Goal: Transaction & Acquisition: Purchase product/service

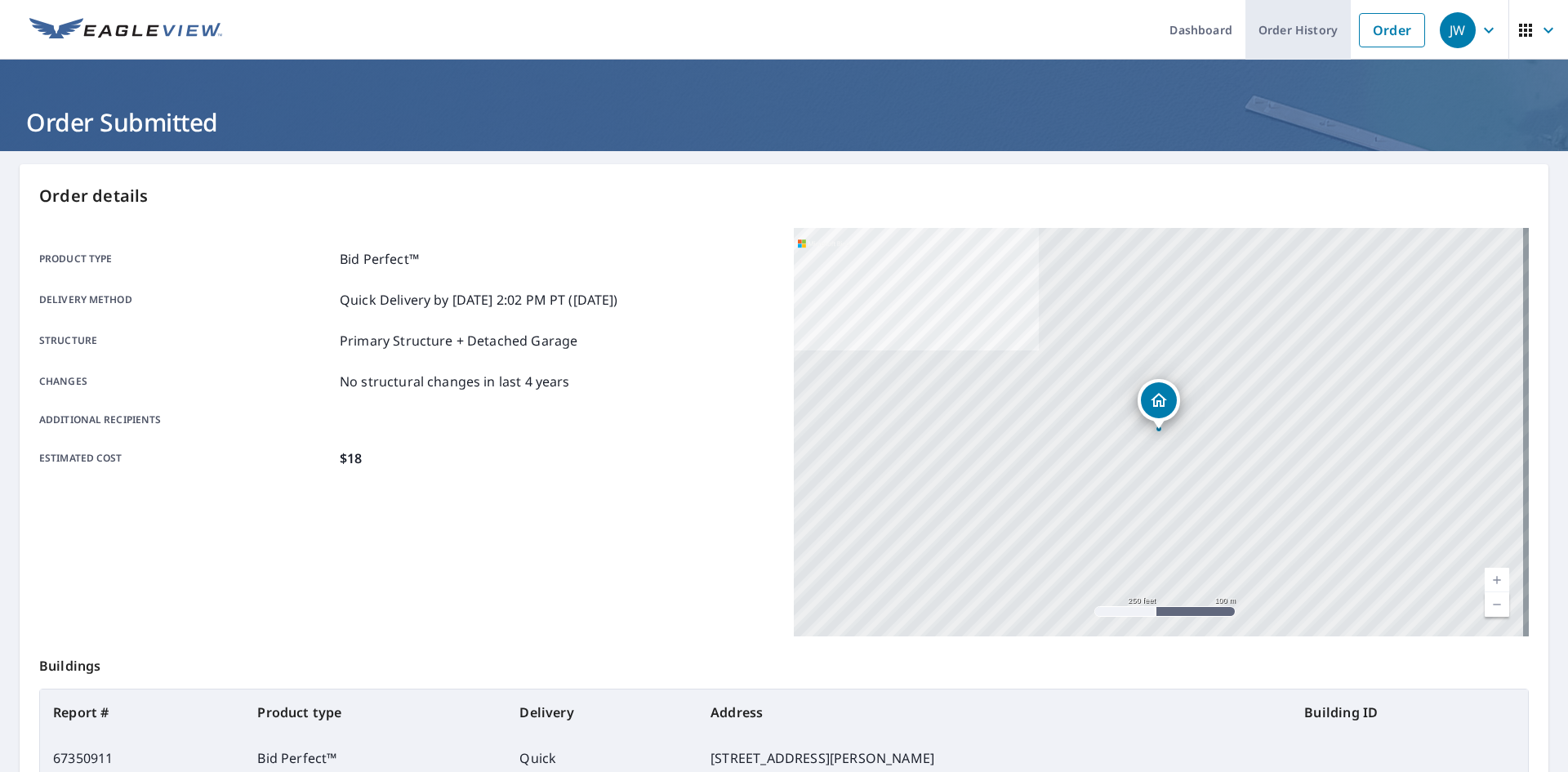
click at [1382, 21] on link "Order" at bounding box center [1392, 30] width 66 height 34
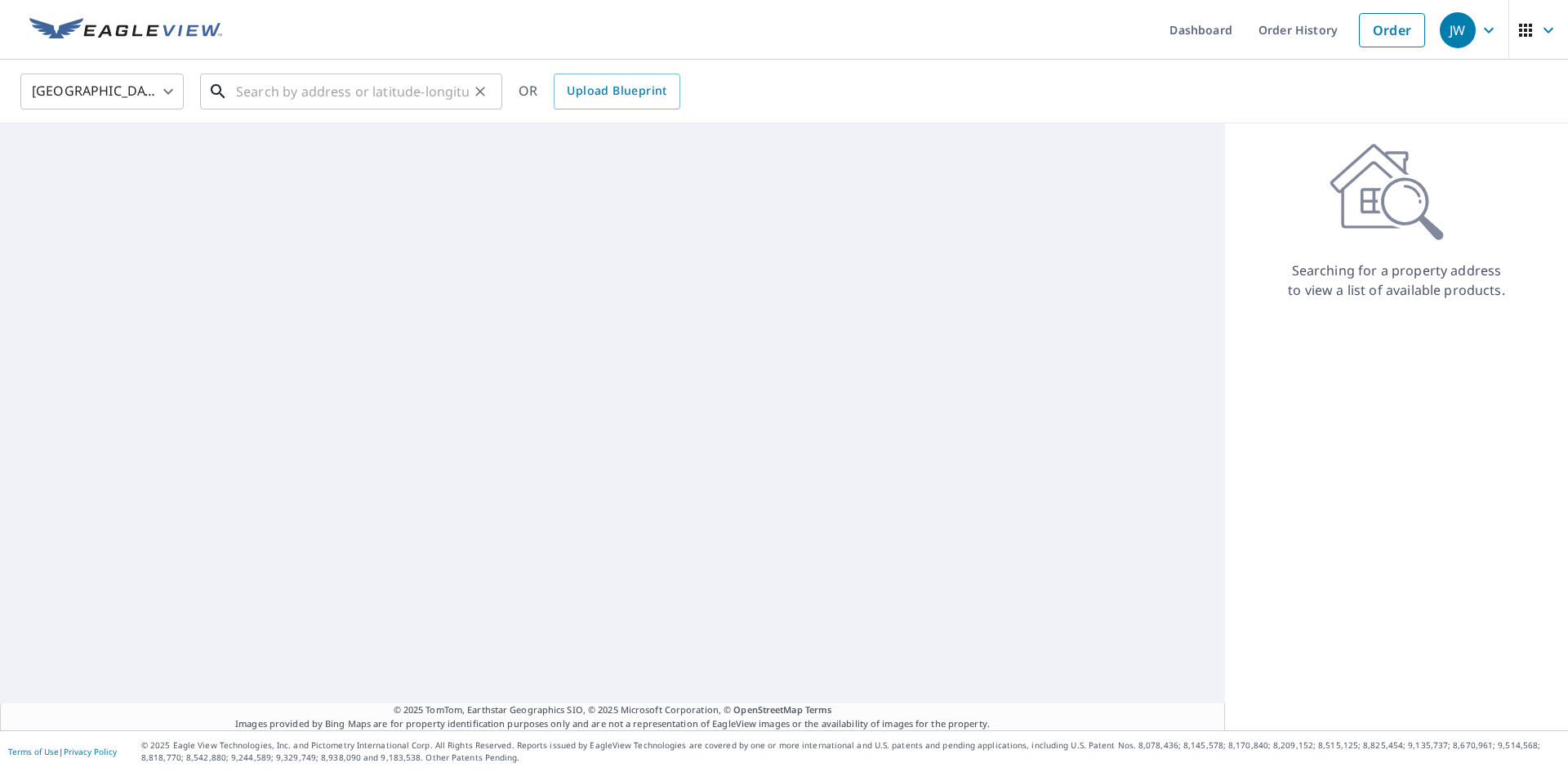
click at [322, 74] on input "text" at bounding box center [352, 91] width 233 height 46
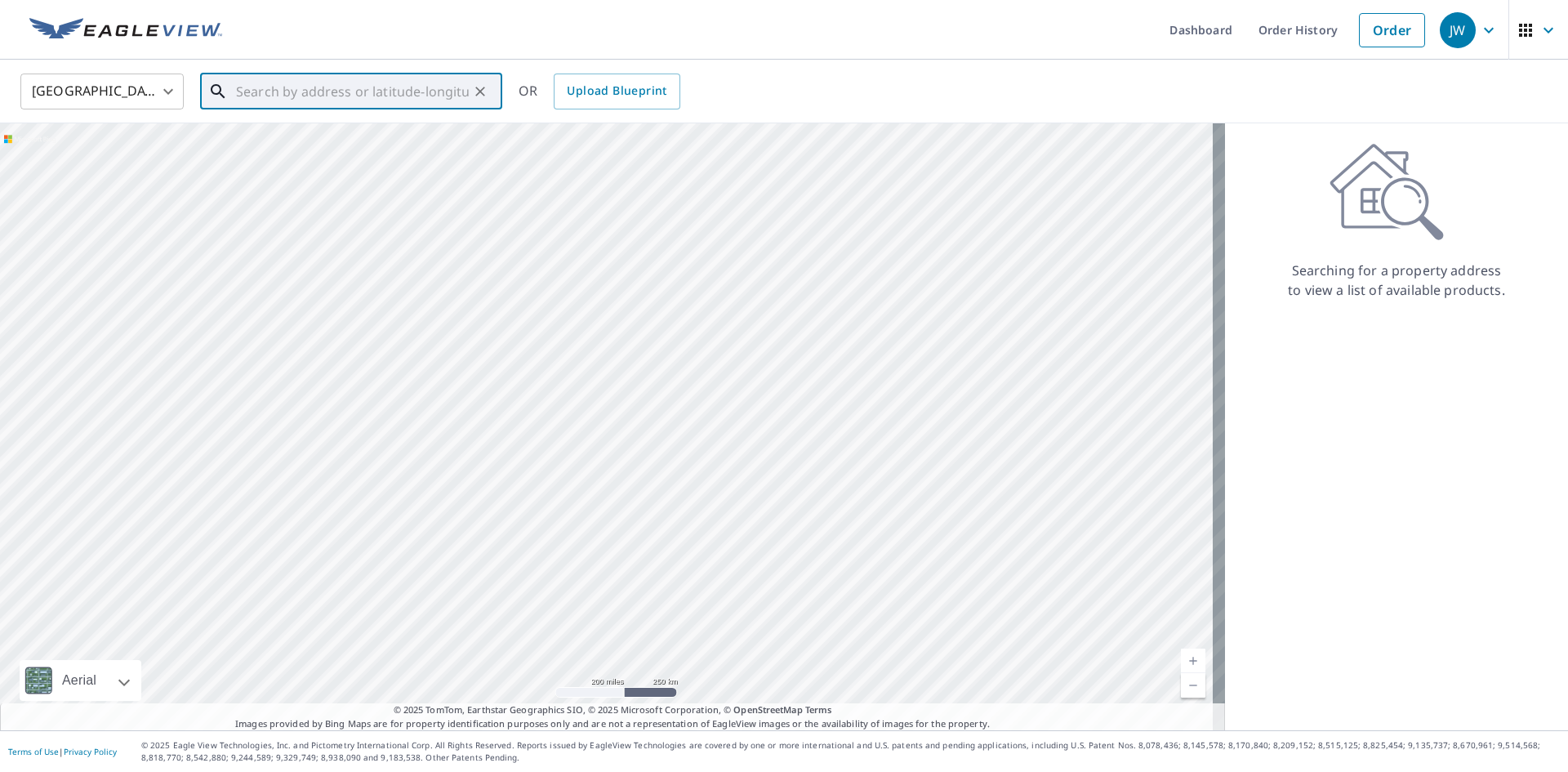
paste input "[STREET_ADDRESS]"
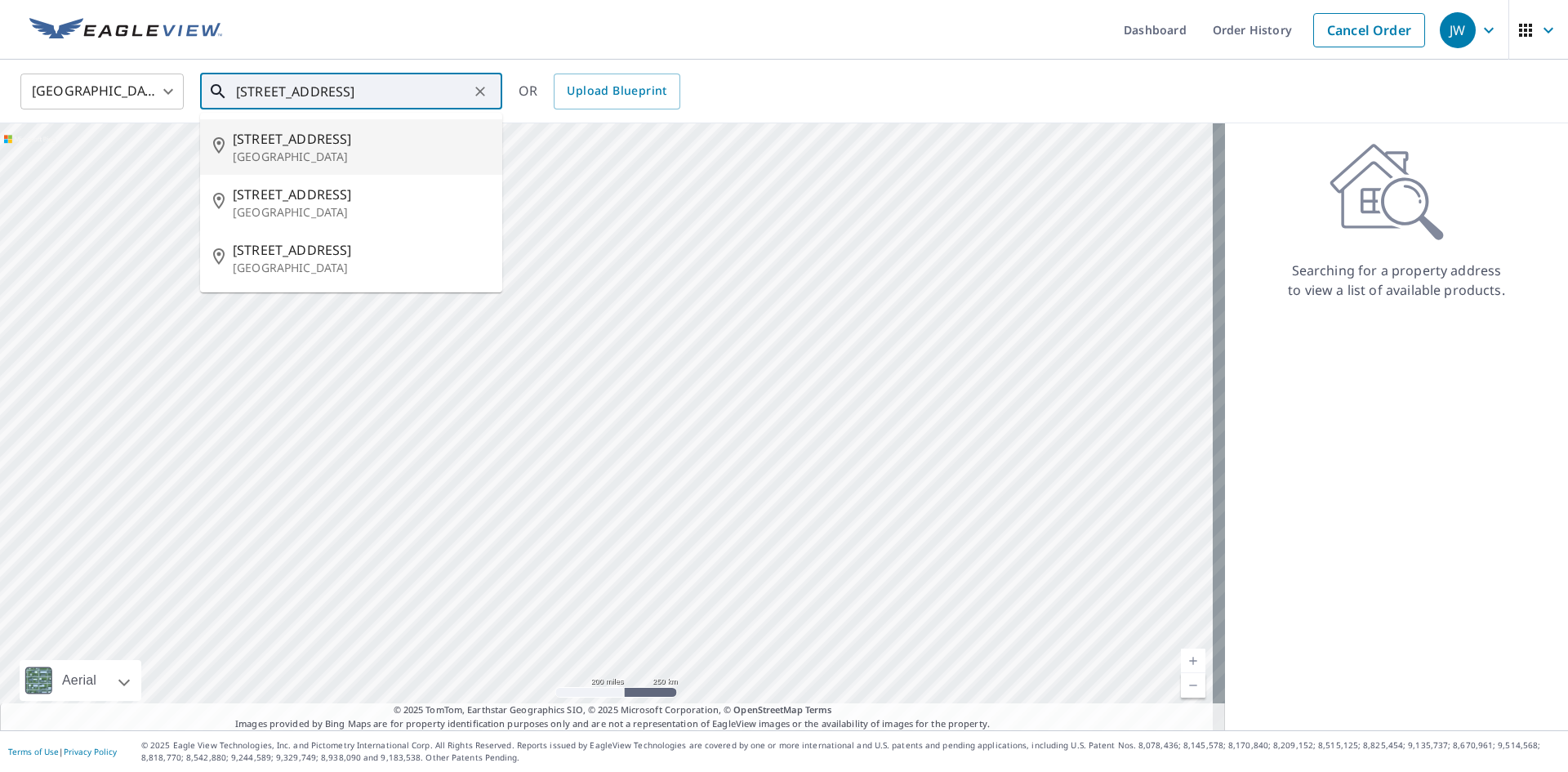
click at [342, 155] on p "[GEOGRAPHIC_DATA]" at bounding box center [361, 157] width 256 height 16
type input "[STREET_ADDRESS]"
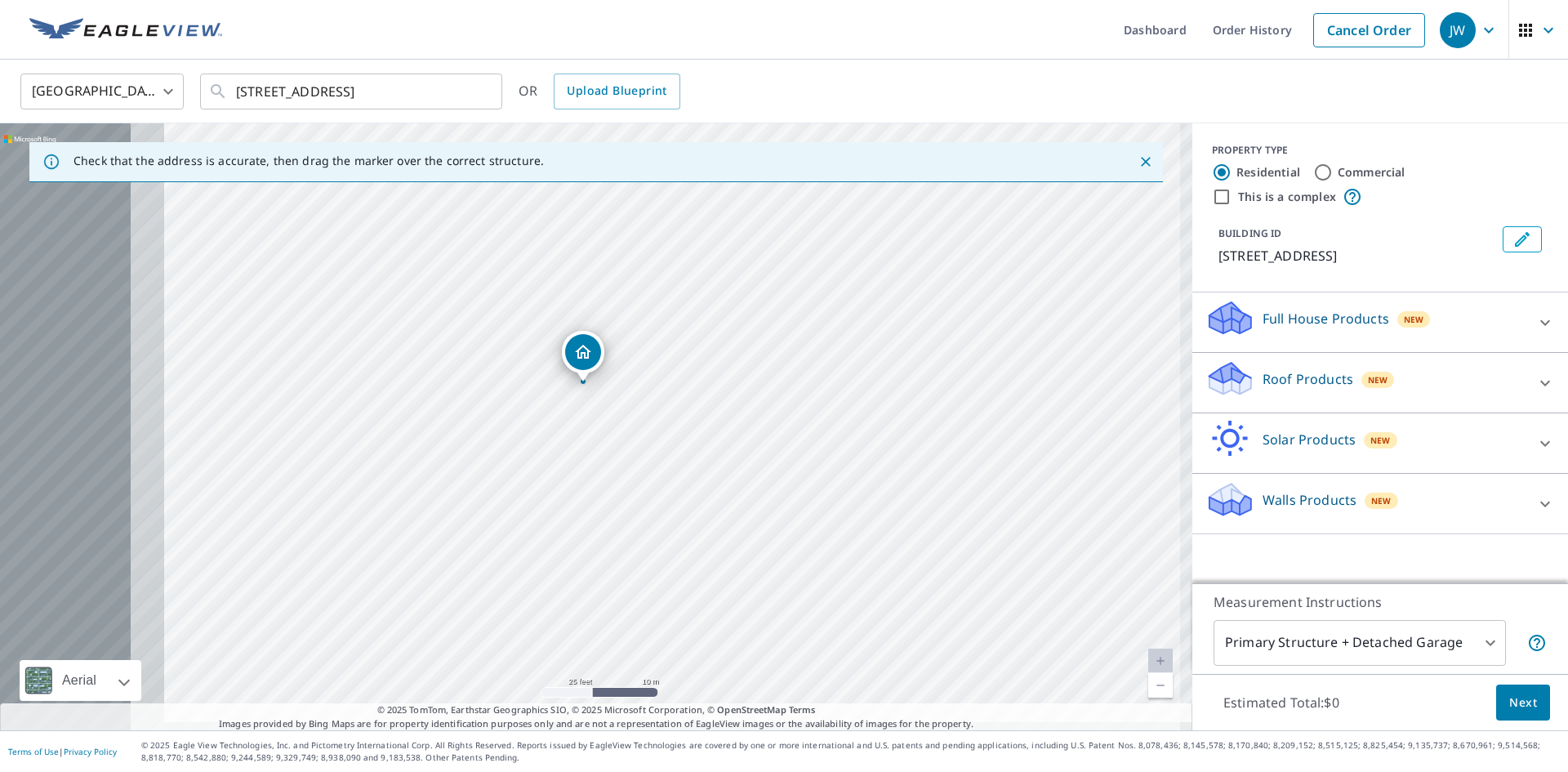
drag, startPoint x: 467, startPoint y: 422, endPoint x: 850, endPoint y: 416, distance: 383.0
click at [850, 416] on div "[STREET_ADDRESS]" at bounding box center [595, 426] width 1192 height 607
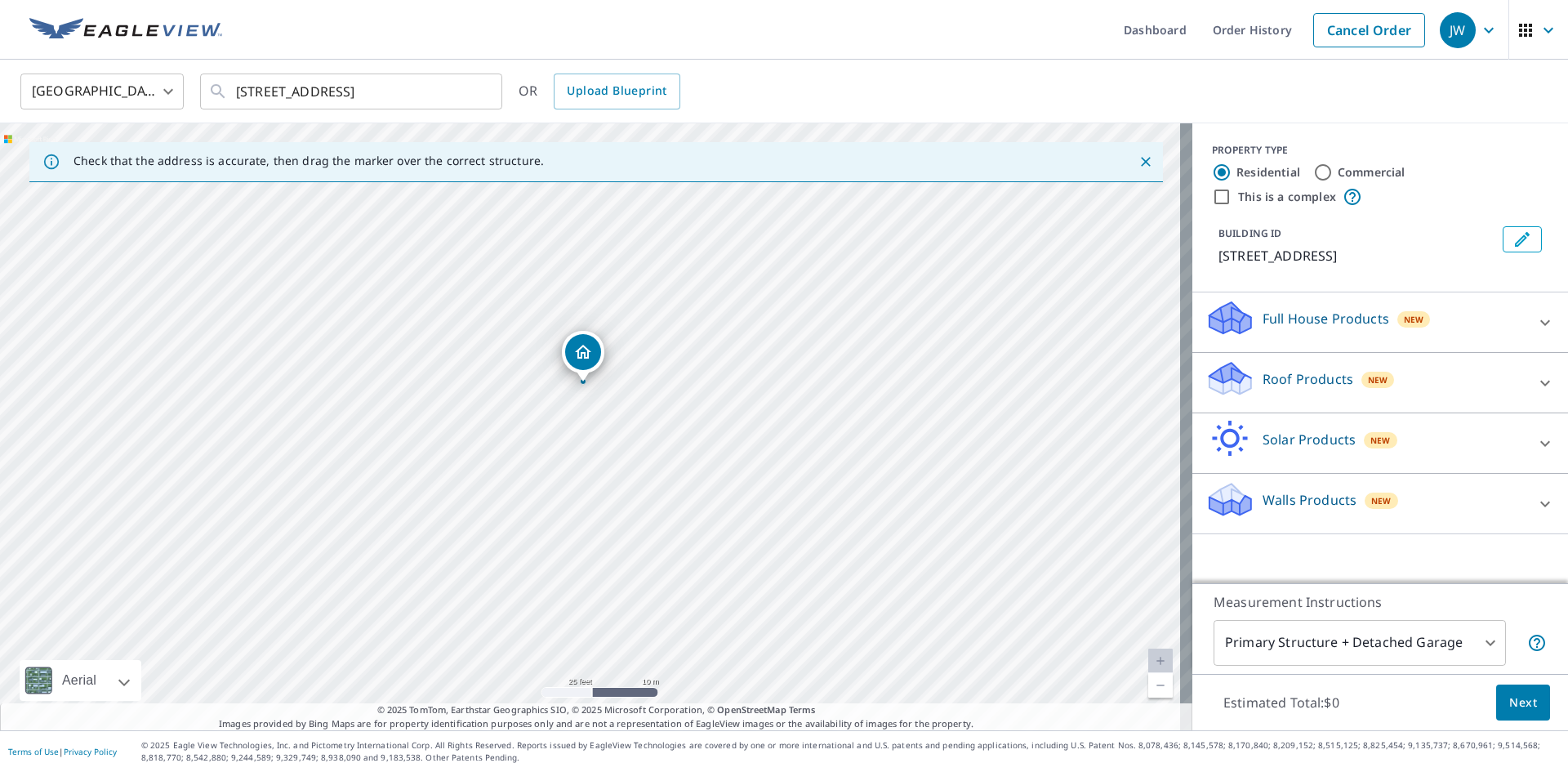
click at [1319, 388] on p "Roof Products" at bounding box center [1307, 379] width 90 height 20
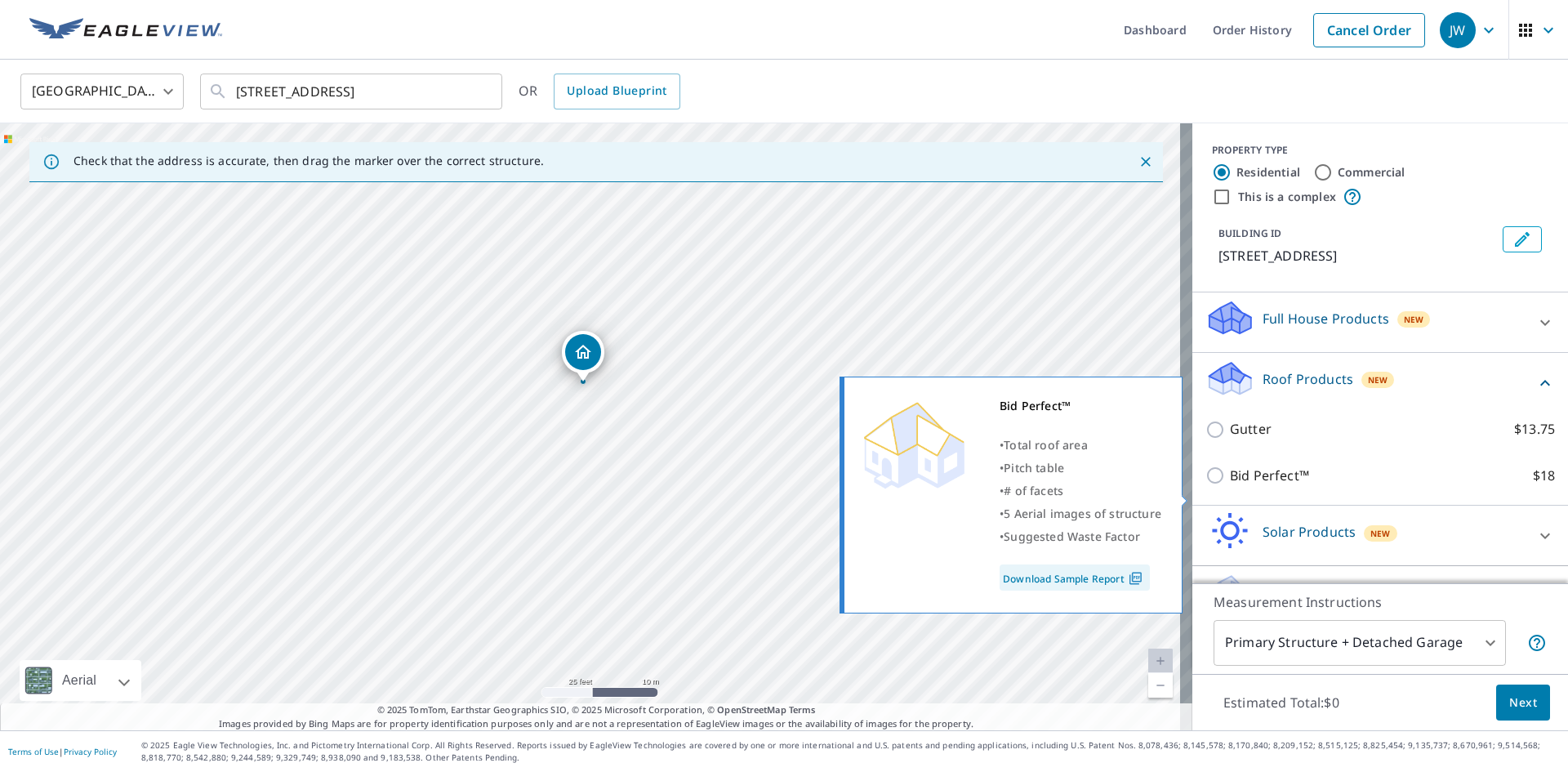
click at [1240, 486] on p "Bid Perfect™" at bounding box center [1269, 475] width 79 height 20
click at [1230, 485] on input "Bid Perfect™ $18" at bounding box center [1218, 475] width 25 height 20
checkbox input "true"
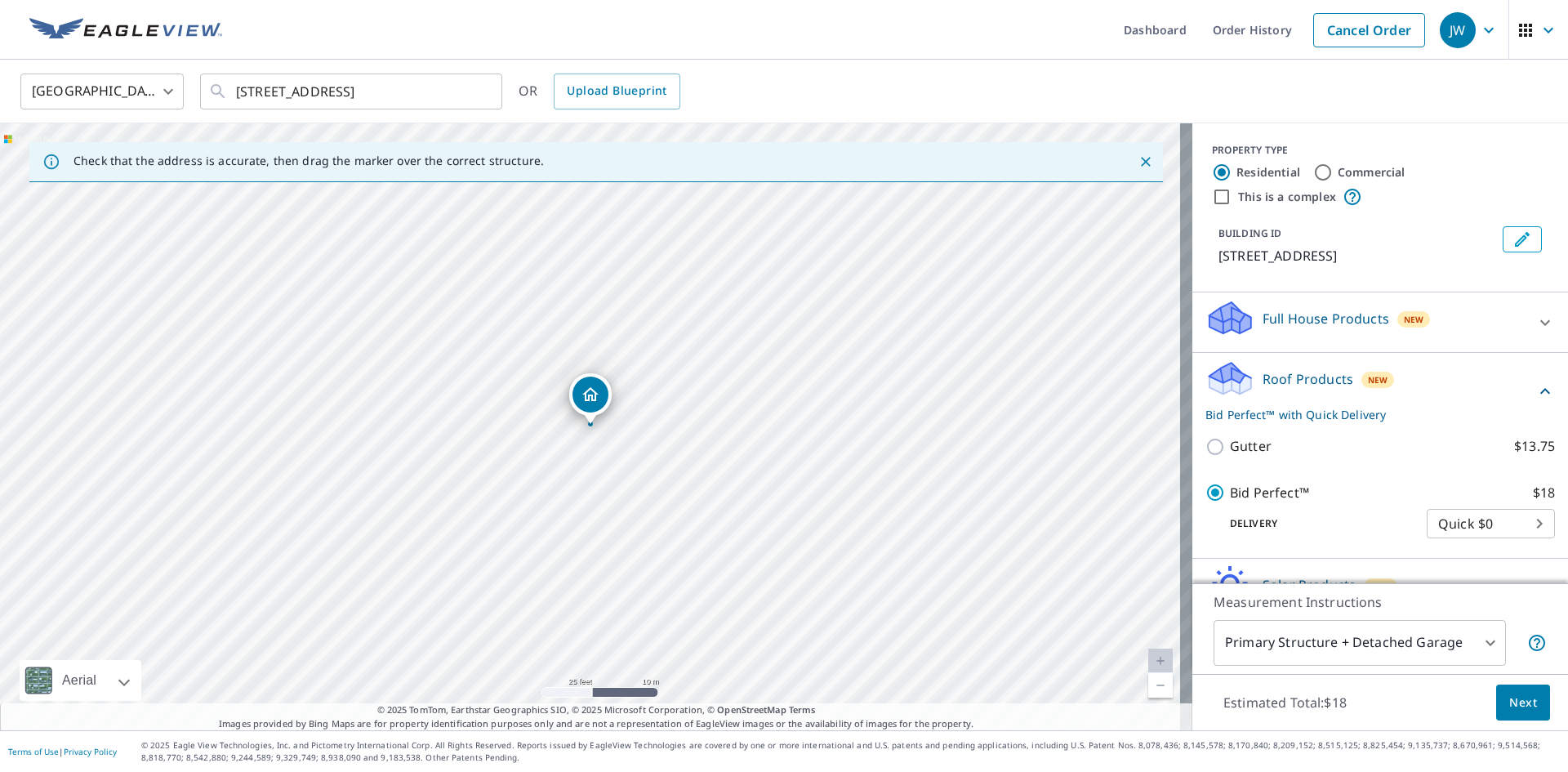
click at [1526, 711] on button "Next" at bounding box center [1522, 703] width 54 height 37
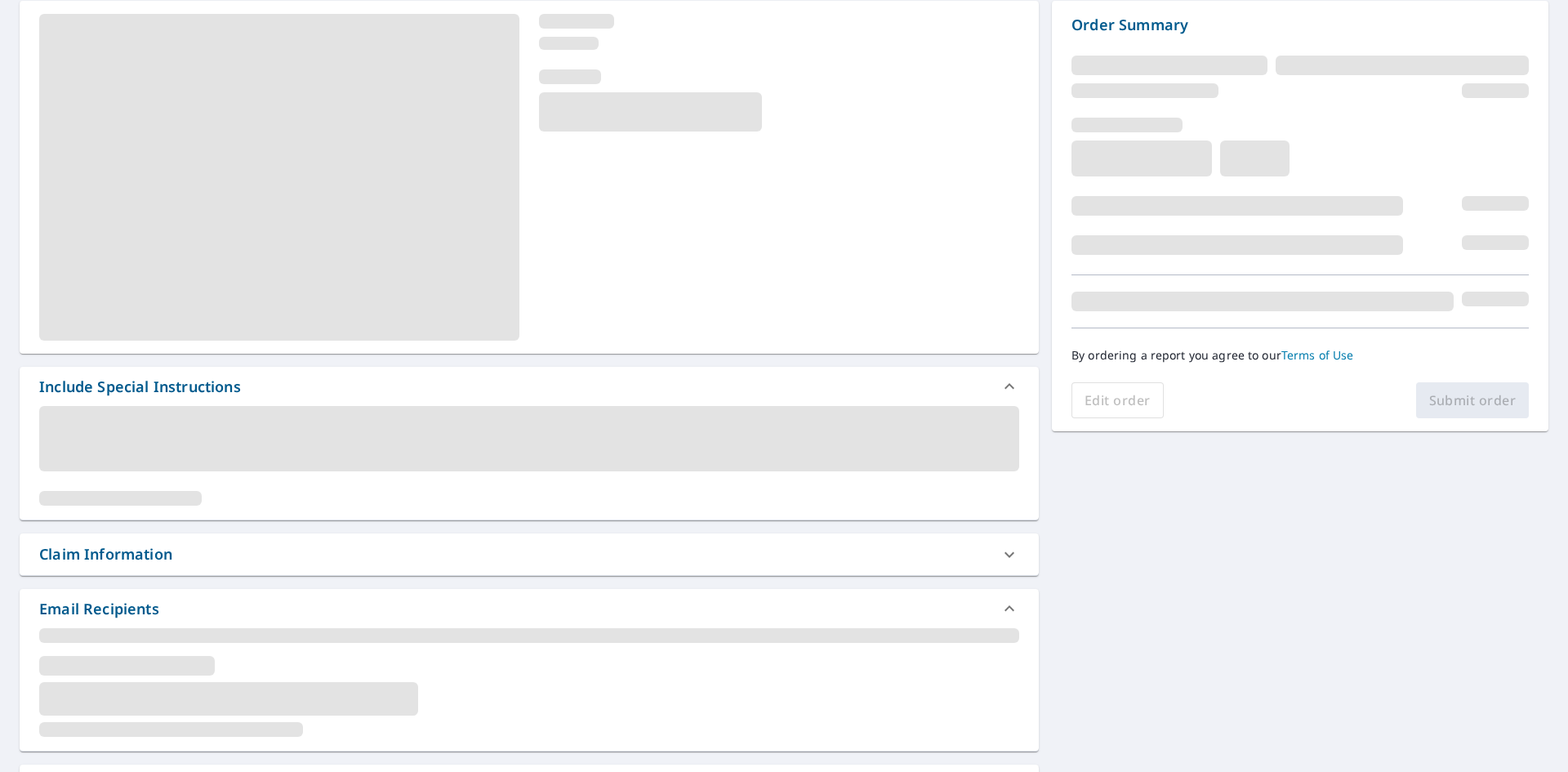
scroll to position [124, 0]
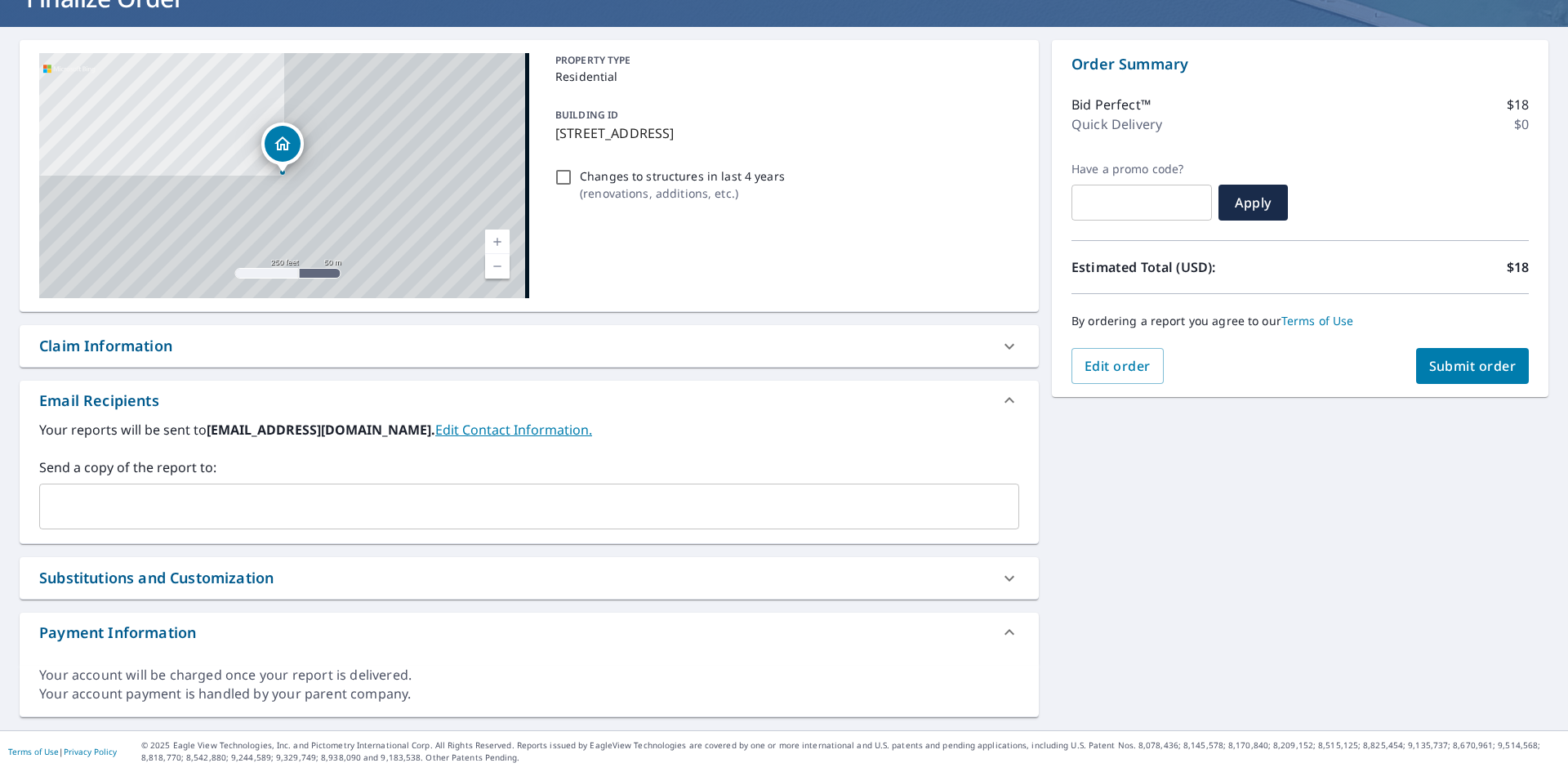
click at [141, 341] on div "Claim Information" at bounding box center [105, 346] width 133 height 22
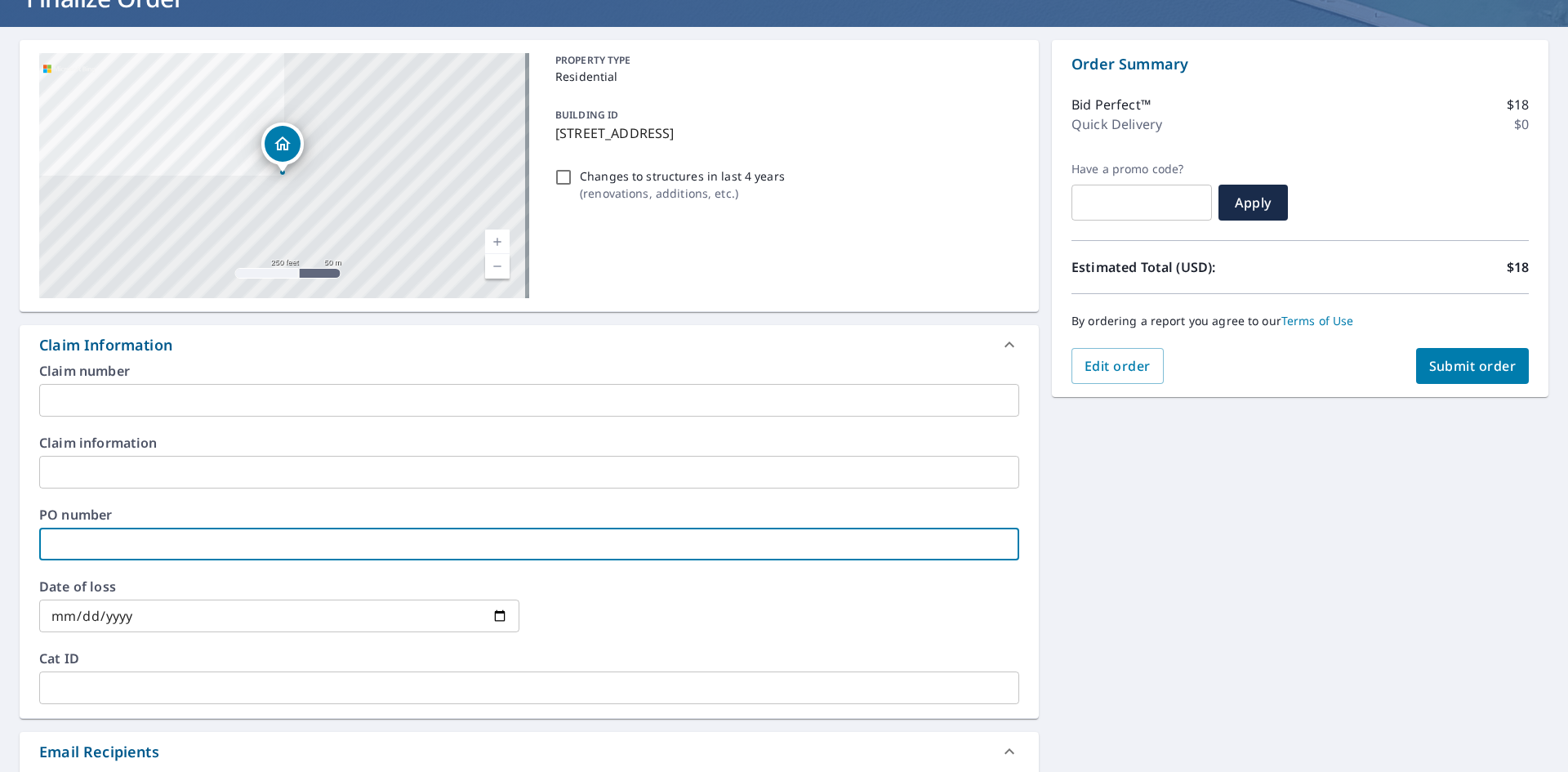
click at [81, 545] on input "text" at bounding box center [529, 543] width 980 height 32
paste input "J006812005"
type input "J006812005"
click at [1192, 568] on div "[STREET_ADDRESS] Aerial Road A standard road map Aerial A detailed look from ab…" at bounding box center [784, 554] width 1568 height 1054
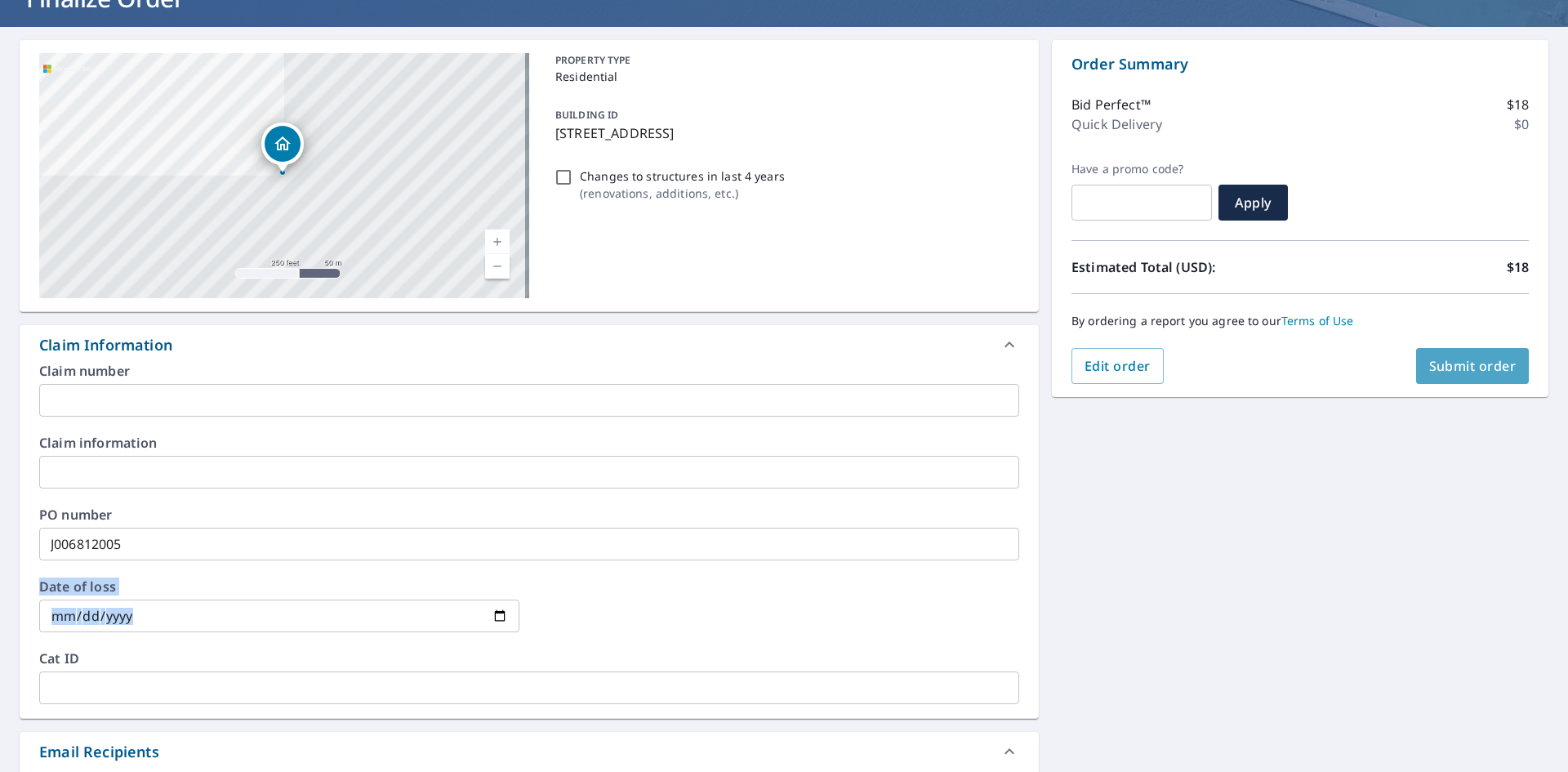
click at [1449, 363] on span "Submit order" at bounding box center [1473, 366] width 87 height 18
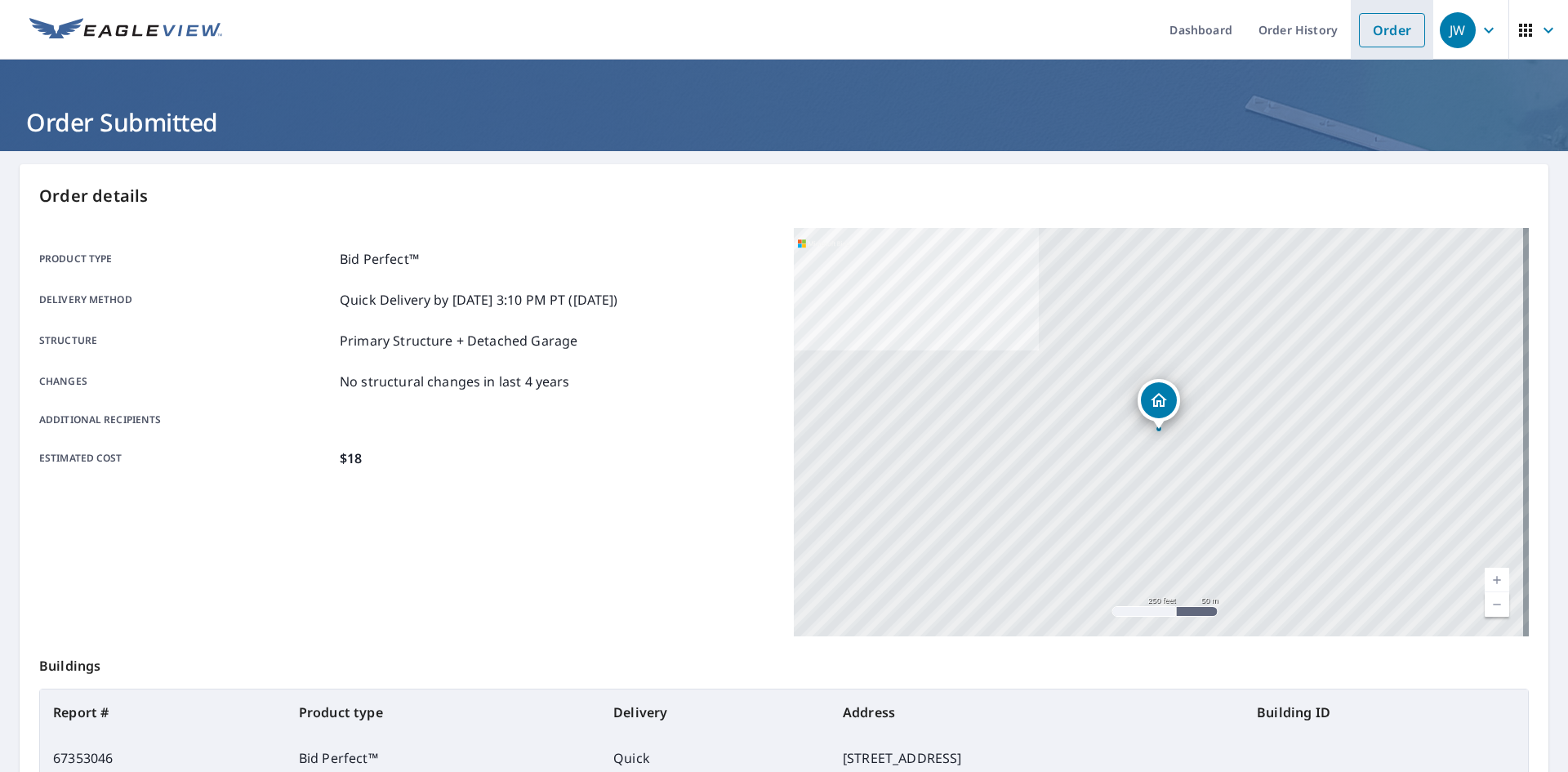
click at [1390, 27] on link "Order" at bounding box center [1392, 30] width 66 height 34
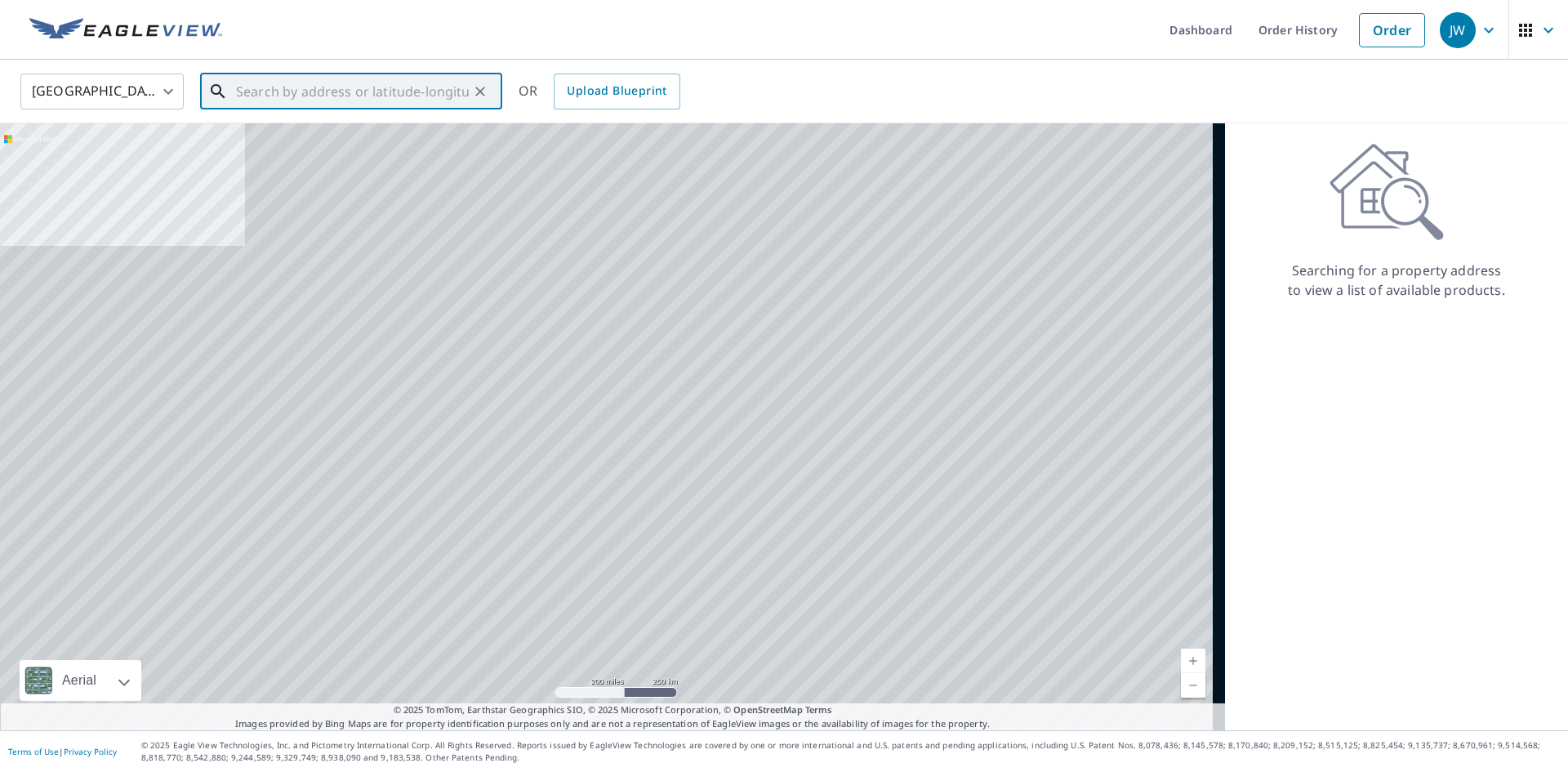
click at [327, 92] on input "text" at bounding box center [352, 91] width 233 height 46
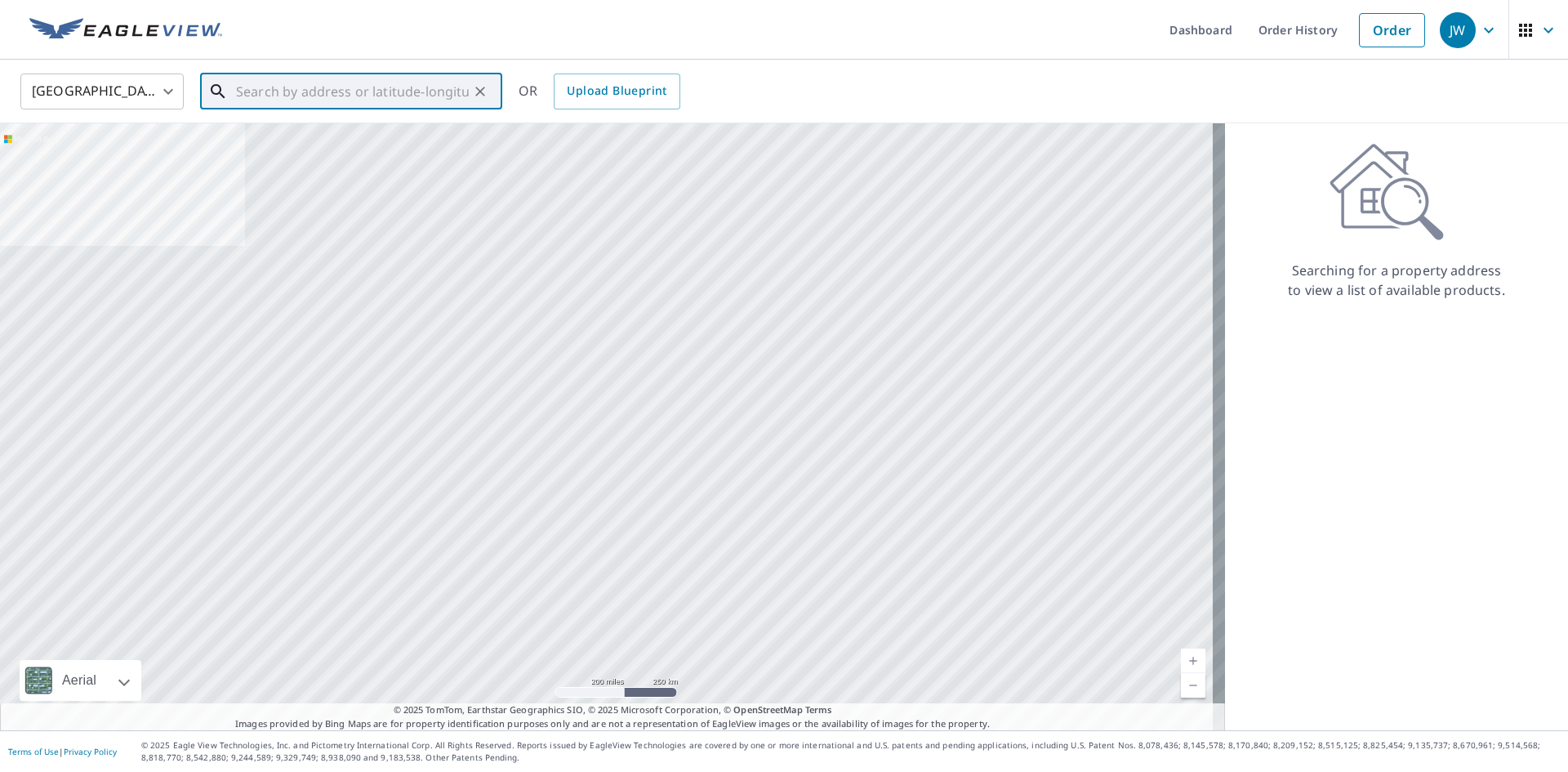
paste input "[STREET_ADDRESS][PERSON_NAME]"
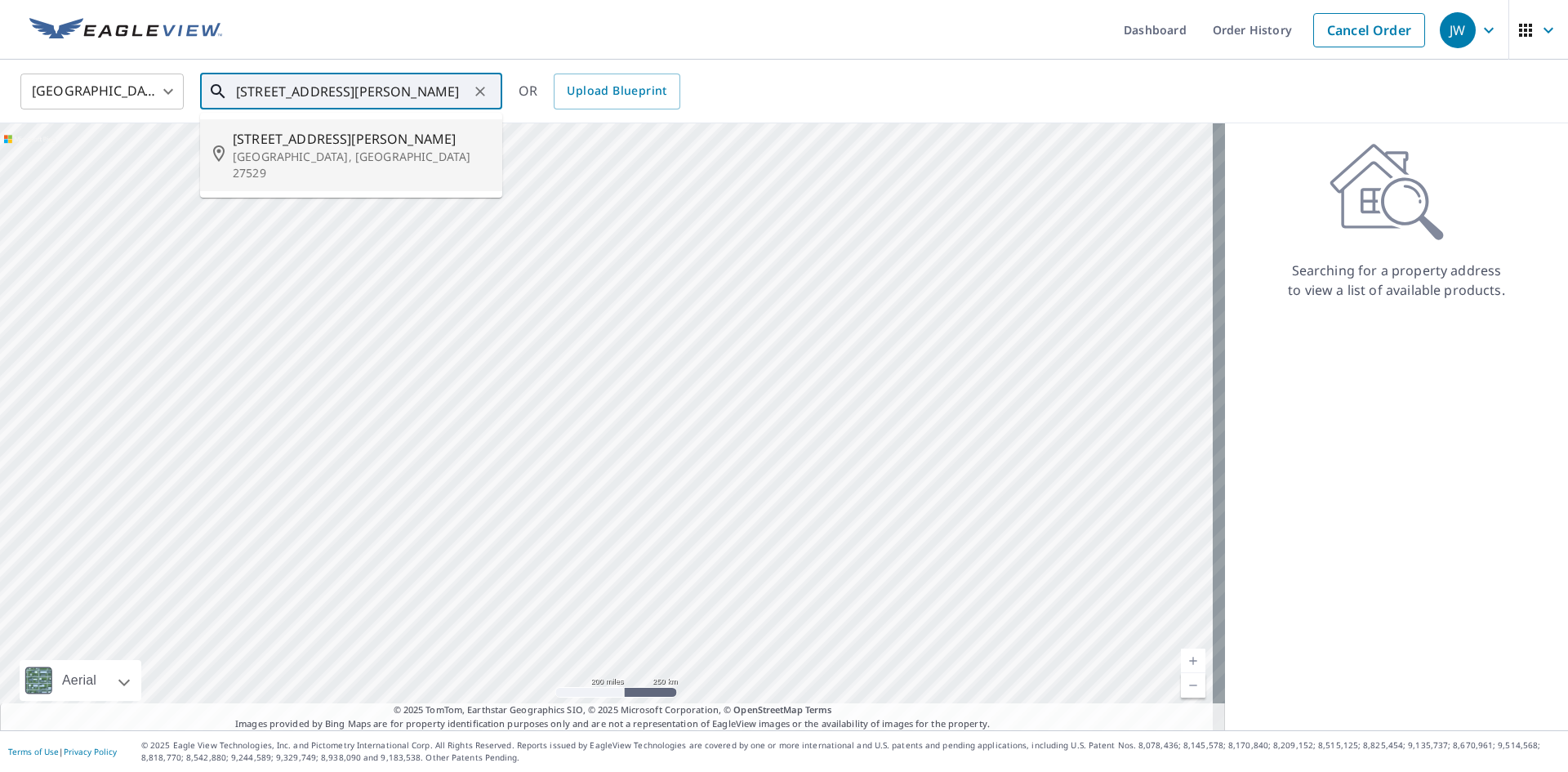
click at [272, 149] on p "[GEOGRAPHIC_DATA], [GEOGRAPHIC_DATA] 27529" at bounding box center [361, 165] width 256 height 32
type input "[STREET_ADDRESS][PERSON_NAME]"
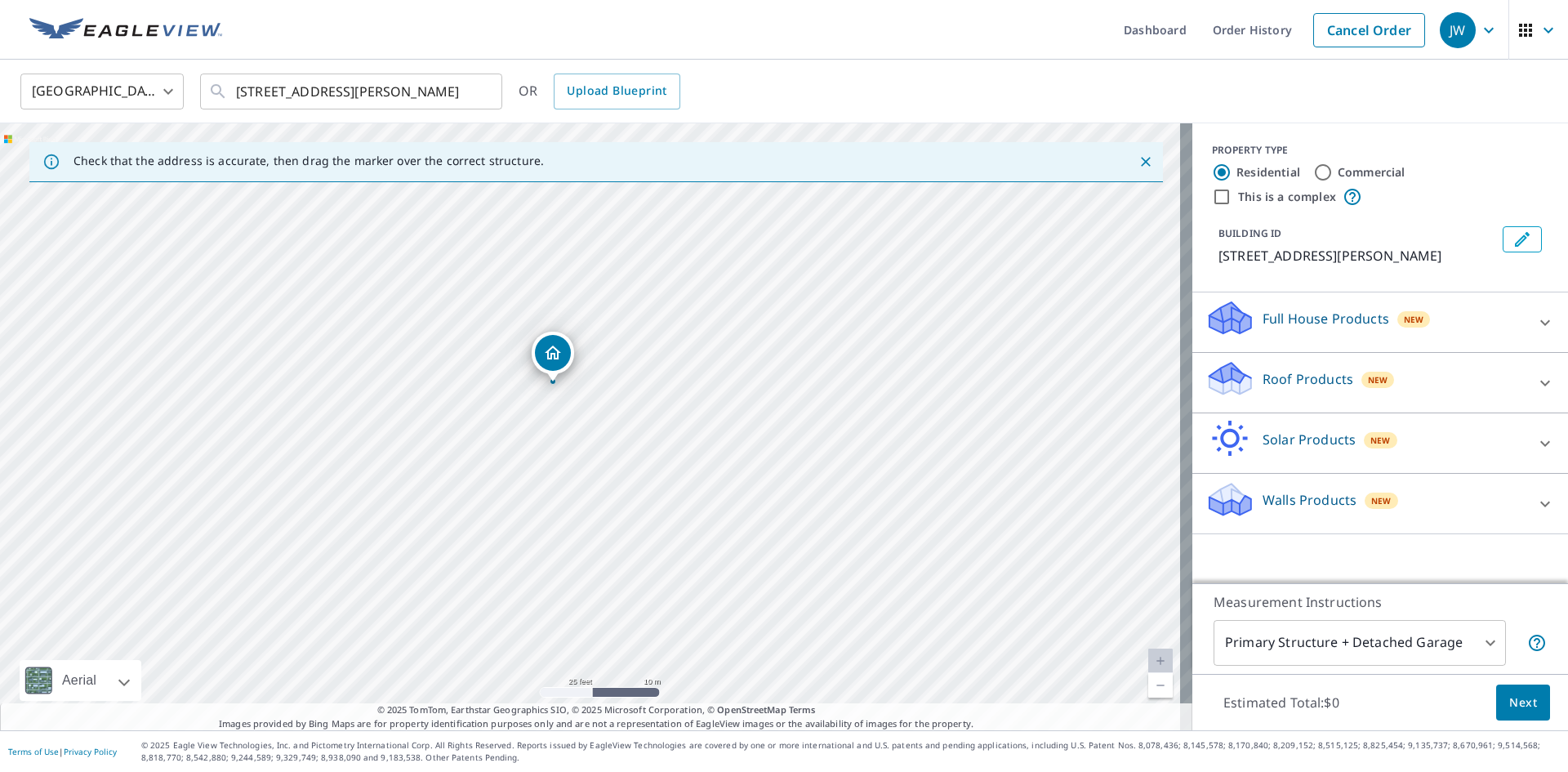
click at [1300, 377] on p "Roof Products" at bounding box center [1307, 379] width 90 height 20
click at [1242, 475] on p "Bid Perfect™" at bounding box center [1269, 475] width 79 height 20
click at [1230, 475] on input "Bid Perfect™ $18" at bounding box center [1218, 475] width 25 height 20
checkbox input "true"
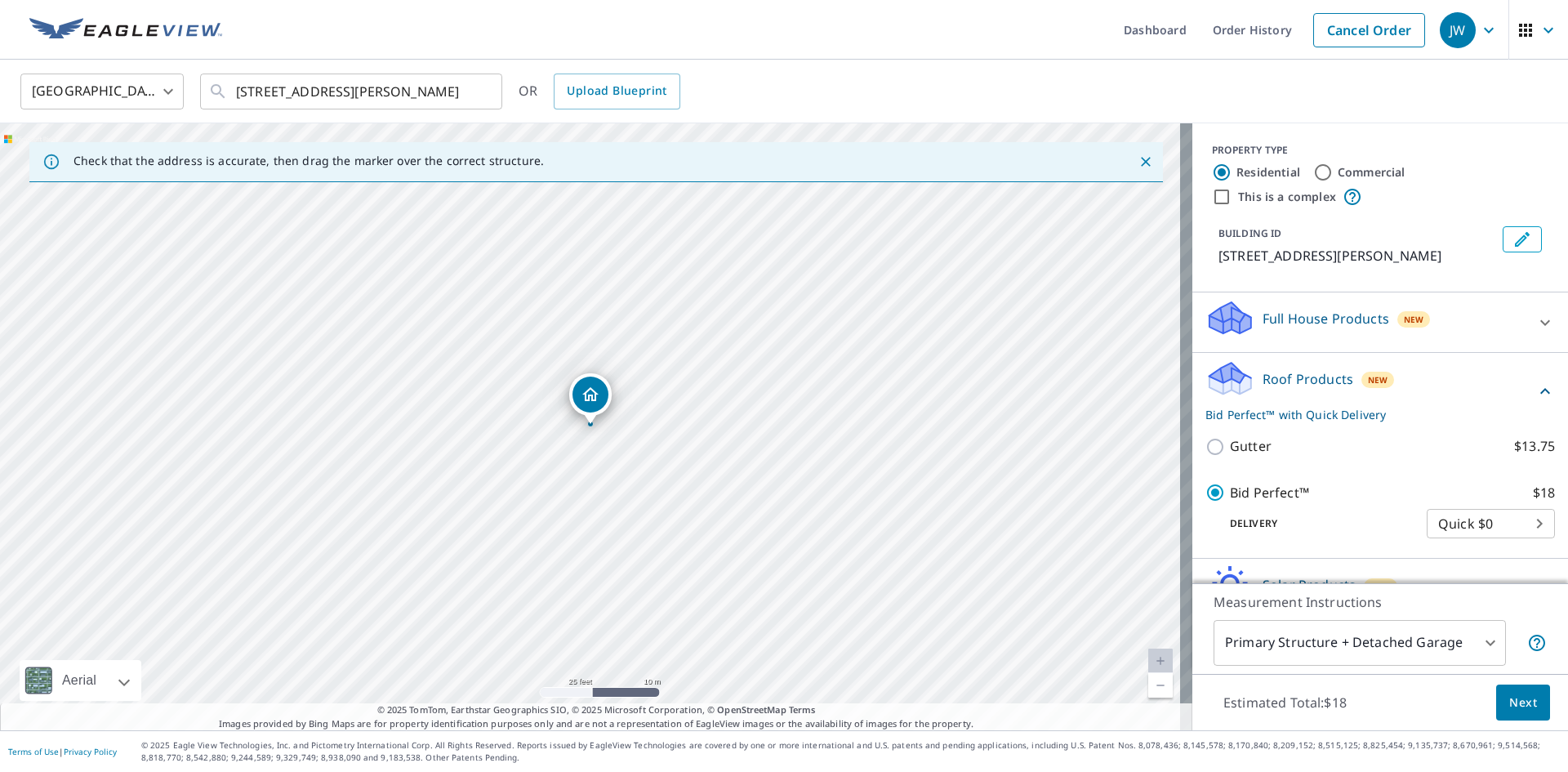
click at [1512, 698] on span "Next" at bounding box center [1522, 702] width 28 height 20
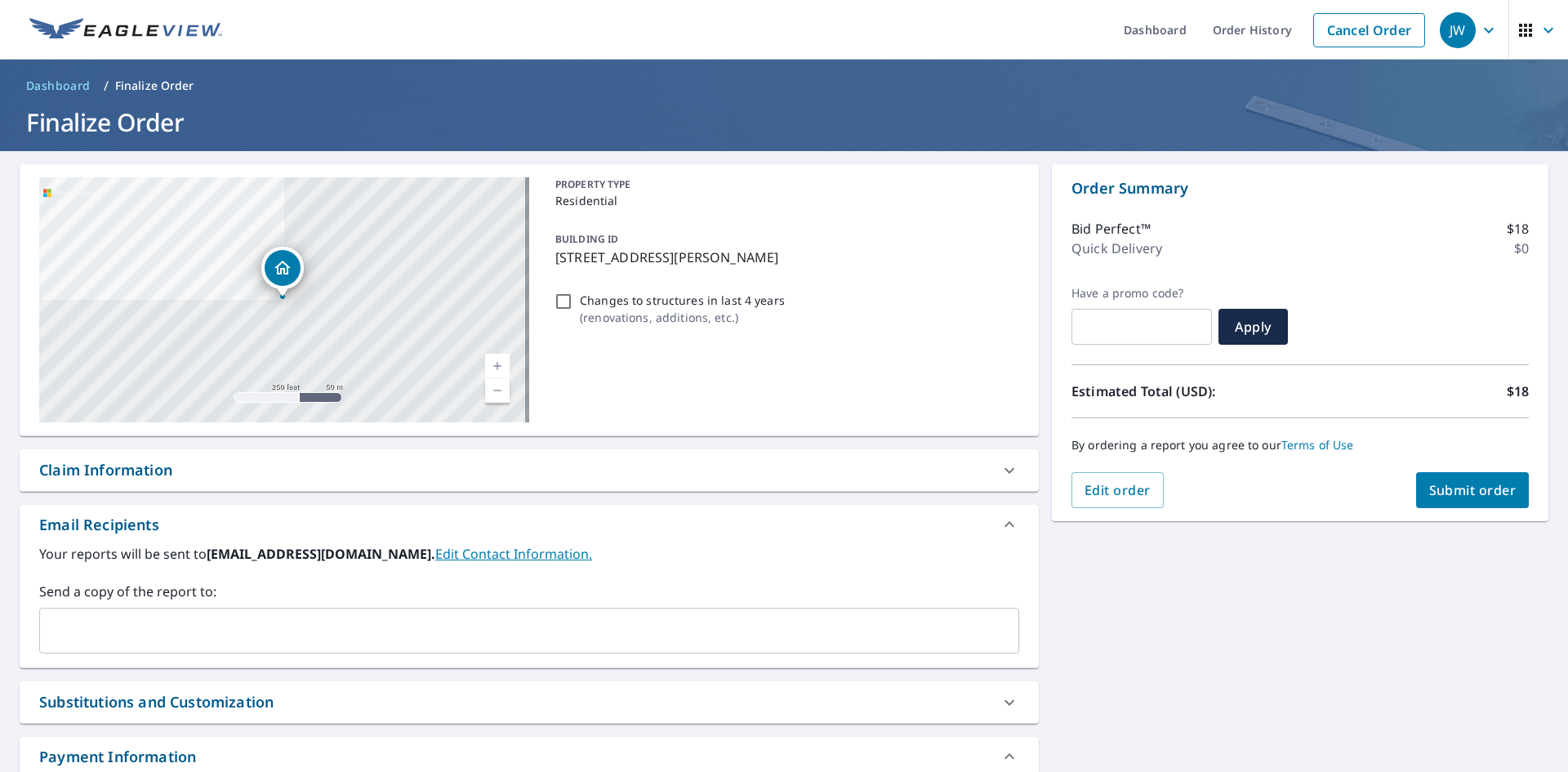
click at [90, 471] on div "Claim Information" at bounding box center [105, 469] width 133 height 22
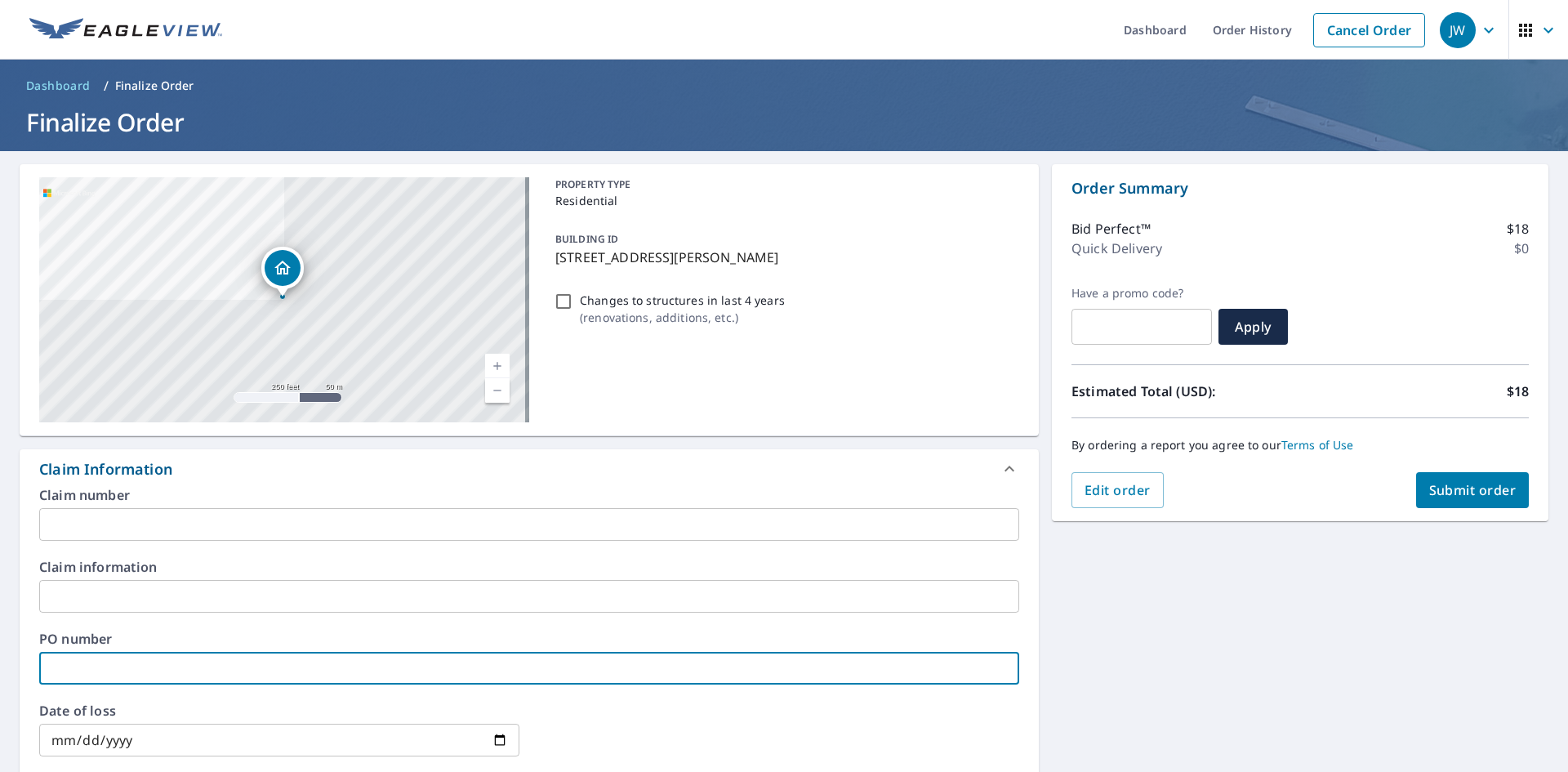
drag, startPoint x: 75, startPoint y: 670, endPoint x: 283, endPoint y: 643, distance: 209.7
click at [75, 669] on input "text" at bounding box center [529, 668] width 980 height 32
paste input "J006849544"
type input "J006849544"
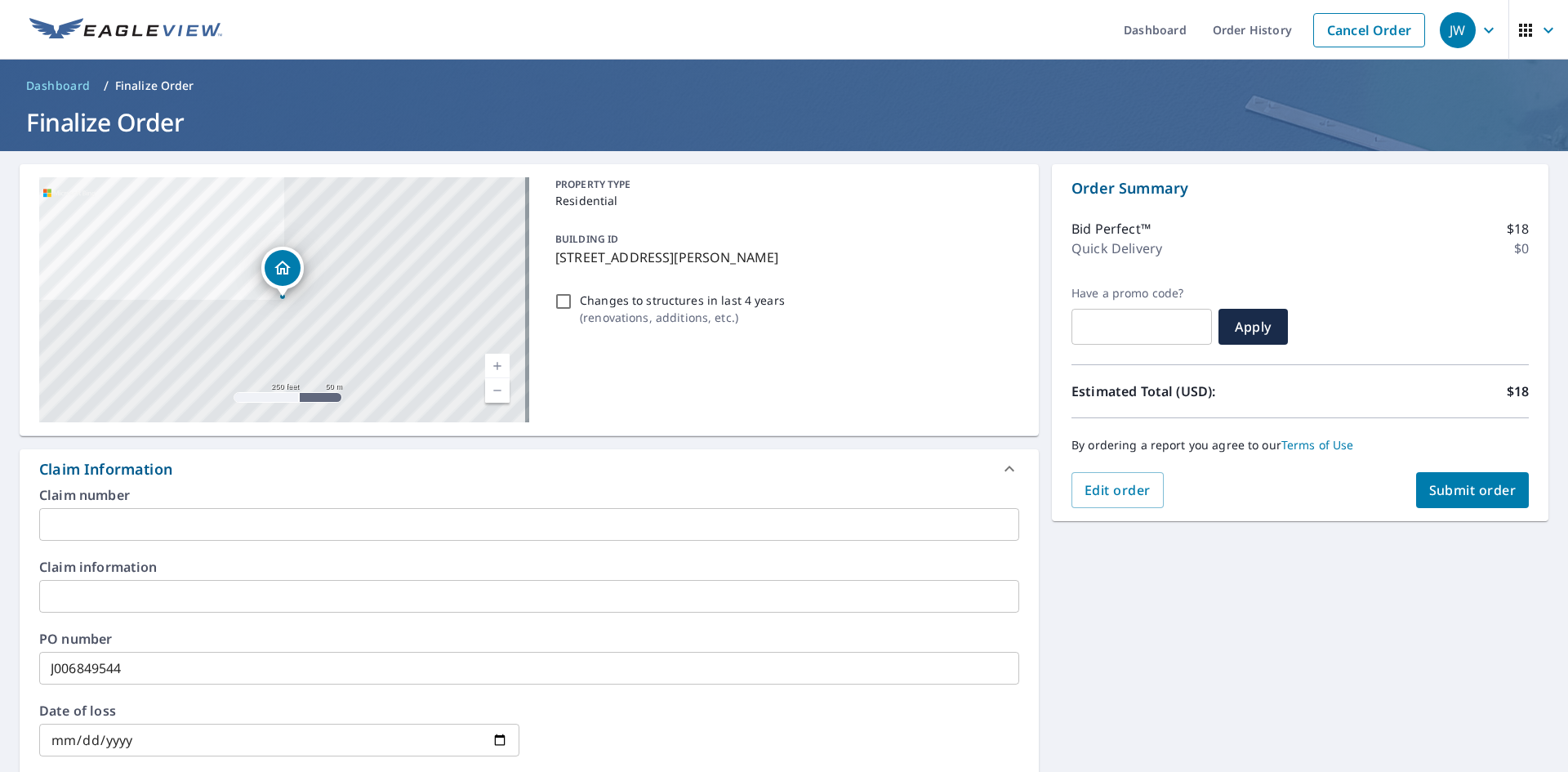
click at [1171, 602] on div "[STREET_ADDRESS][PERSON_NAME] Aerial Road A standard road map Aerial A detailed…" at bounding box center [784, 678] width 1568 height 1054
click at [1437, 475] on button "Submit order" at bounding box center [1473, 490] width 114 height 36
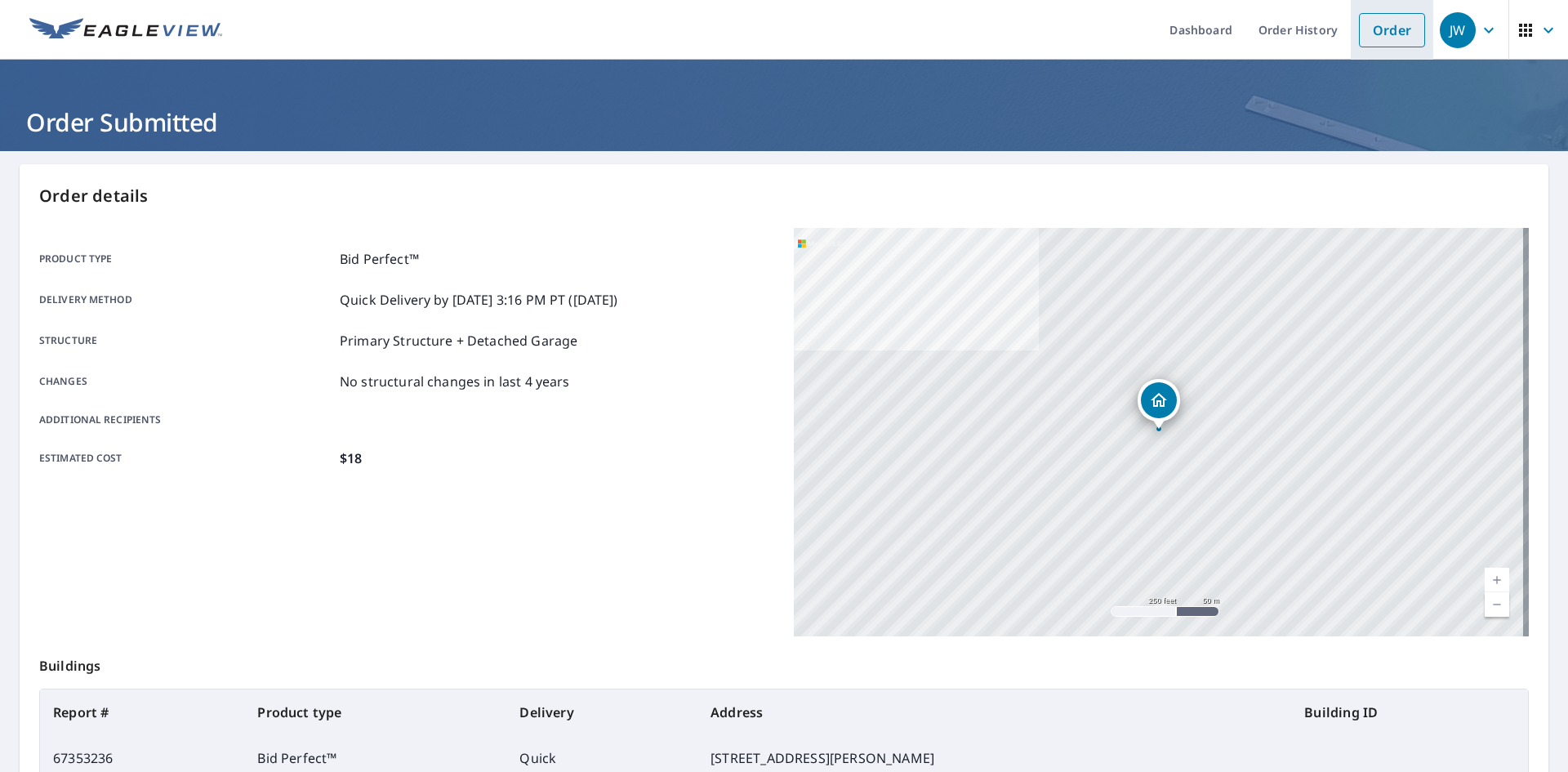
drag, startPoint x: 1405, startPoint y: 32, endPoint x: 1251, endPoint y: 41, distance: 154.3
click at [1404, 32] on link "Order" at bounding box center [1392, 30] width 66 height 34
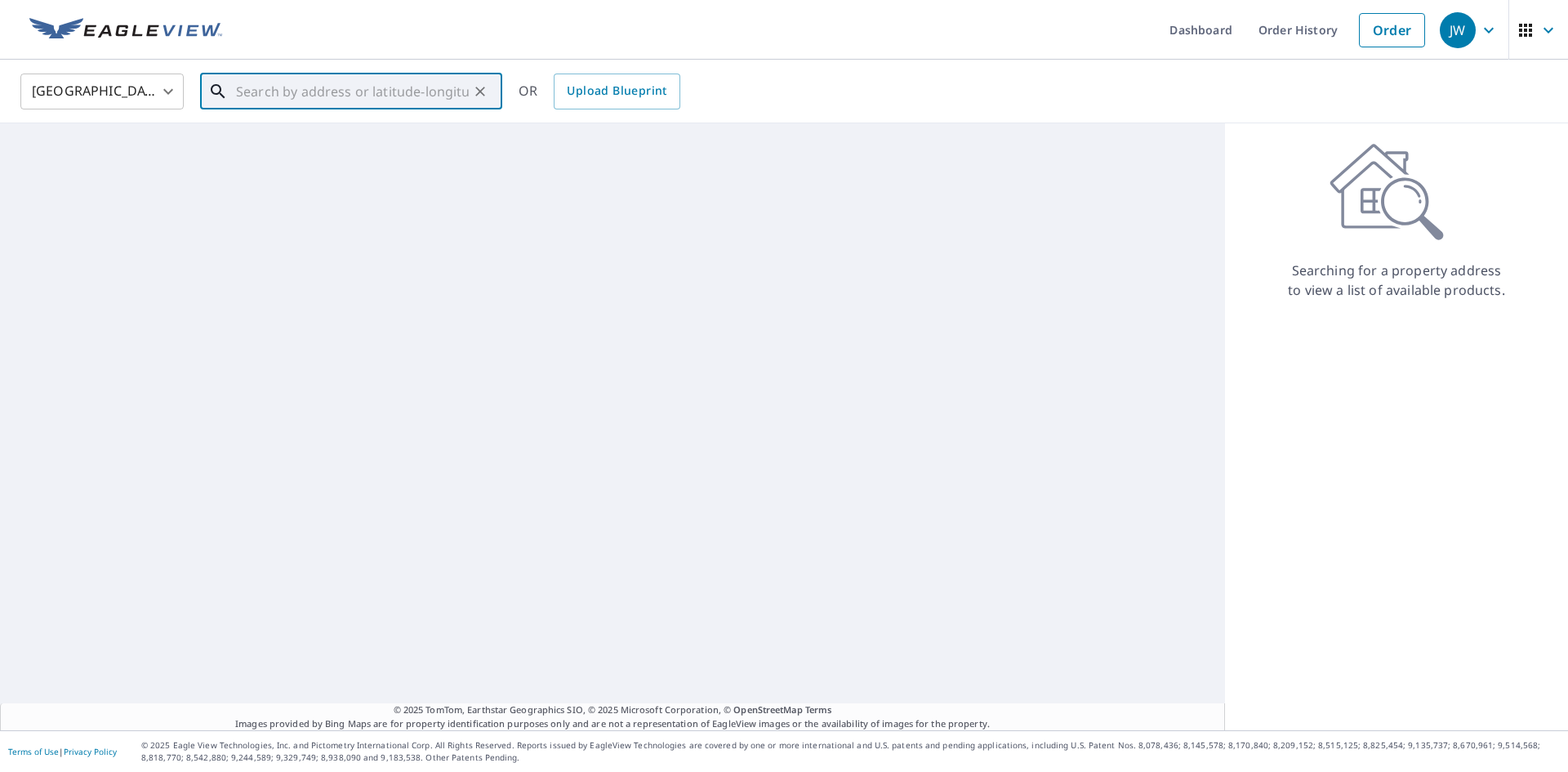
click at [388, 101] on input "text" at bounding box center [352, 91] width 233 height 46
paste input "[STREET_ADDRESS]"
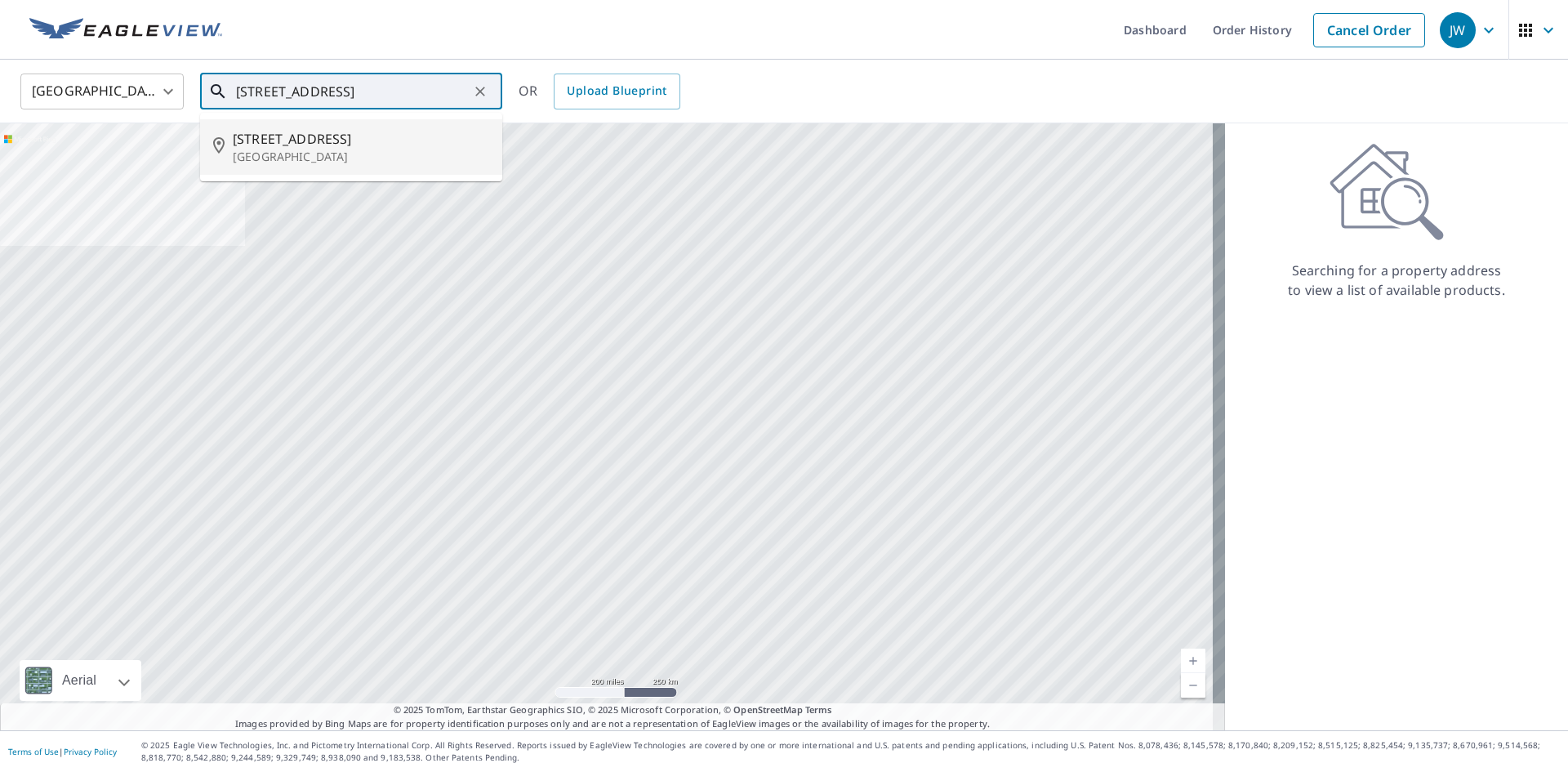
click at [306, 141] on span "[STREET_ADDRESS]" at bounding box center [361, 139] width 256 height 20
type input "[STREET_ADDRESS]"
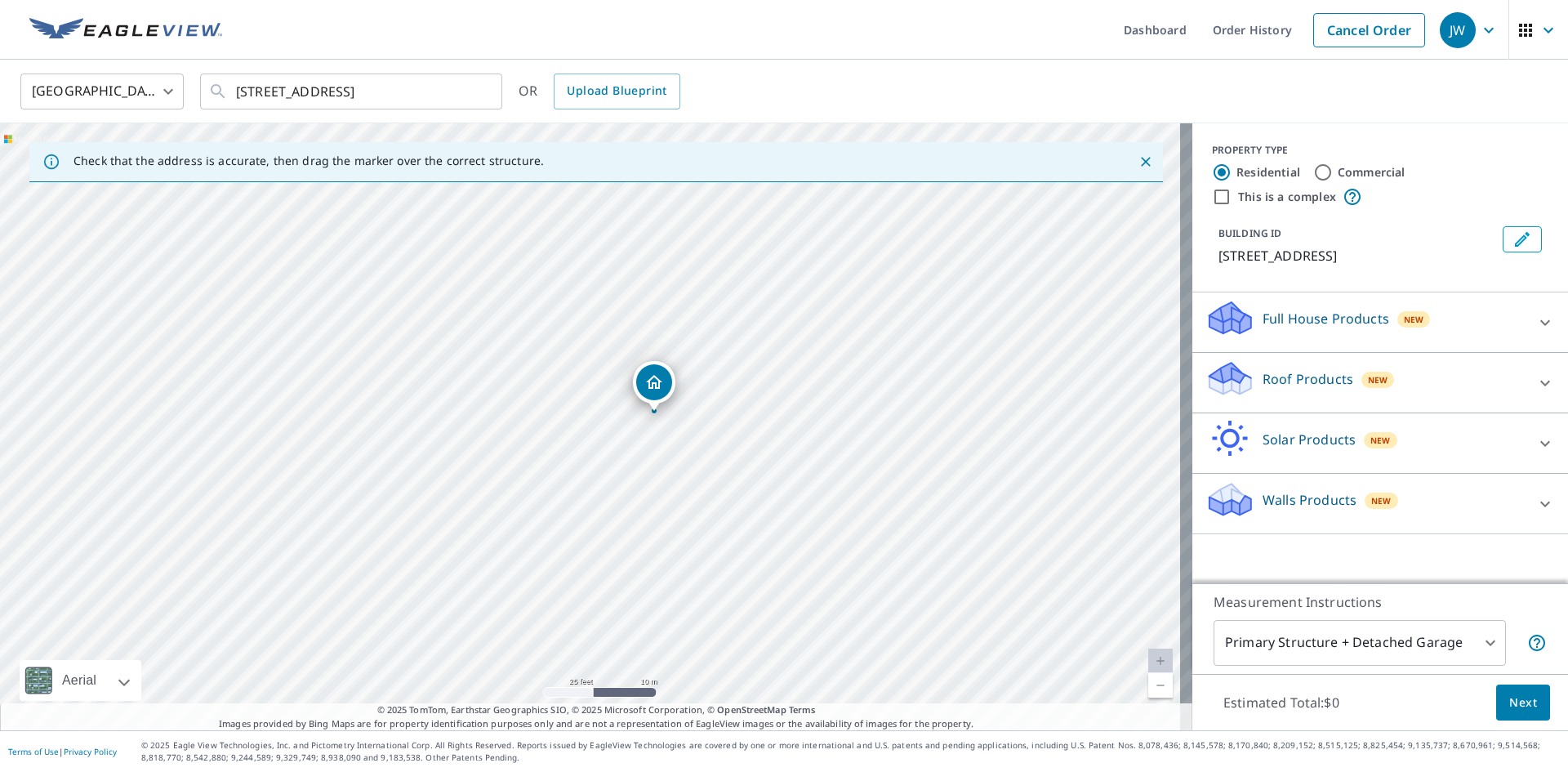
drag, startPoint x: 757, startPoint y: 411, endPoint x: 553, endPoint y: 428, distance: 204.7
click at [553, 428] on div "[STREET_ADDRESS]" at bounding box center [595, 426] width 1192 height 607
click at [1248, 379] on div "Roof Products New" at bounding box center [1365, 382] width 320 height 47
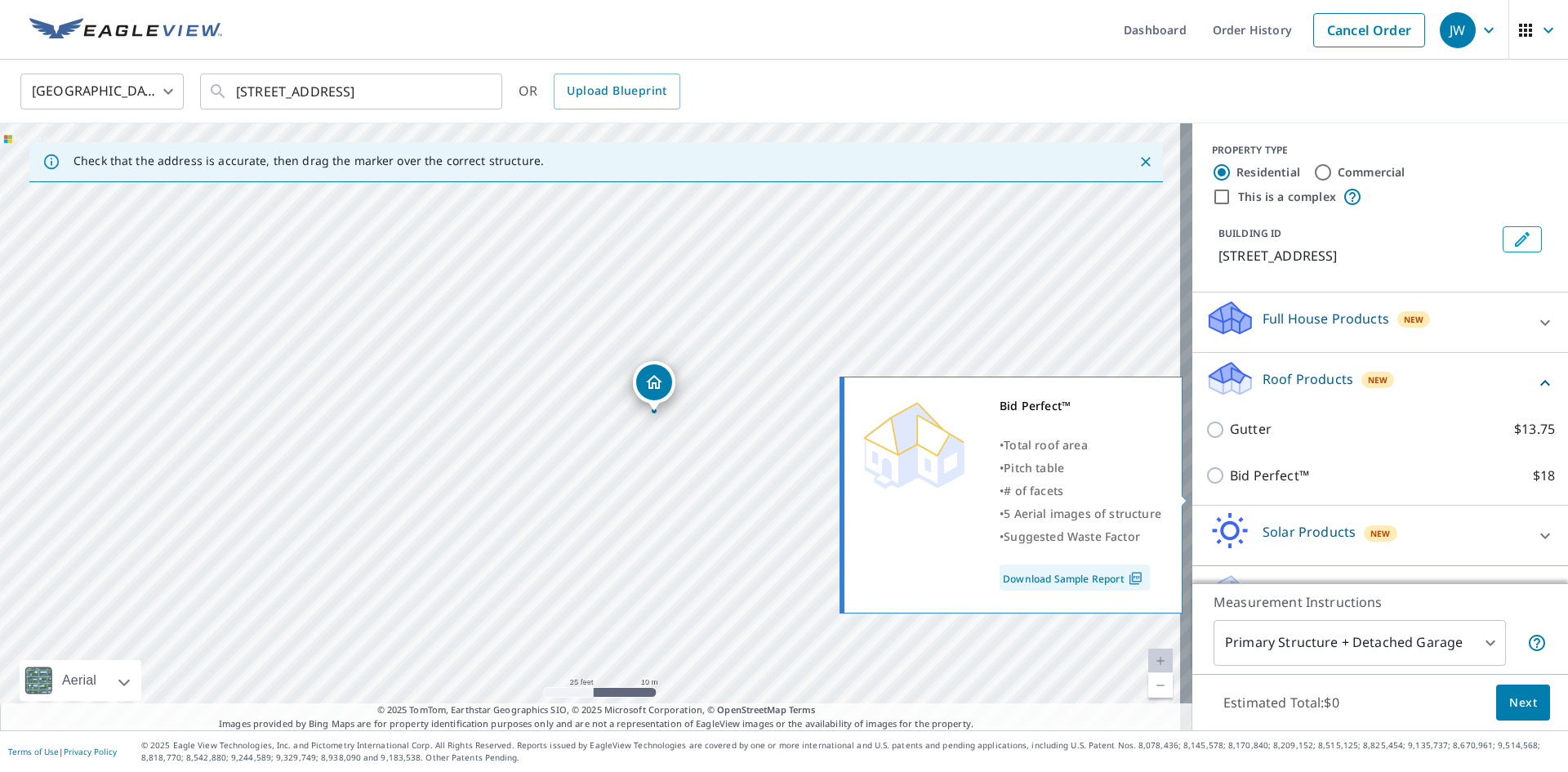
click at [1254, 486] on p "Bid Perfect™" at bounding box center [1269, 475] width 79 height 20
click at [1230, 485] on input "Bid Perfect™ $18" at bounding box center [1218, 475] width 25 height 20
checkbox input "true"
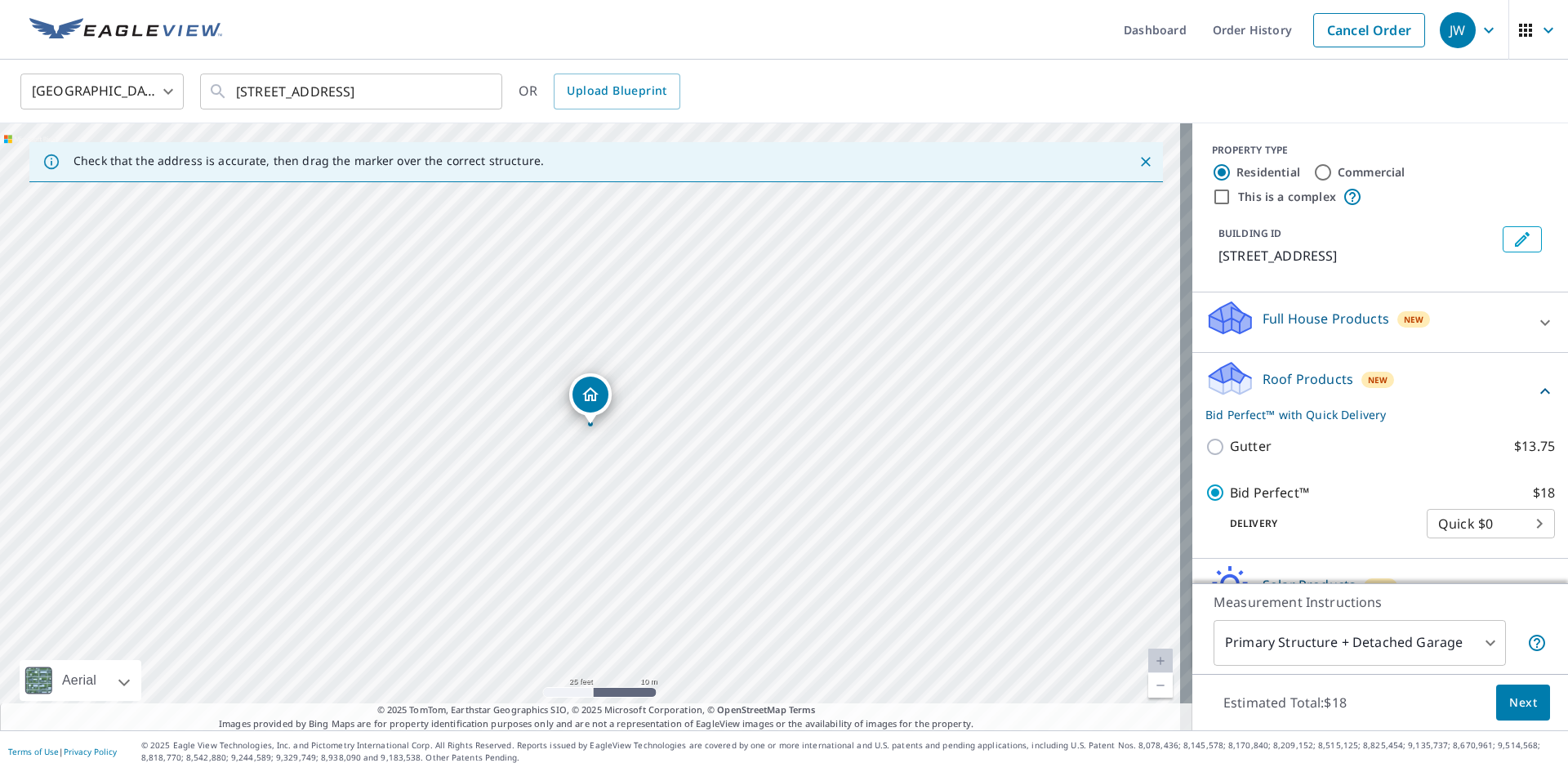
click at [1509, 694] on span "Next" at bounding box center [1522, 702] width 28 height 20
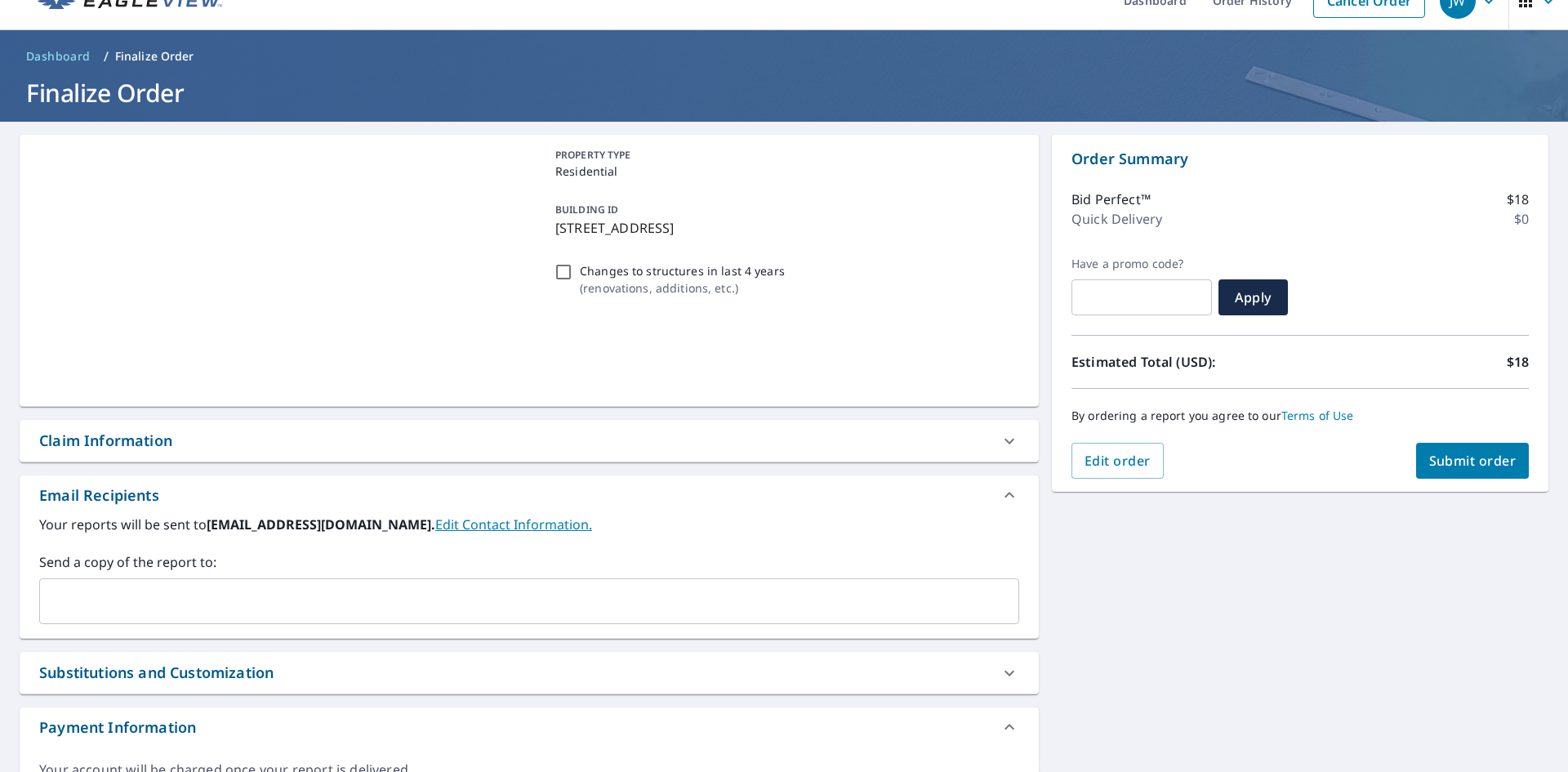
scroll to position [82, 0]
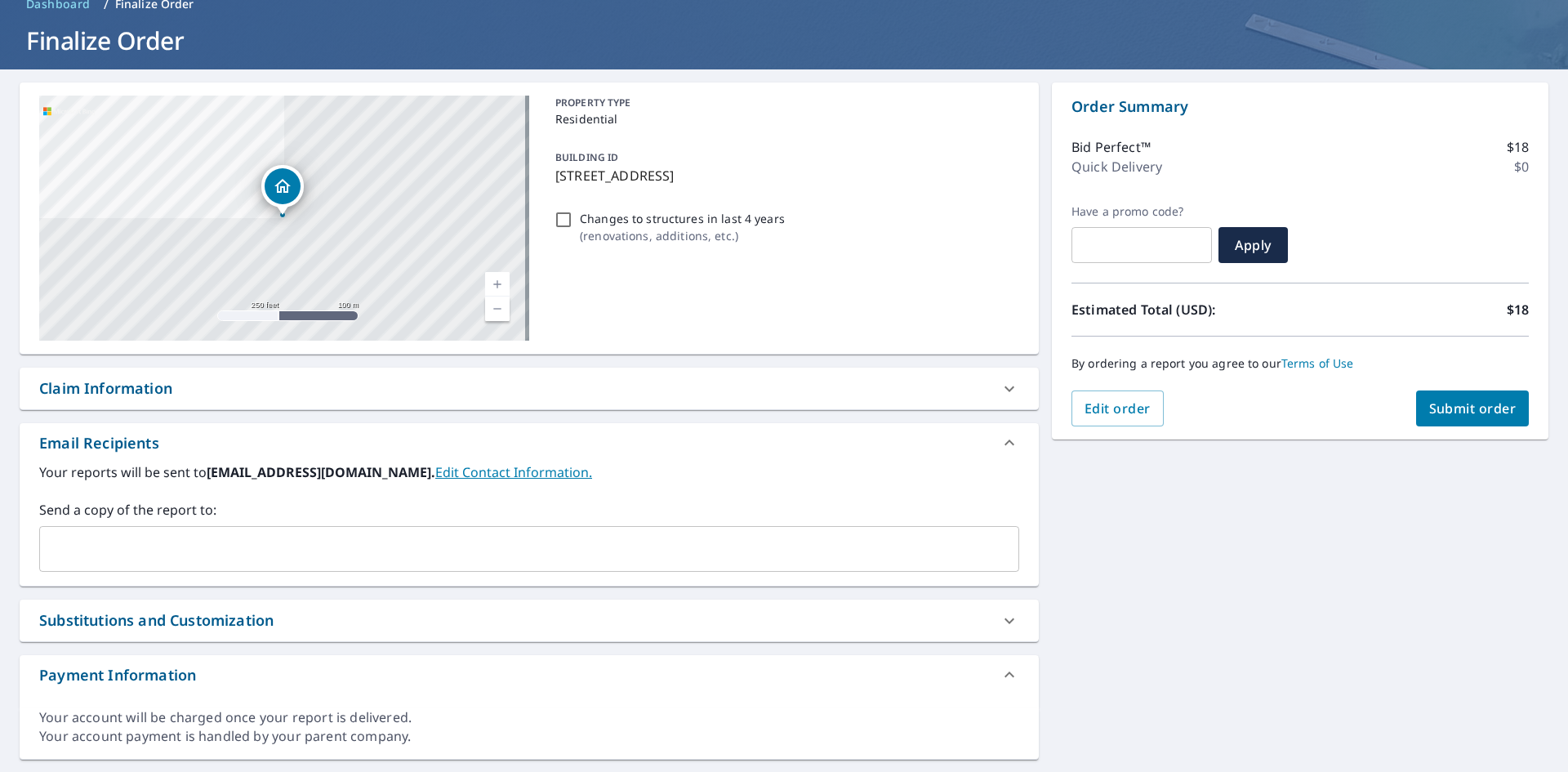
click at [180, 386] on div "Claim Information" at bounding box center [514, 387] width 951 height 22
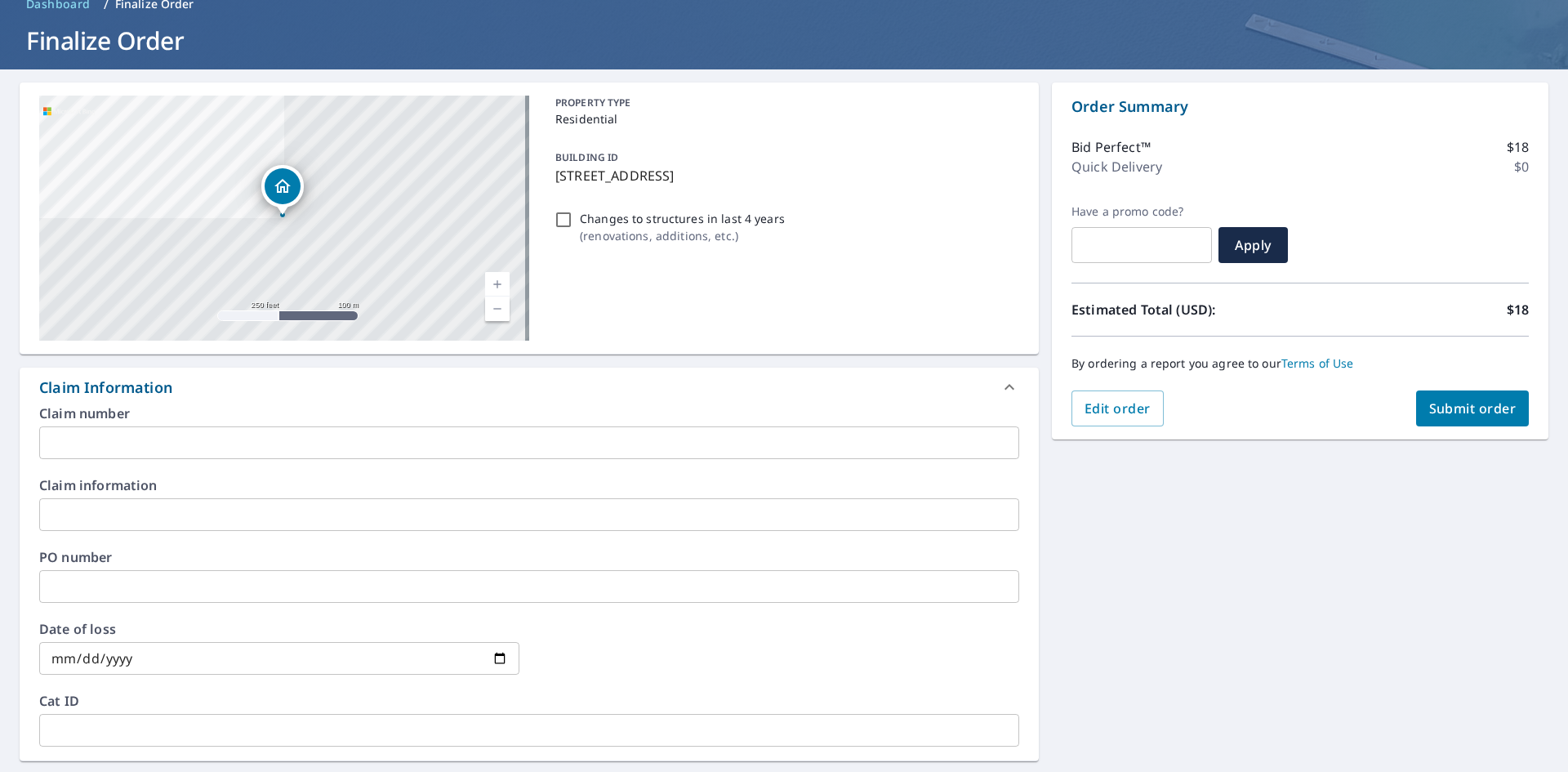
click at [137, 587] on input "text" at bounding box center [529, 586] width 980 height 32
paste input "J006852660"
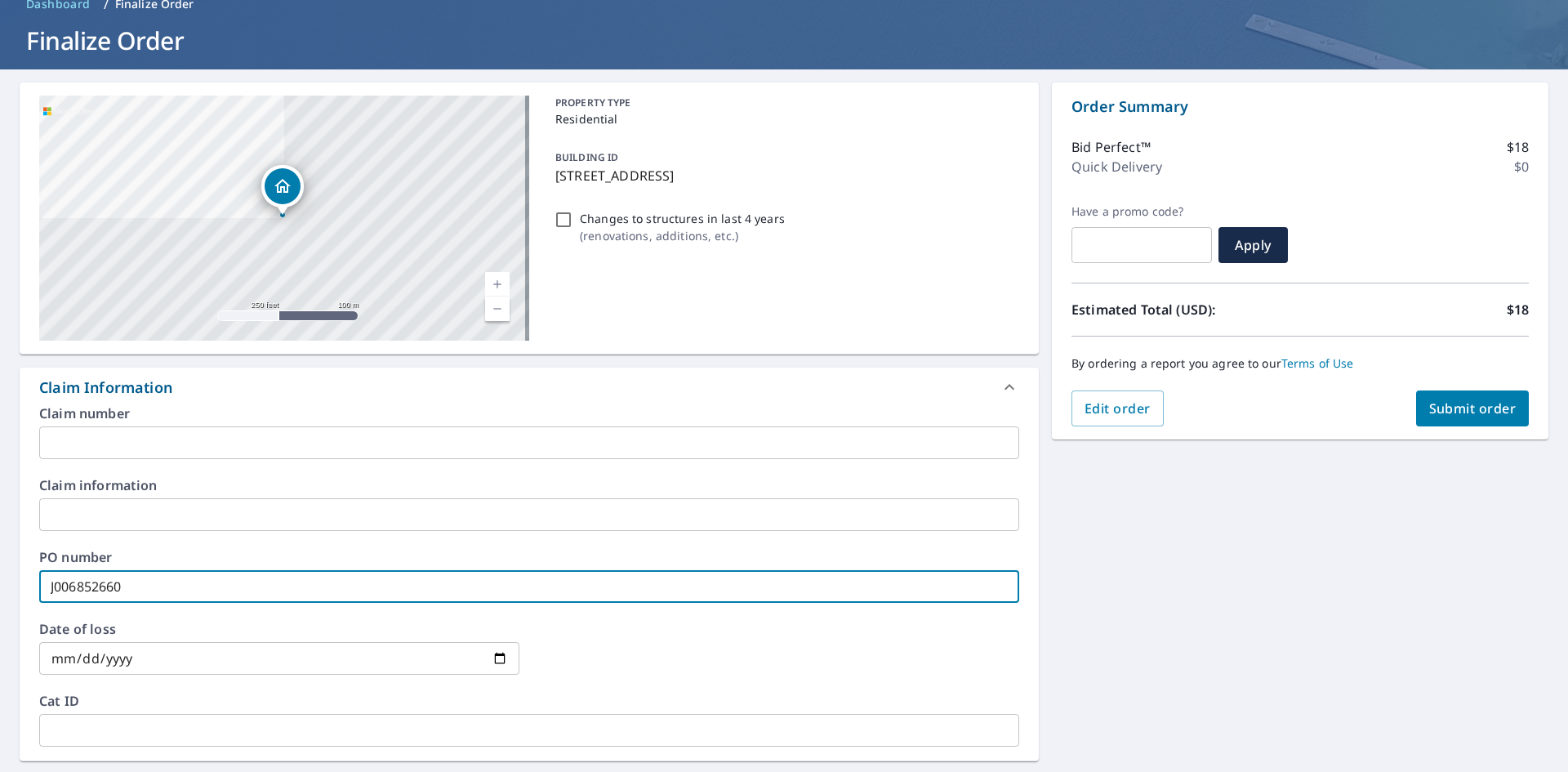
type input "J006852660"
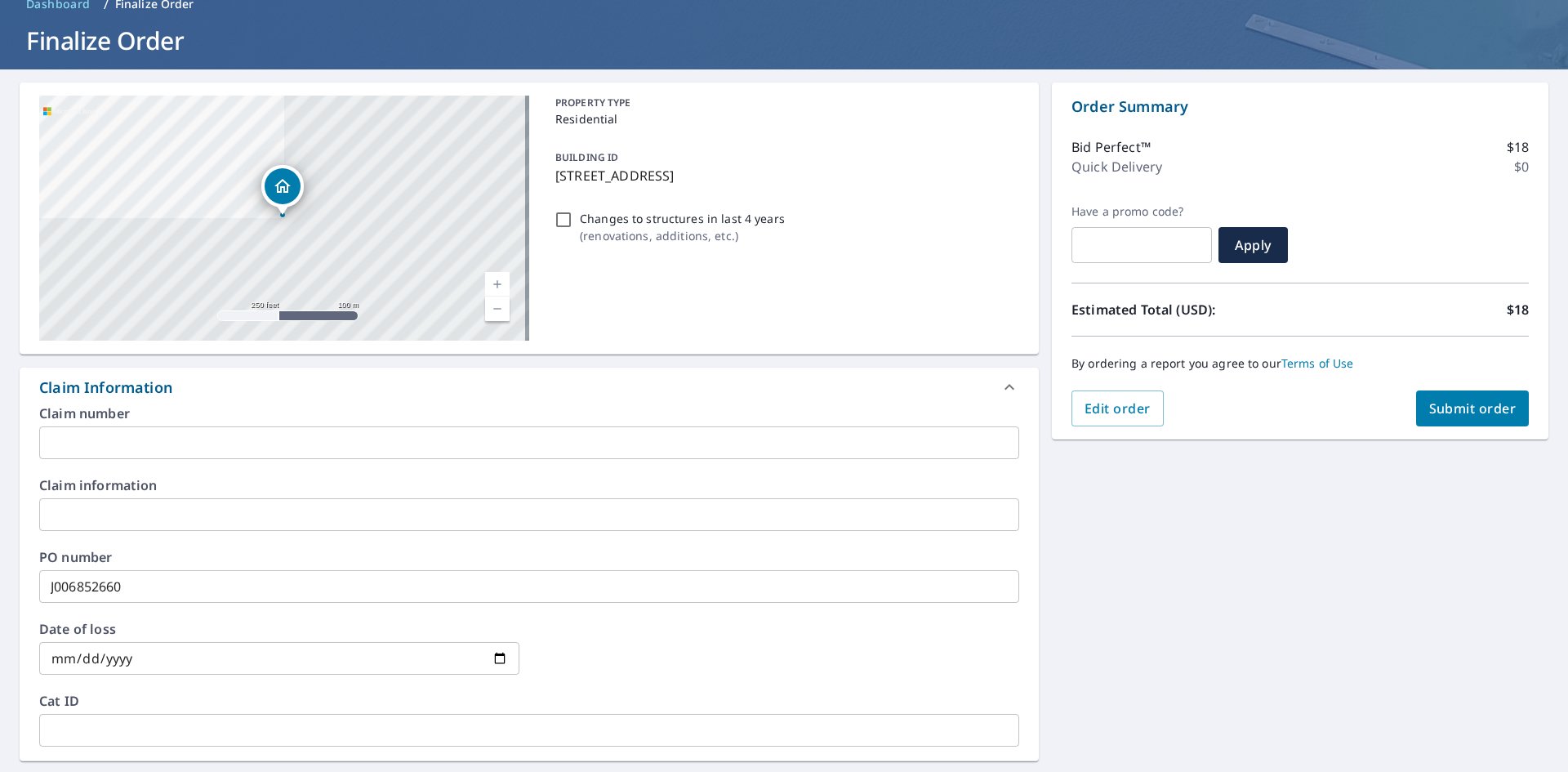
click at [1110, 582] on div "[STREET_ADDRESS][GEOGRAPHIC_DATA] A standard road map Aerial A detailed look fr…" at bounding box center [784, 596] width 1568 height 1054
click at [1431, 399] on button "Submit order" at bounding box center [1473, 408] width 114 height 36
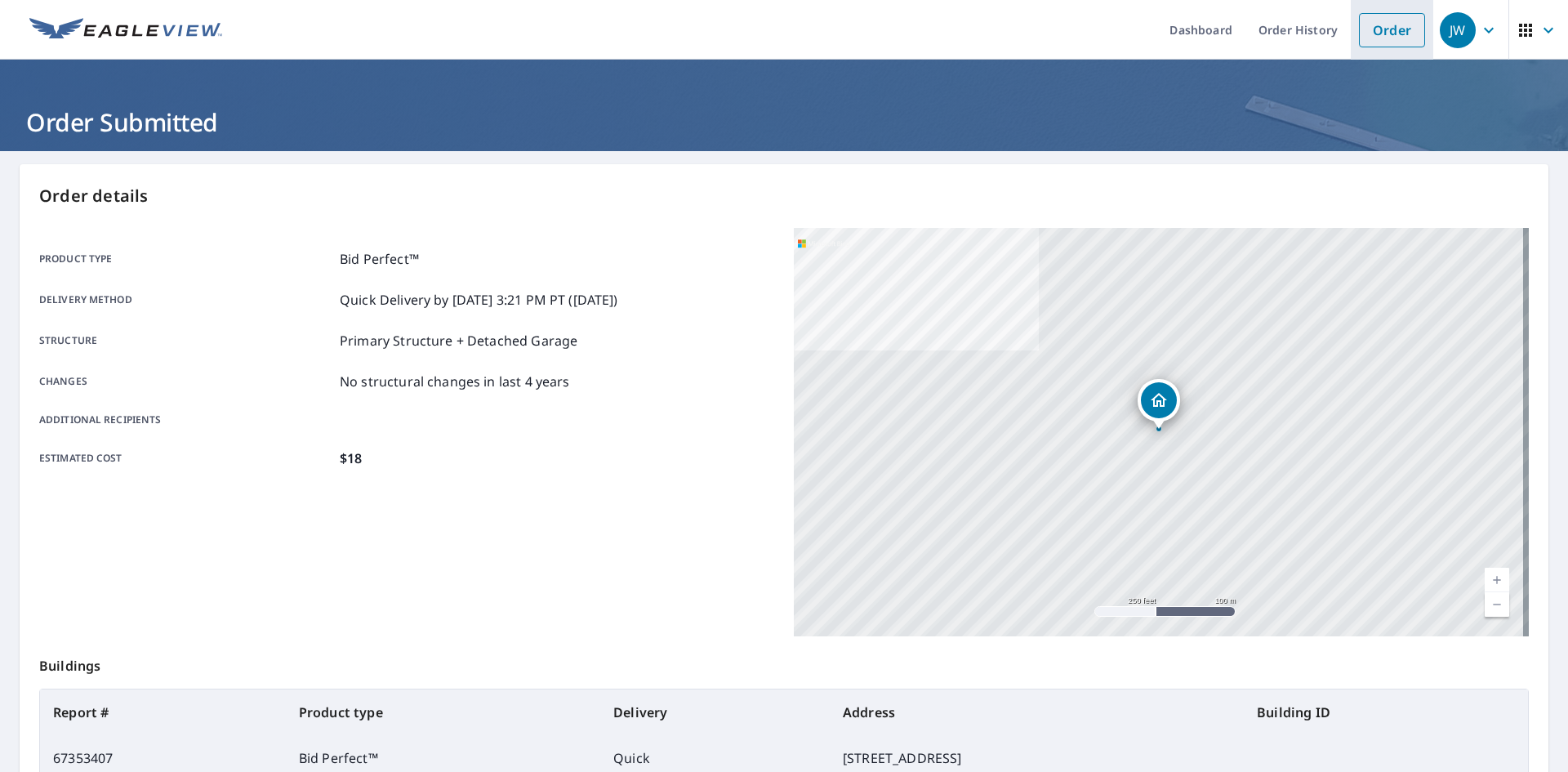
click at [1375, 32] on link "Order" at bounding box center [1392, 30] width 66 height 34
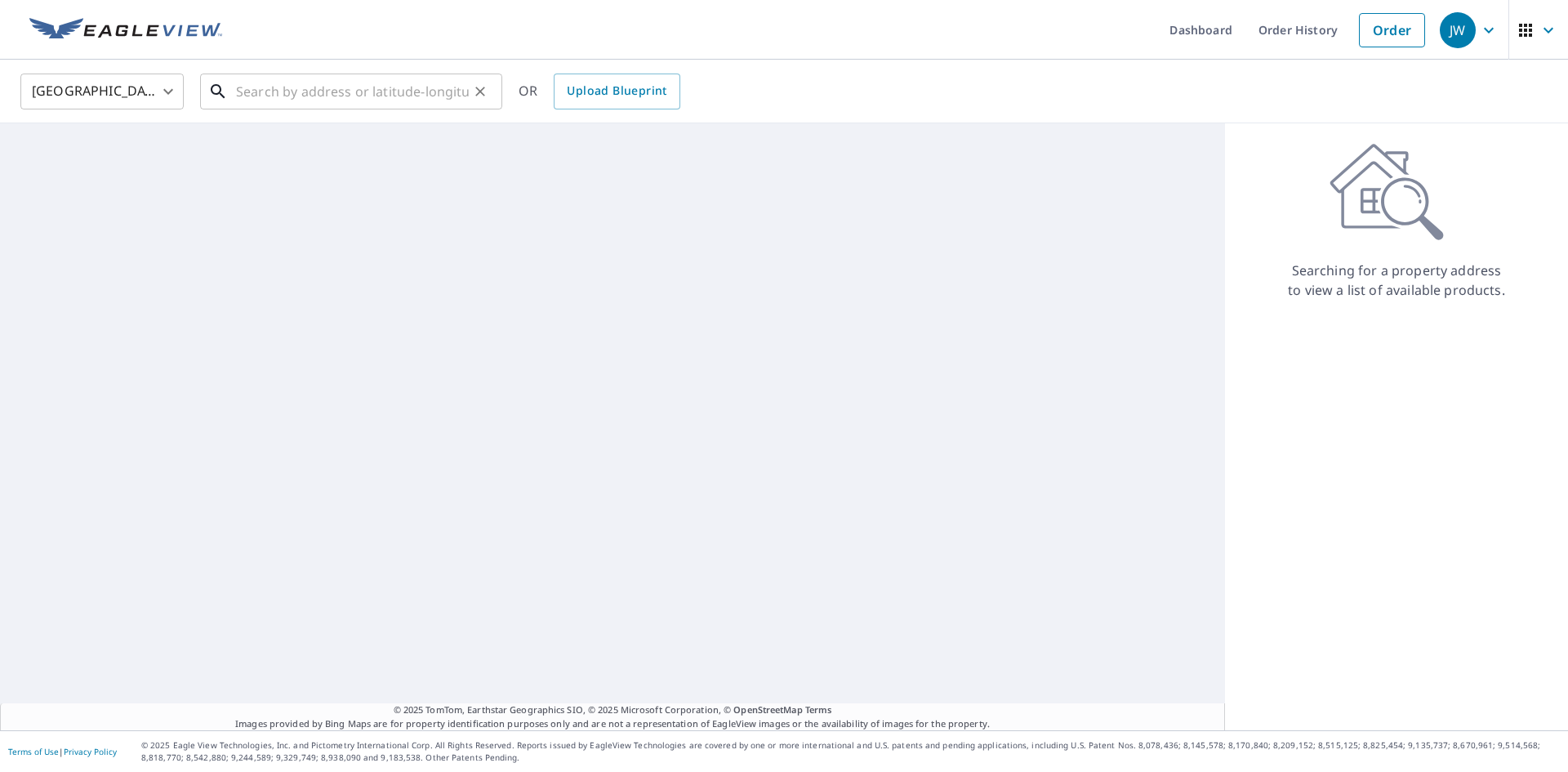
click at [395, 90] on input "text" at bounding box center [352, 91] width 233 height 46
paste input "[STREET_ADDRESS]"
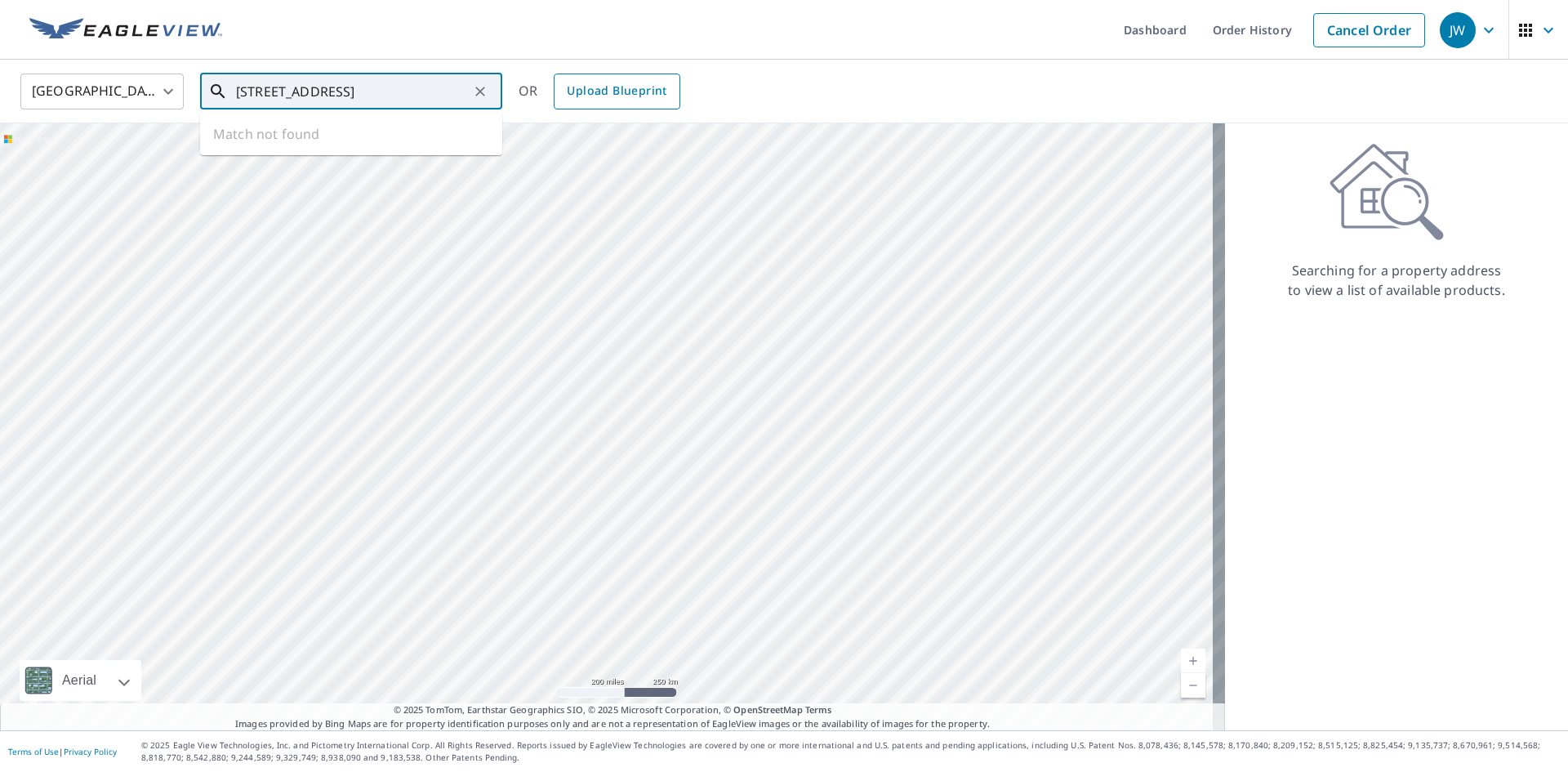
scroll to position [0, 67]
drag, startPoint x: 370, startPoint y: 132, endPoint x: 403, endPoint y: 95, distance: 49.6
click at [370, 129] on span "[STREET_ADDRESS]" at bounding box center [361, 139] width 256 height 20
type input "[STREET_ADDRESS]"
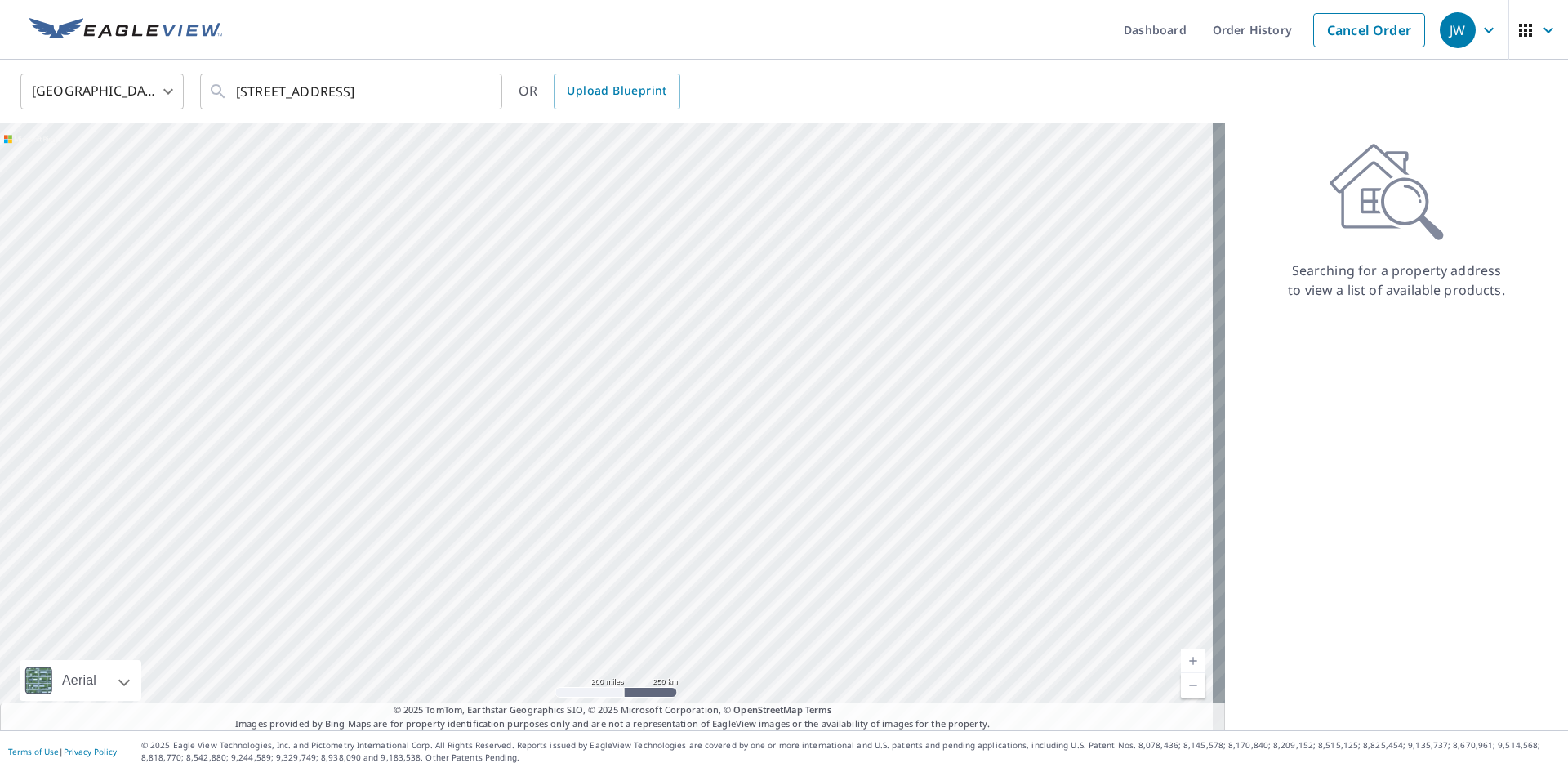
scroll to position [0, 0]
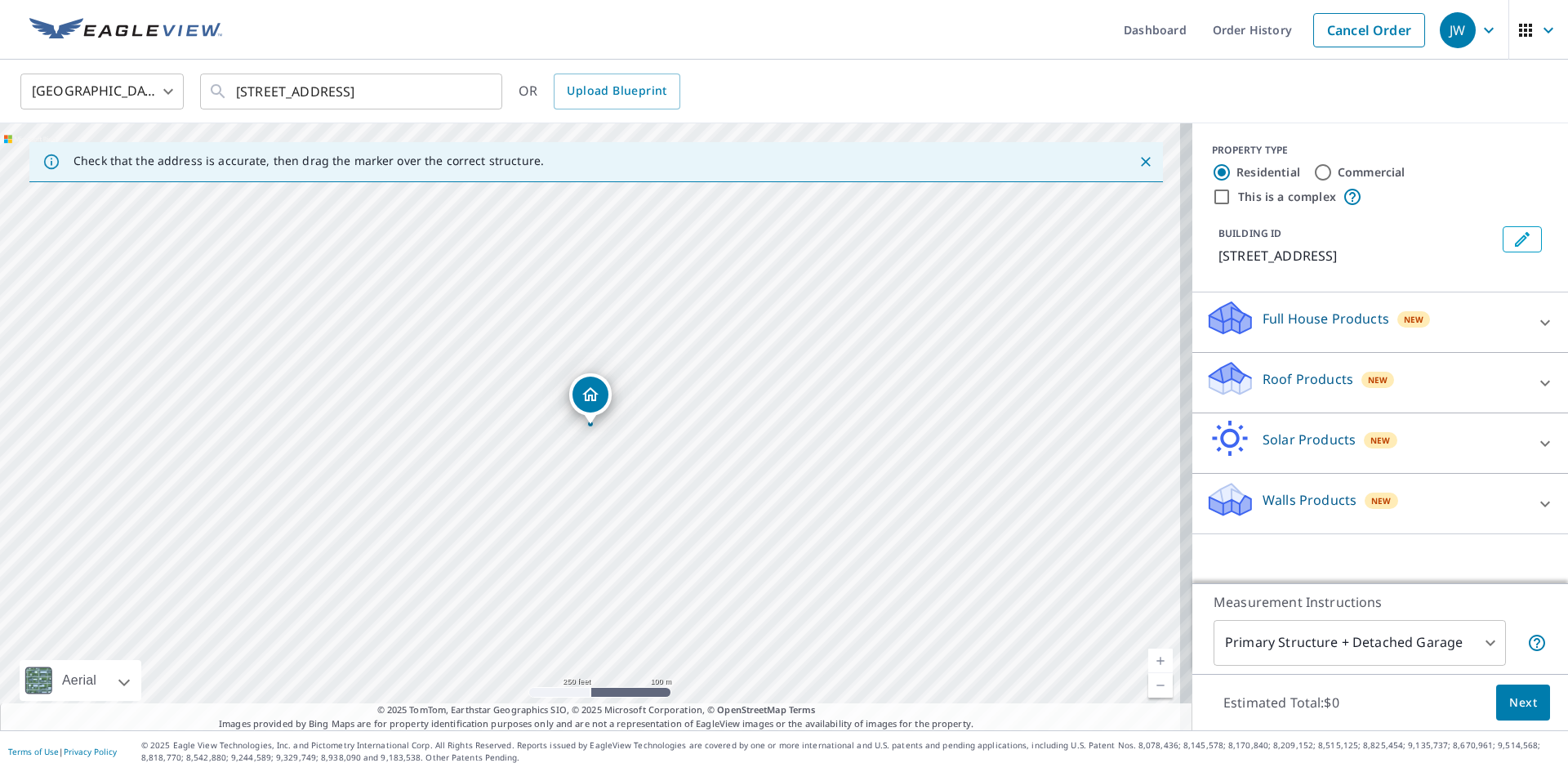
click at [1288, 388] on p "Roof Products" at bounding box center [1307, 379] width 90 height 20
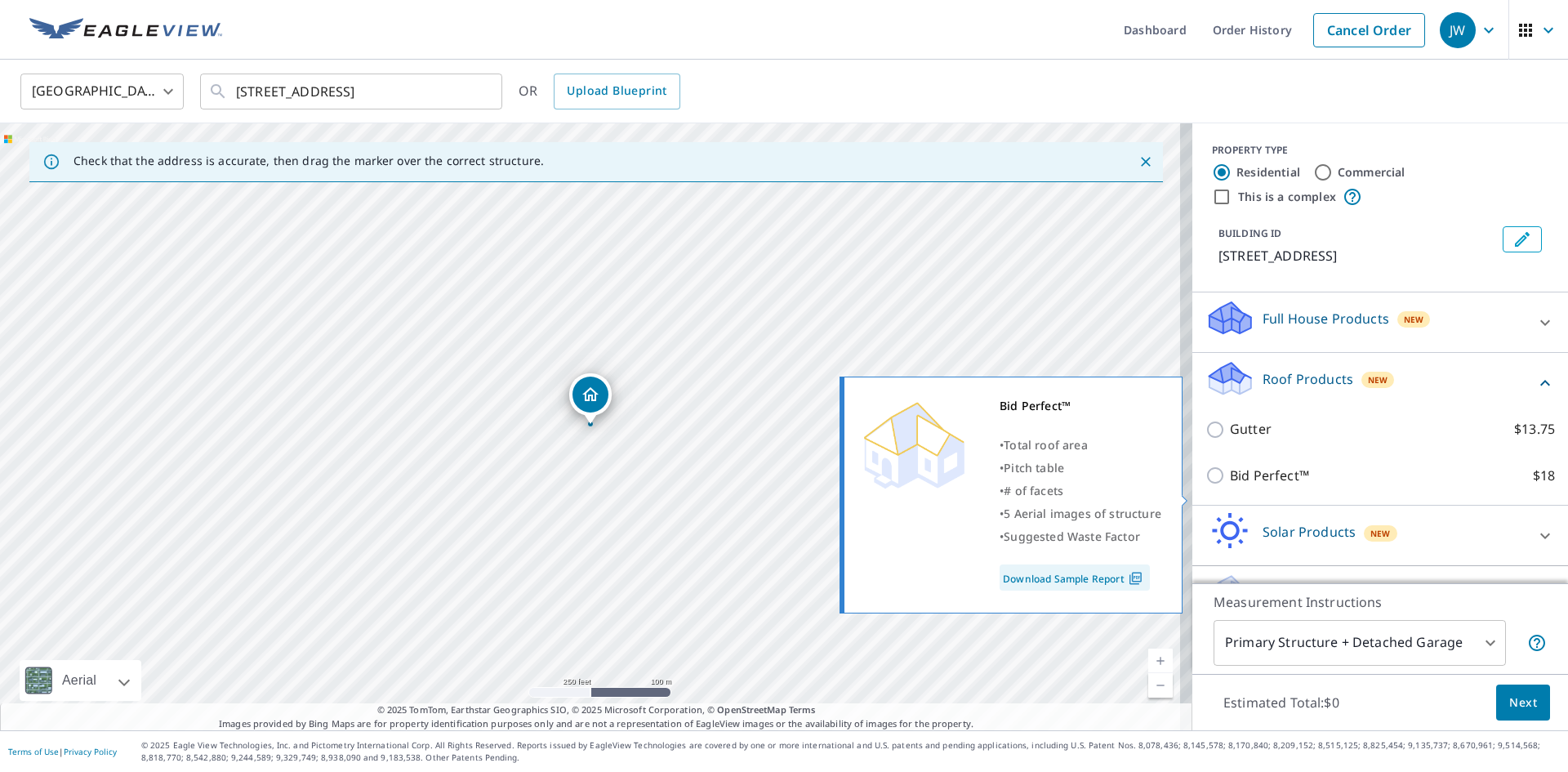
click at [1237, 486] on p "Bid Perfect™" at bounding box center [1269, 475] width 79 height 20
click at [1230, 485] on input "Bid Perfect™ $18" at bounding box center [1218, 475] width 25 height 20
checkbox input "true"
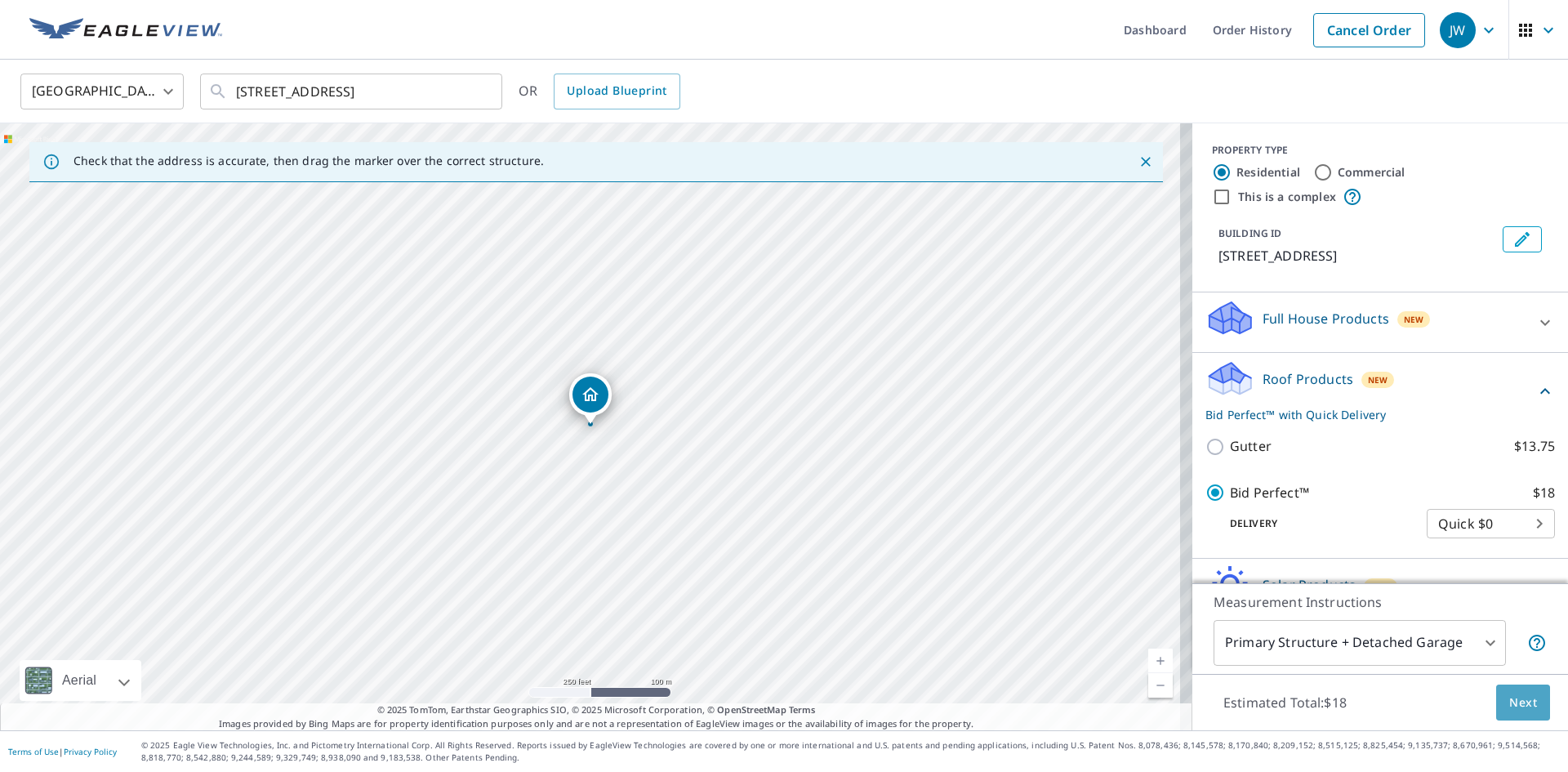
click at [1496, 704] on button "Next" at bounding box center [1522, 703] width 54 height 37
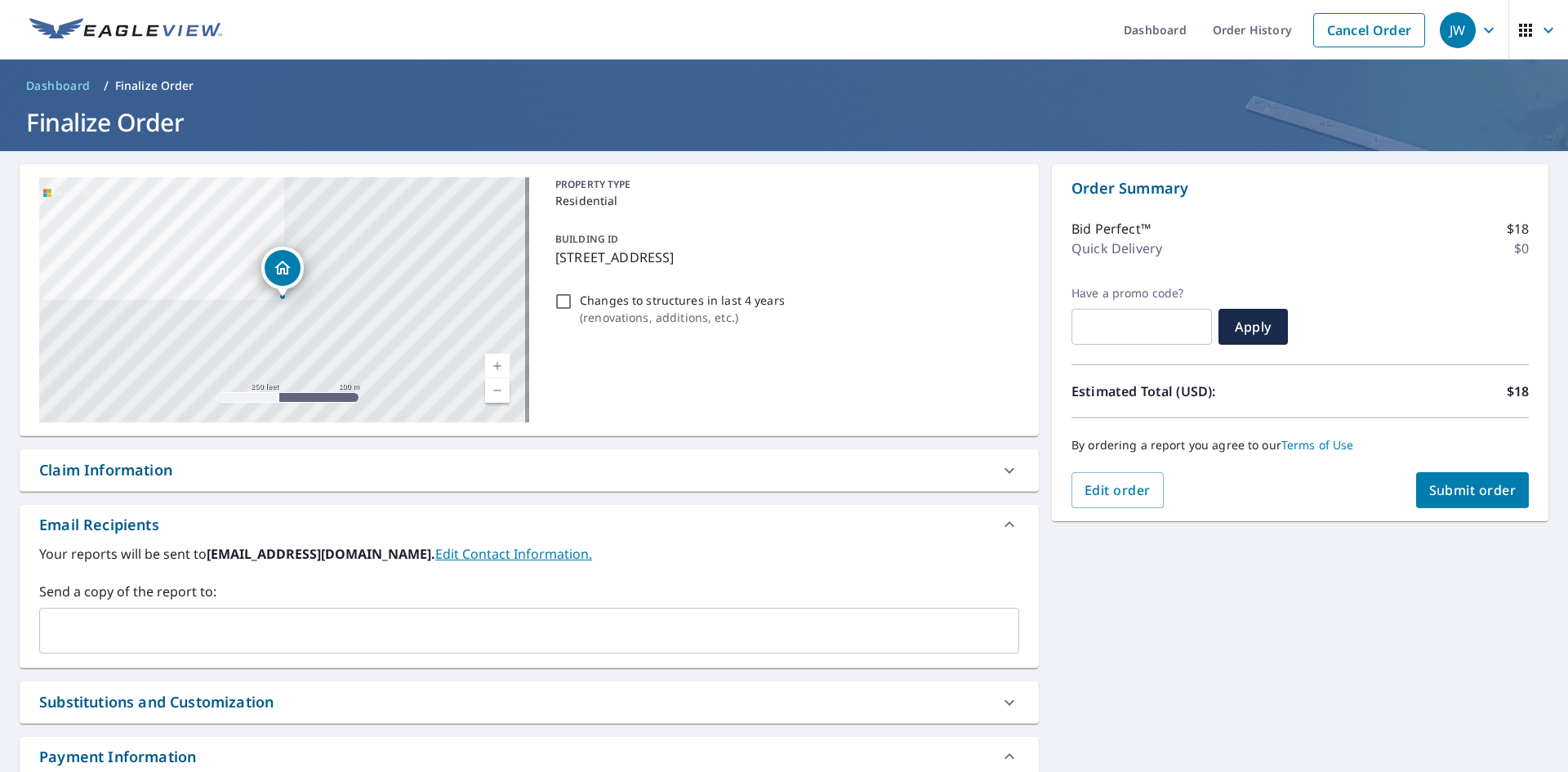
click at [415, 474] on div "Claim Information" at bounding box center [514, 469] width 951 height 22
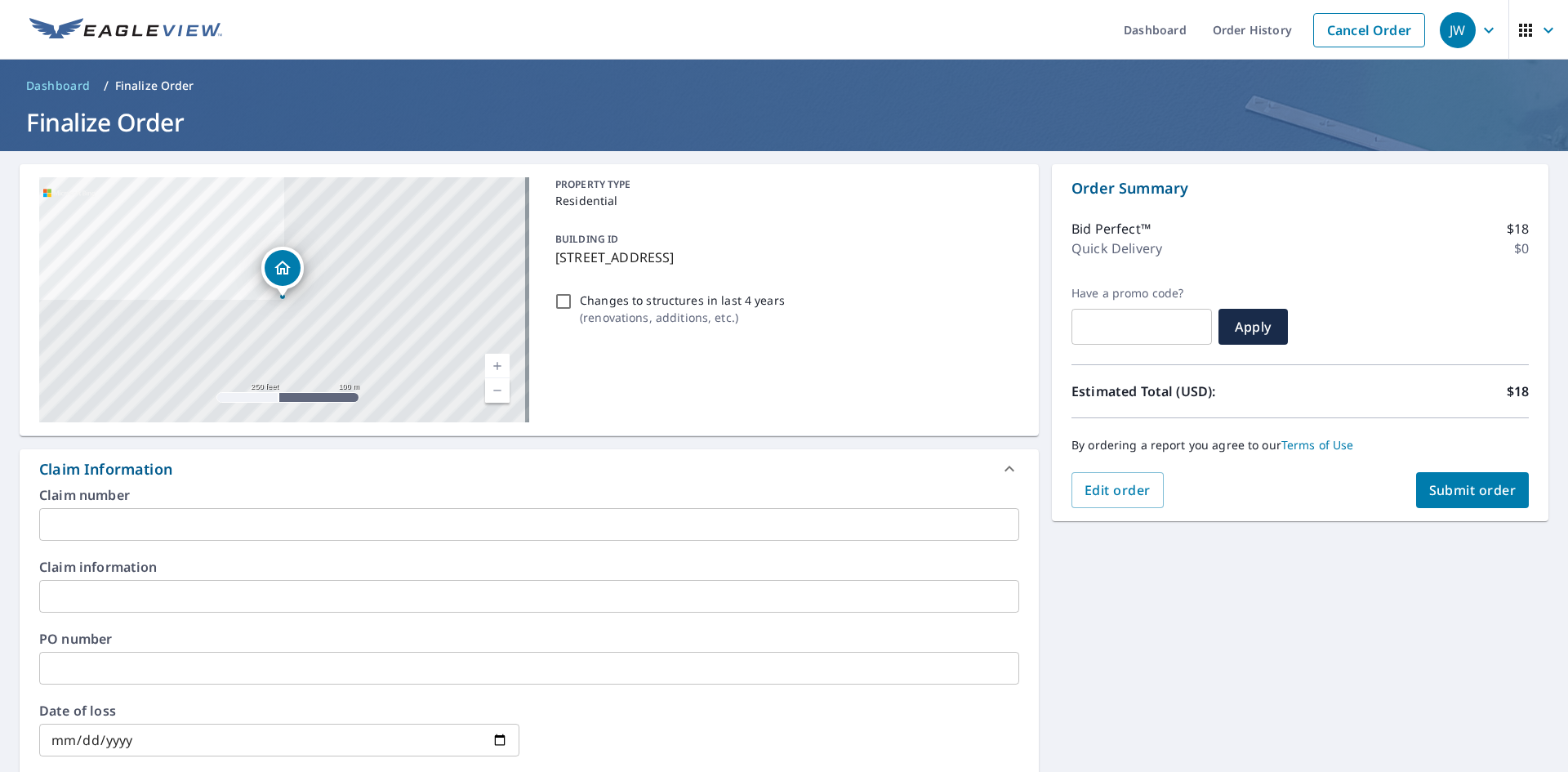
click at [66, 659] on input "text" at bounding box center [529, 668] width 980 height 32
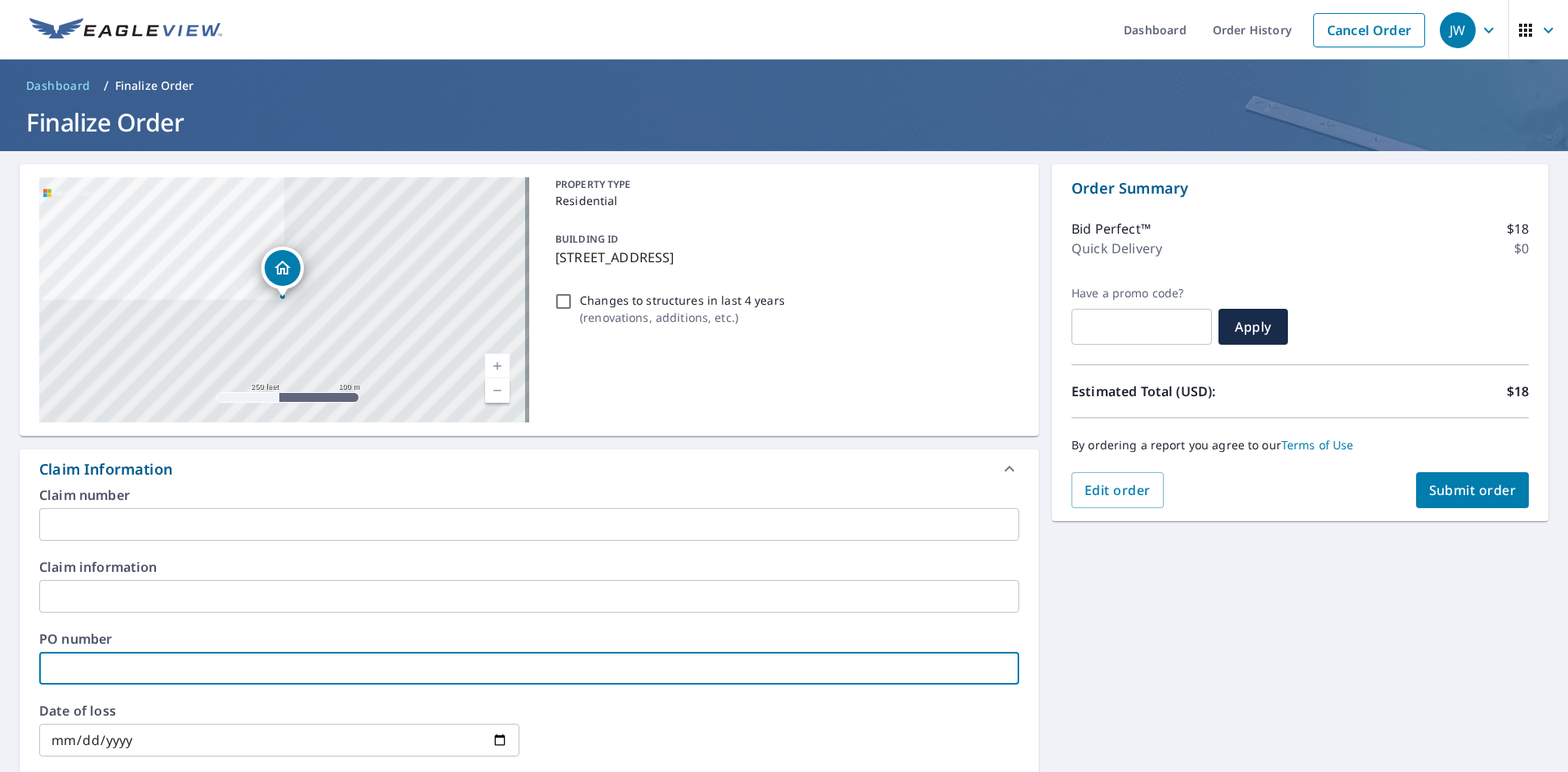
paste input "J006882744"
type input "J006882744"
click at [1473, 486] on span "Submit order" at bounding box center [1473, 489] width 87 height 18
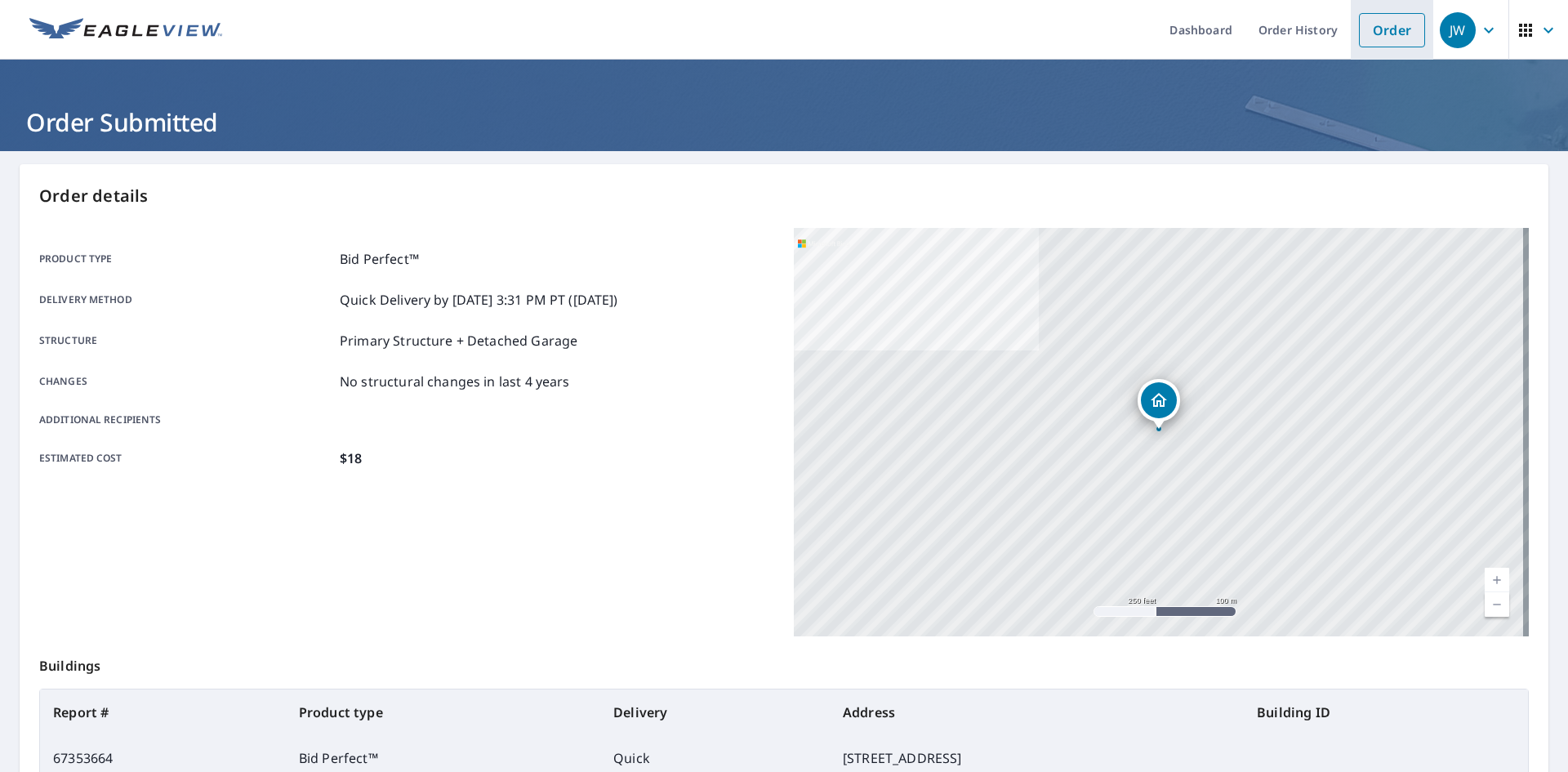
click at [1368, 34] on link "Order" at bounding box center [1392, 30] width 66 height 34
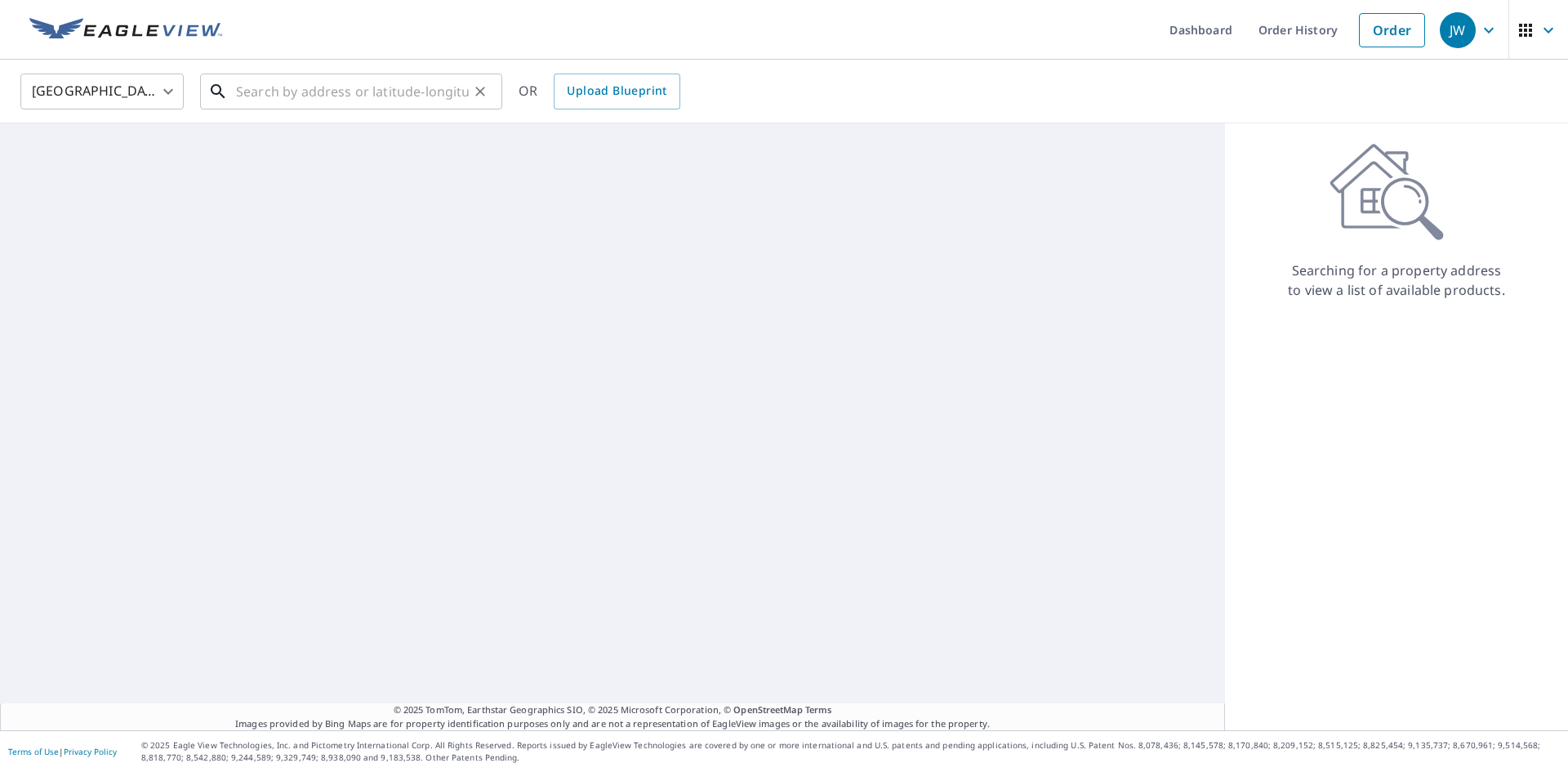
click at [290, 89] on input "text" at bounding box center [352, 91] width 233 height 46
paste input "[STREET_ADDRESS]"
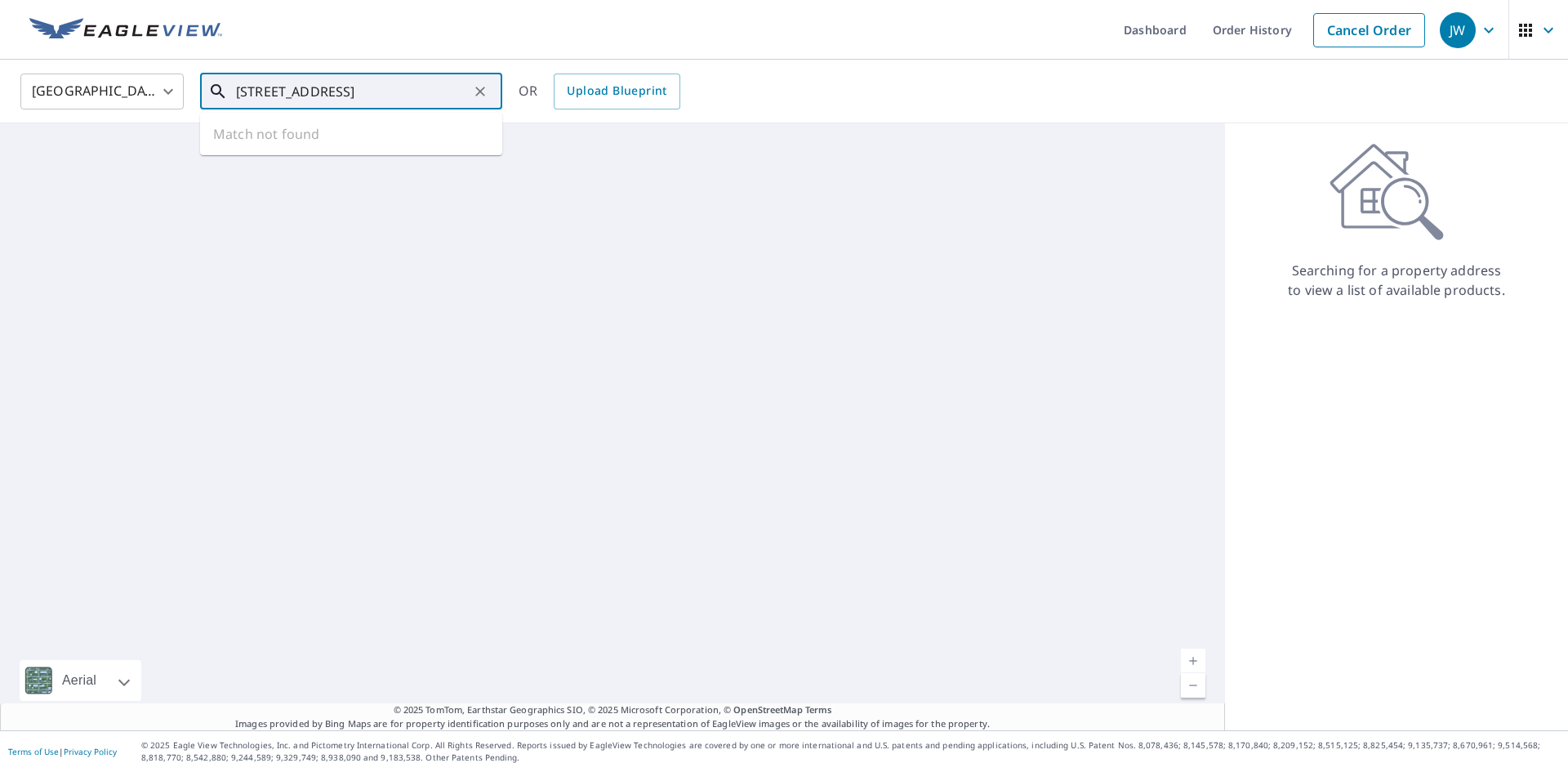
scroll to position [0, 14]
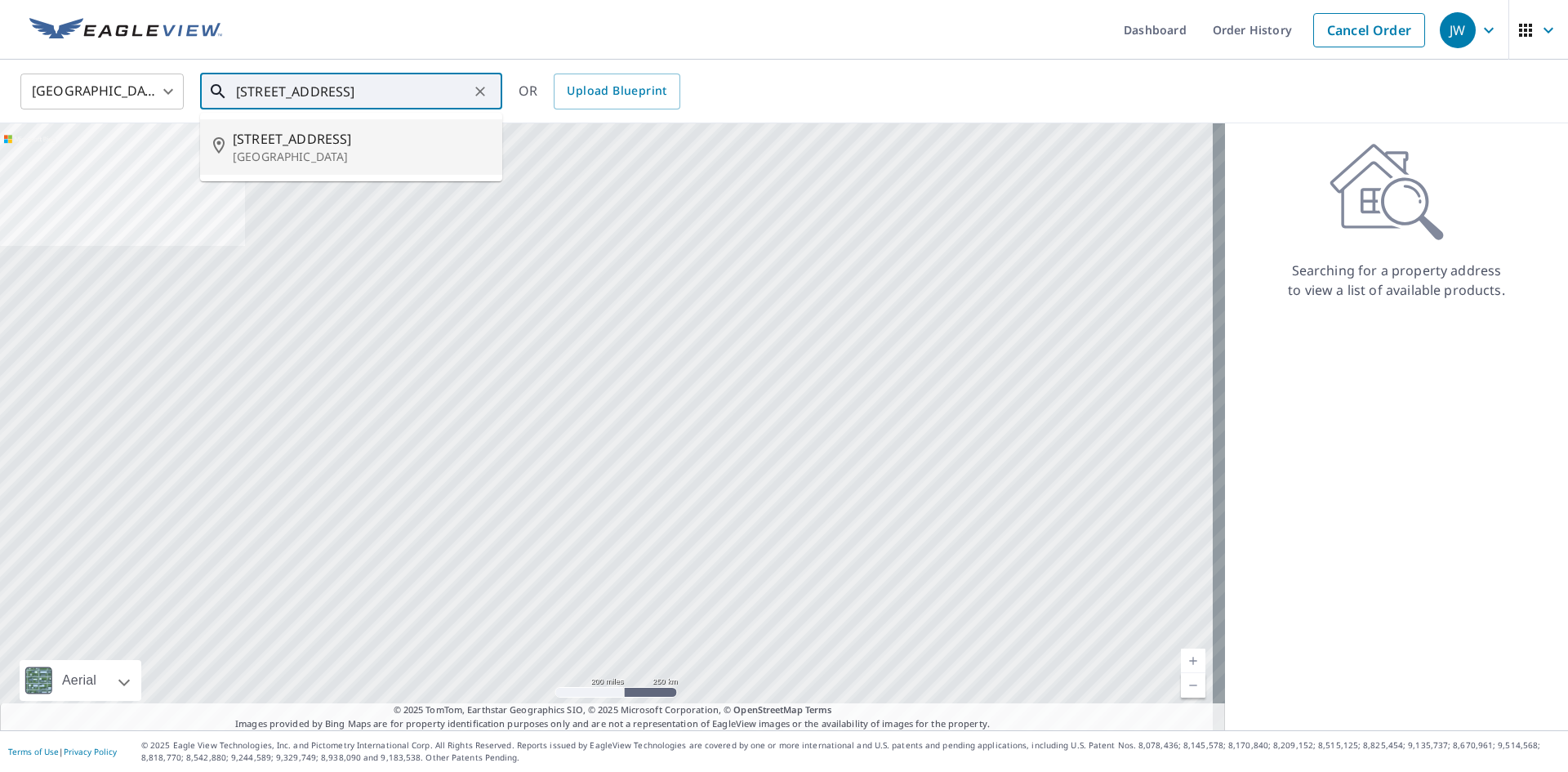
click at [277, 160] on p "[GEOGRAPHIC_DATA]" at bounding box center [361, 157] width 256 height 16
type input "[STREET_ADDRESS]"
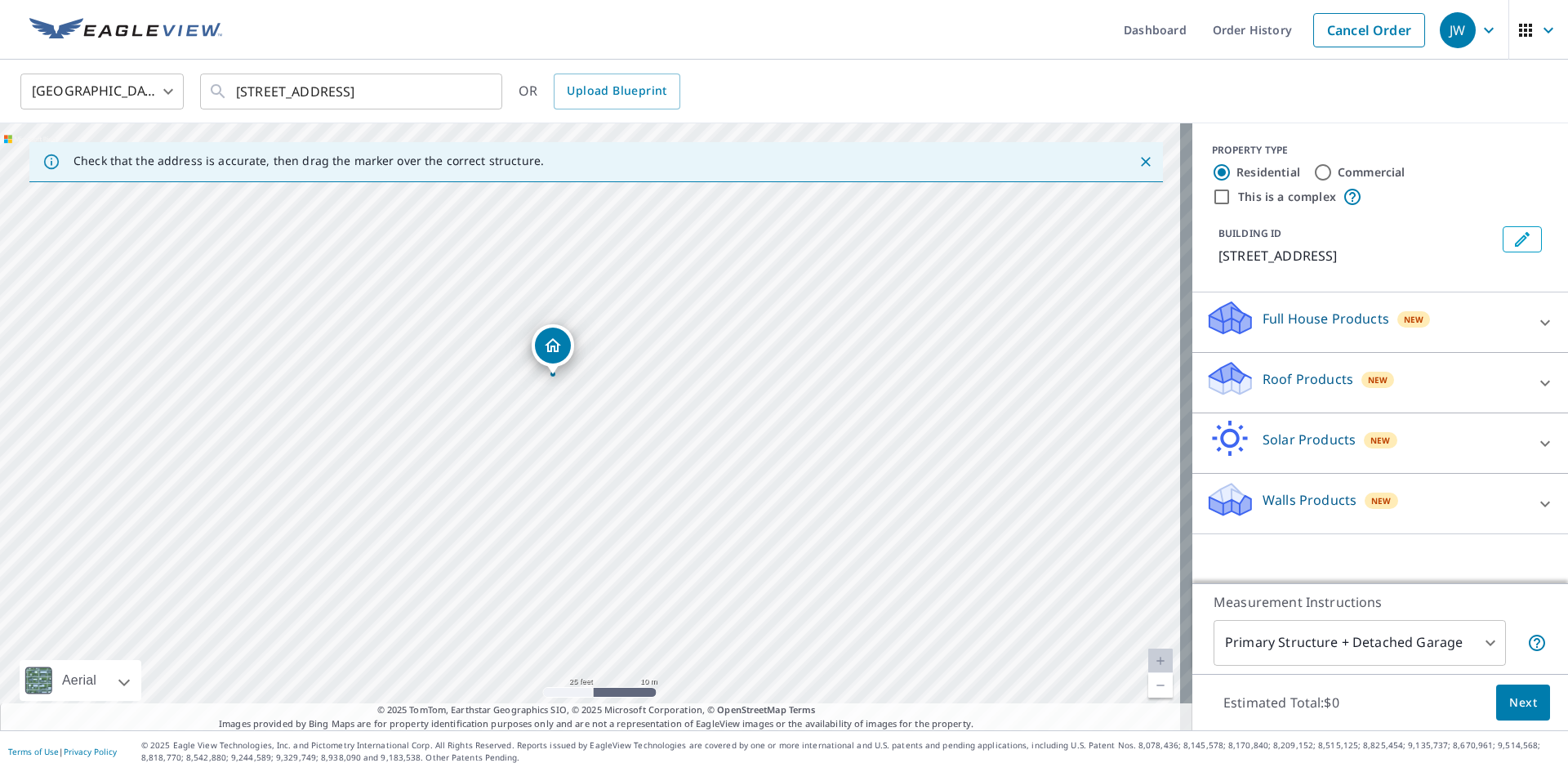
click at [1280, 393] on div "Roof Products New" at bounding box center [1365, 382] width 320 height 47
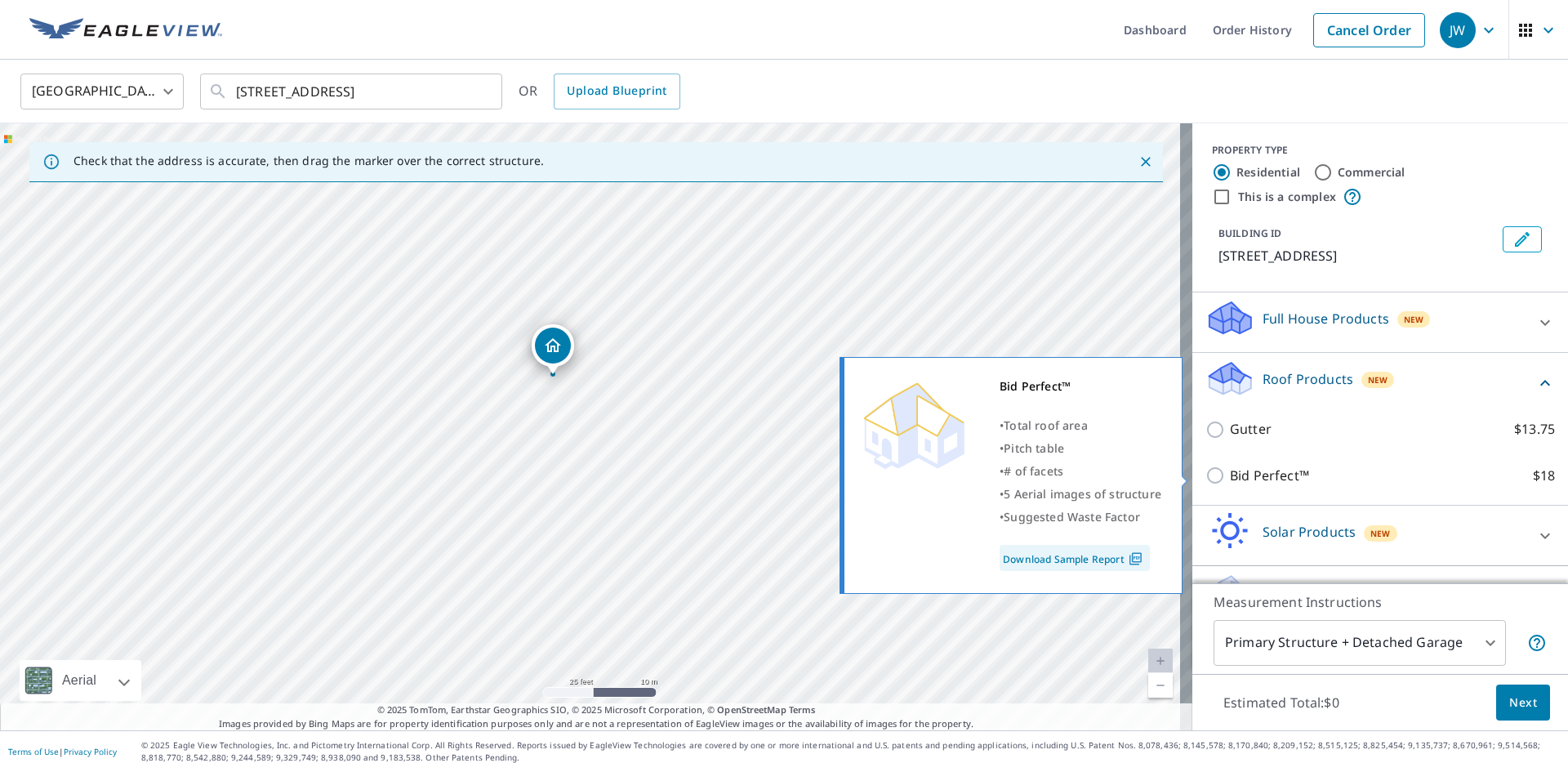
click at [1217, 479] on input "Bid Perfect™ $18" at bounding box center [1218, 475] width 25 height 20
checkbox input "true"
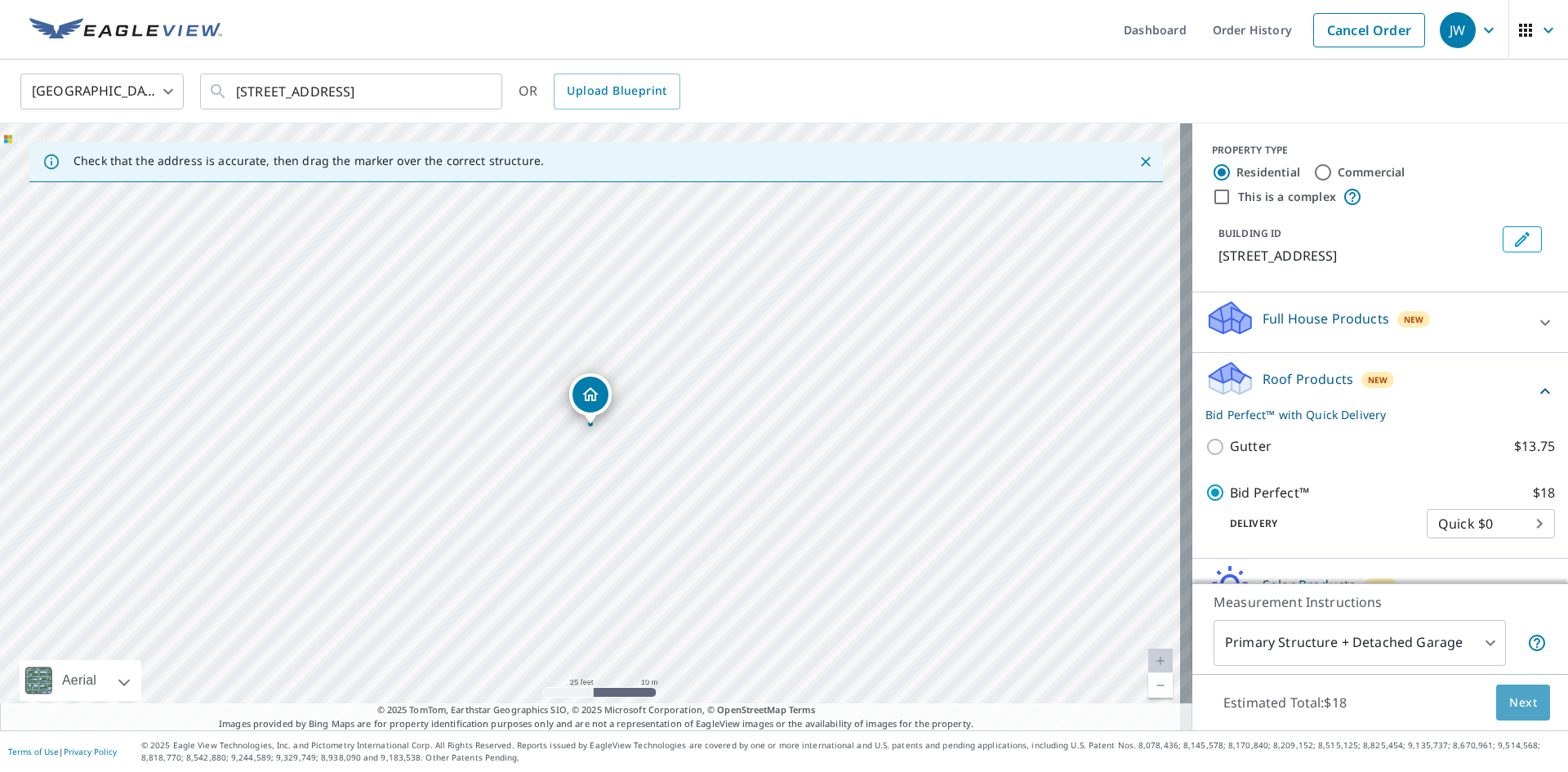
click at [1509, 703] on span "Next" at bounding box center [1522, 702] width 28 height 20
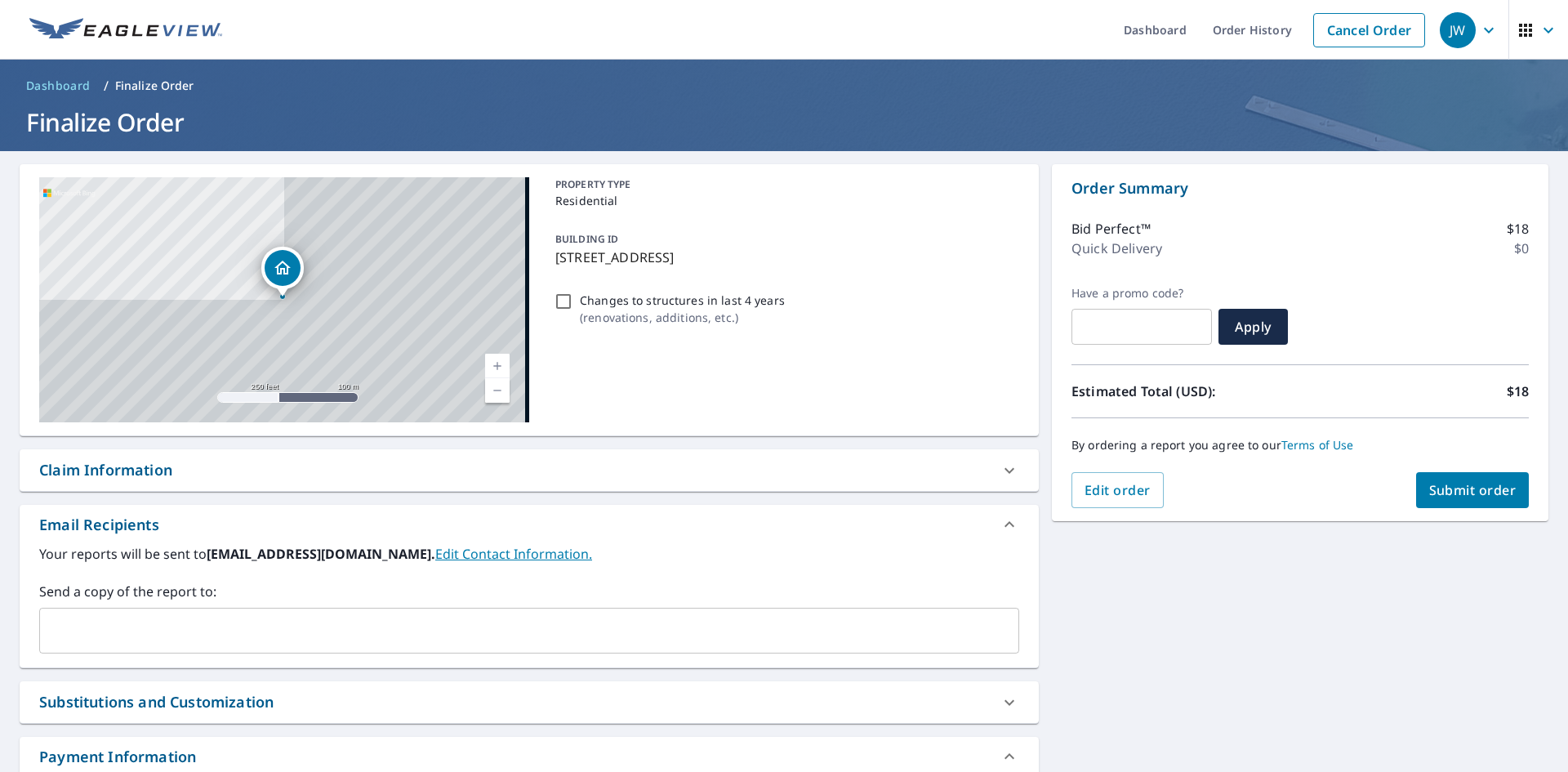
click at [104, 465] on div "Claim Information" at bounding box center [105, 469] width 133 height 22
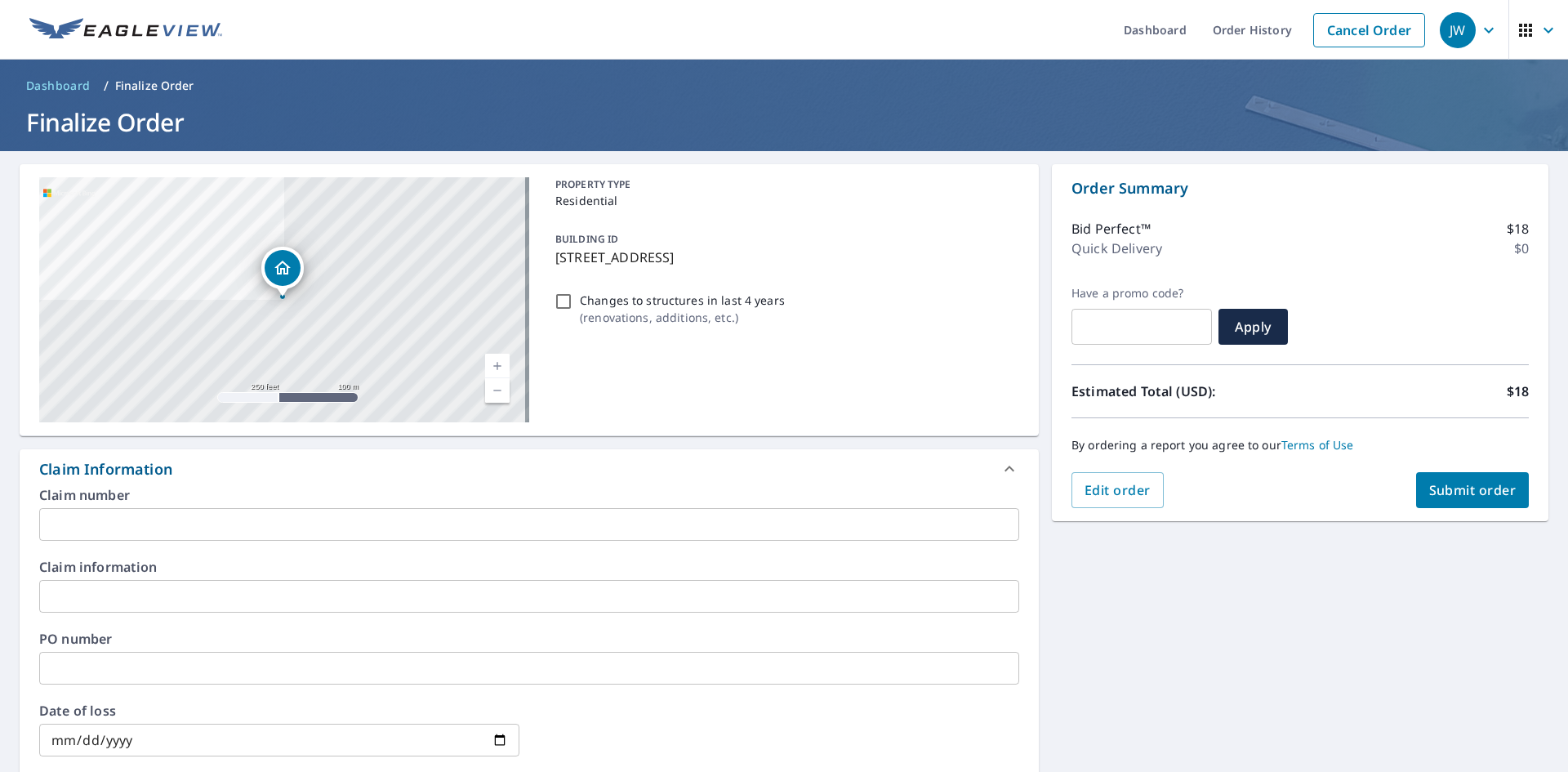
click at [104, 675] on input "text" at bounding box center [529, 668] width 980 height 32
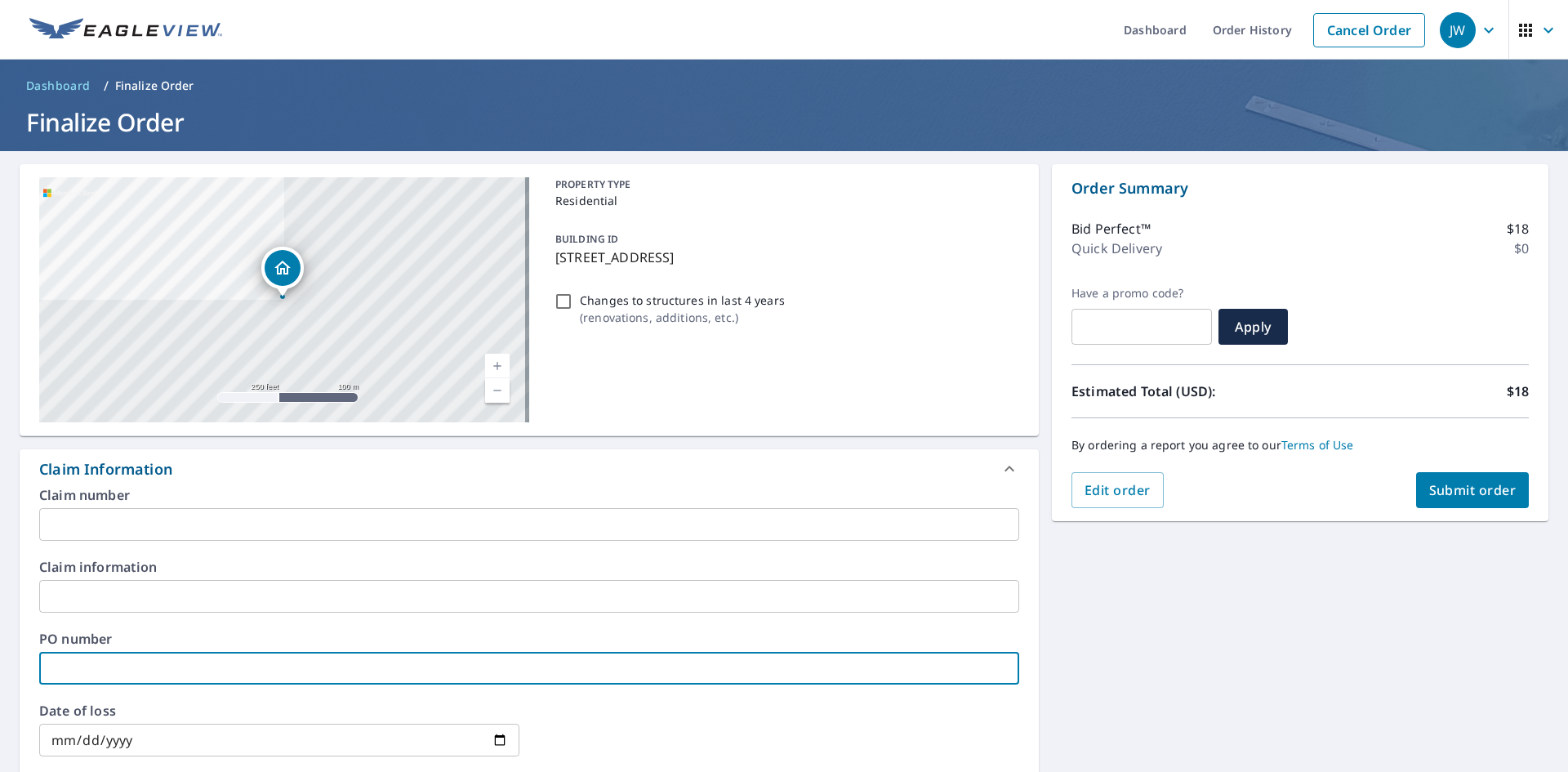
paste input "J006882294"
type input "J006882294"
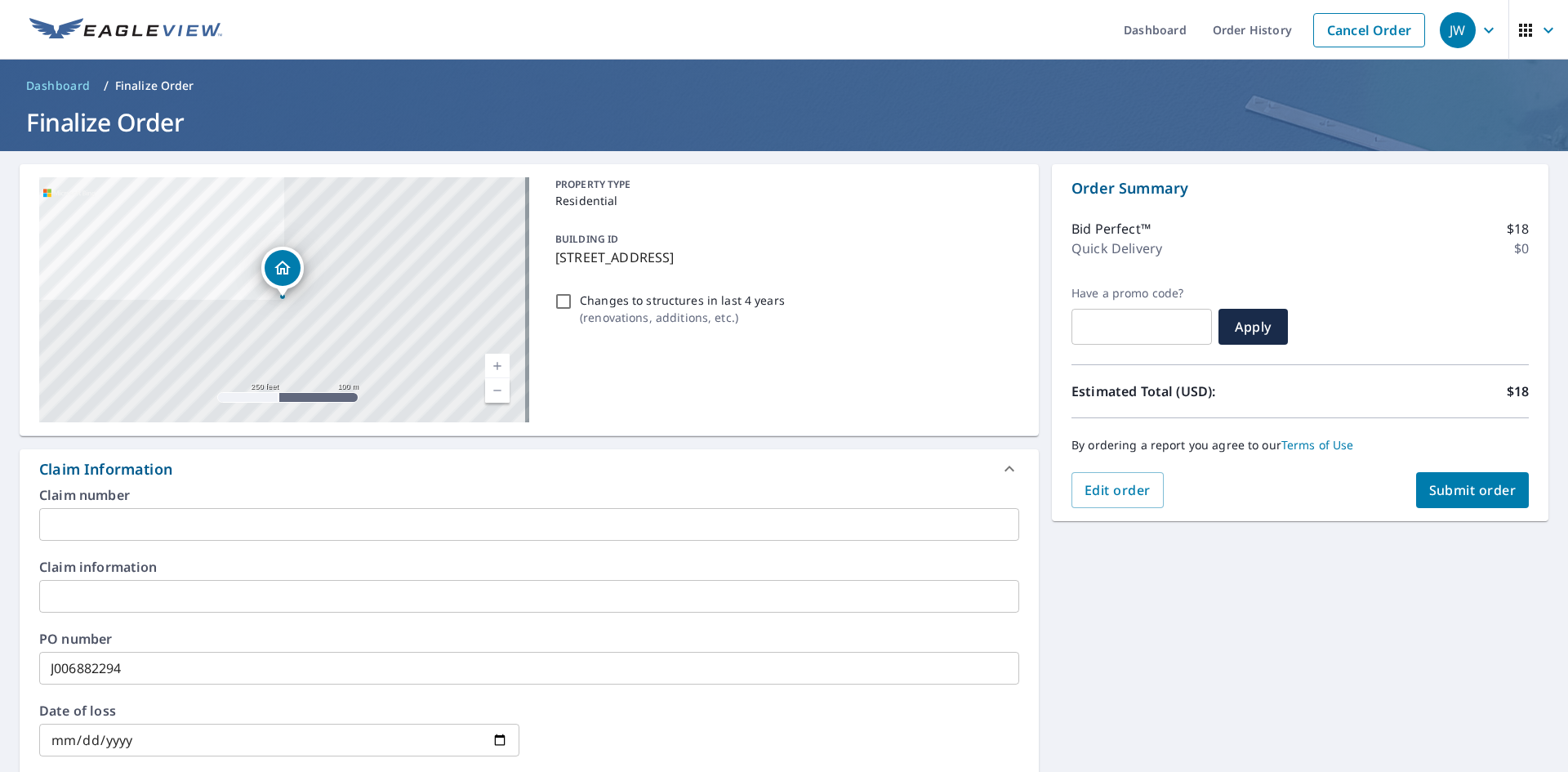
click at [1235, 610] on div "[STREET_ADDRESS][GEOGRAPHIC_DATA] A standard road map Aerial A detailed look fr…" at bounding box center [784, 678] width 1568 height 1054
click at [1442, 488] on span "Submit order" at bounding box center [1473, 489] width 87 height 18
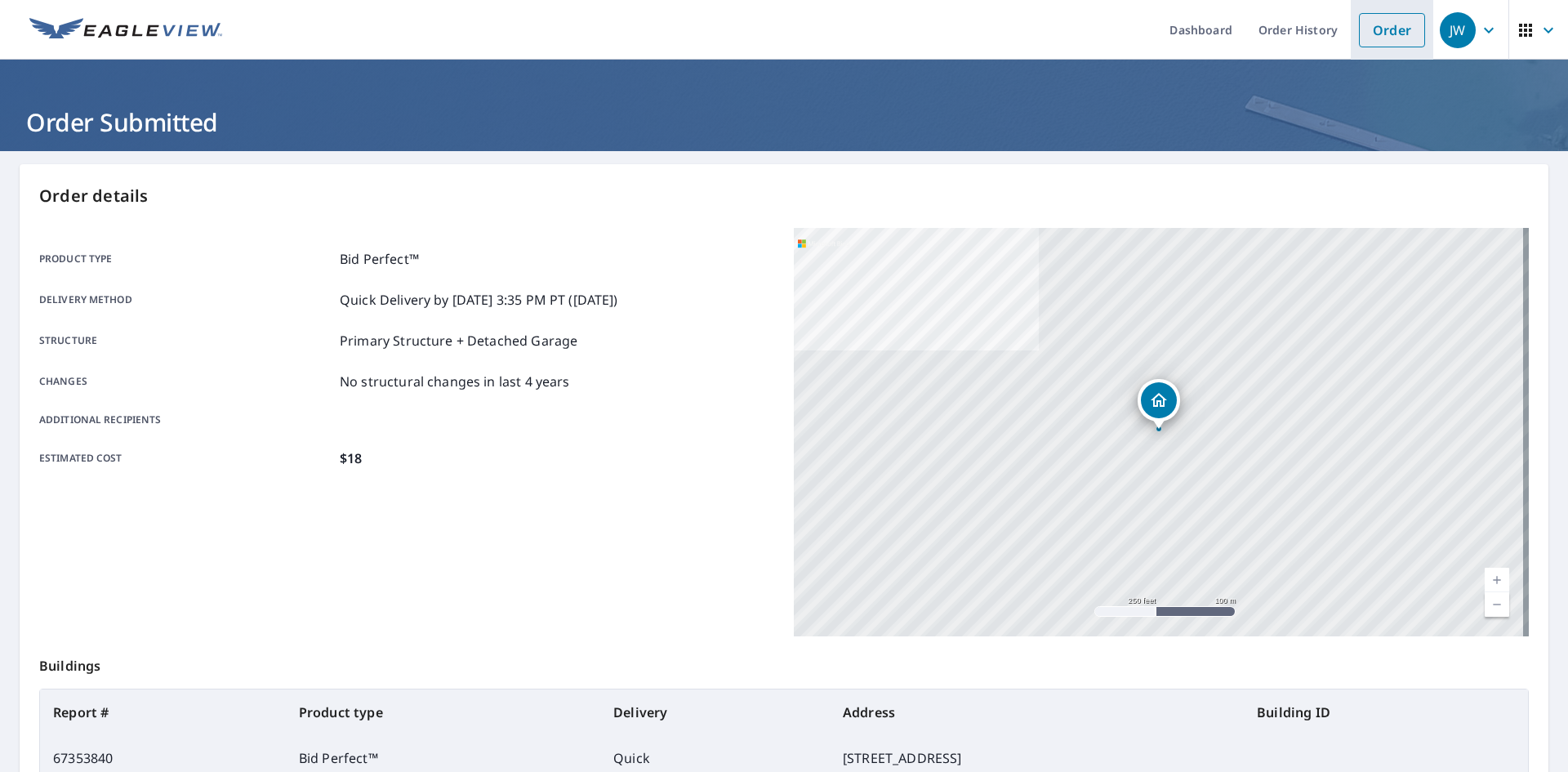
click at [1393, 24] on link "Order" at bounding box center [1392, 30] width 66 height 34
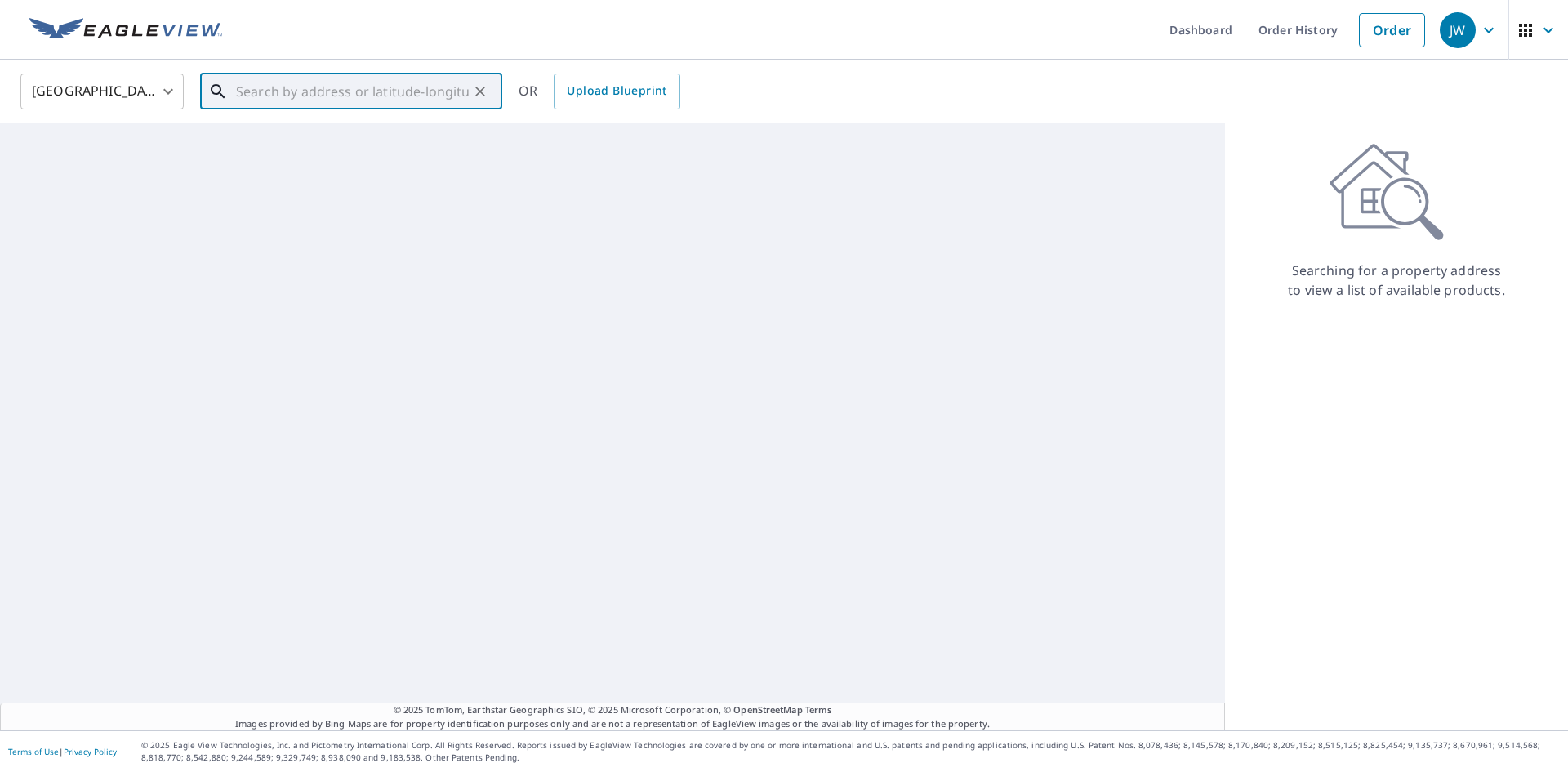
click at [358, 96] on input "text" at bounding box center [352, 91] width 233 height 46
paste input "[STREET_ADDRESS]"
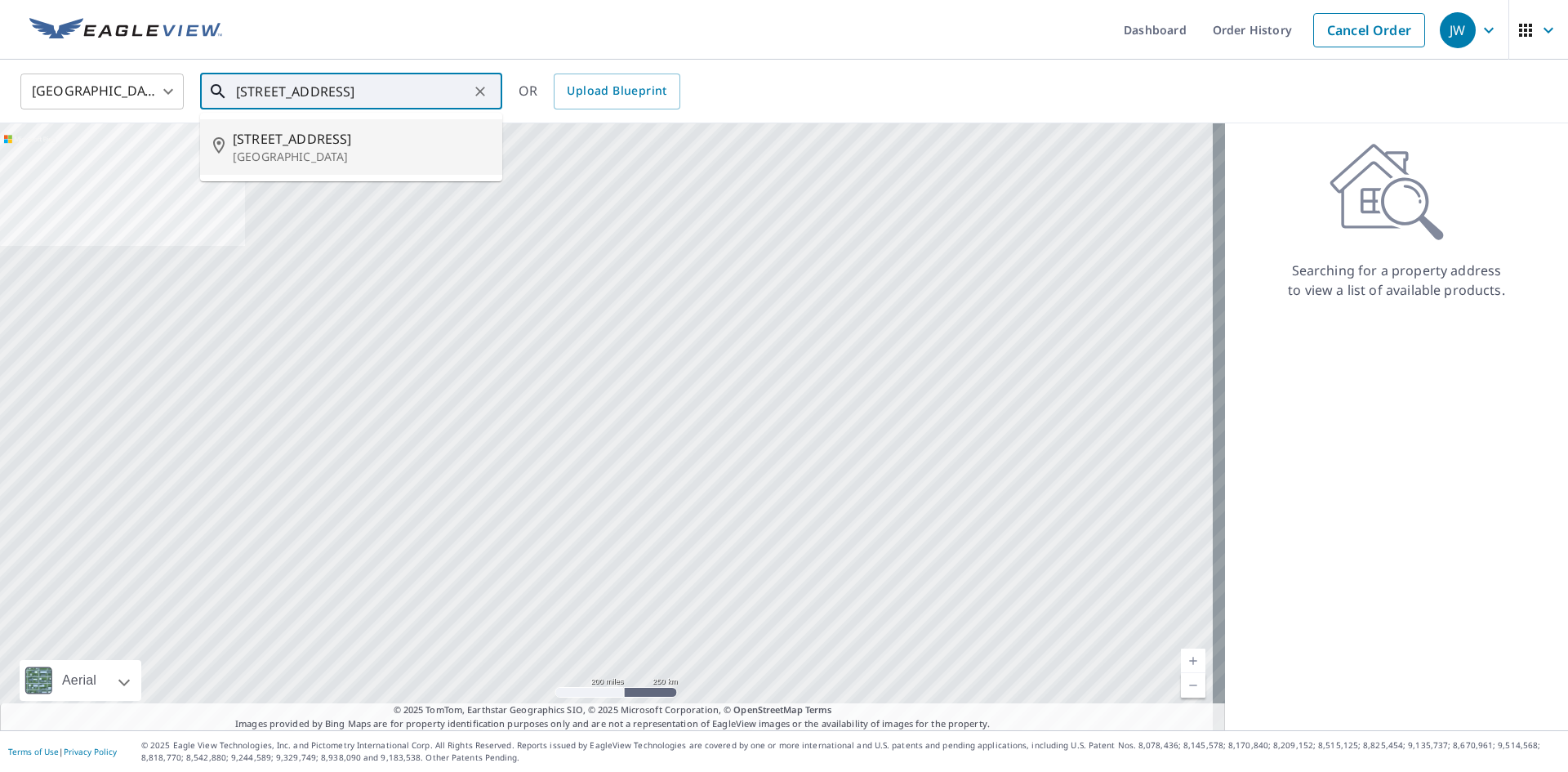
click at [312, 145] on span "[STREET_ADDRESS]" at bounding box center [361, 139] width 256 height 20
type input "[STREET_ADDRESS]"
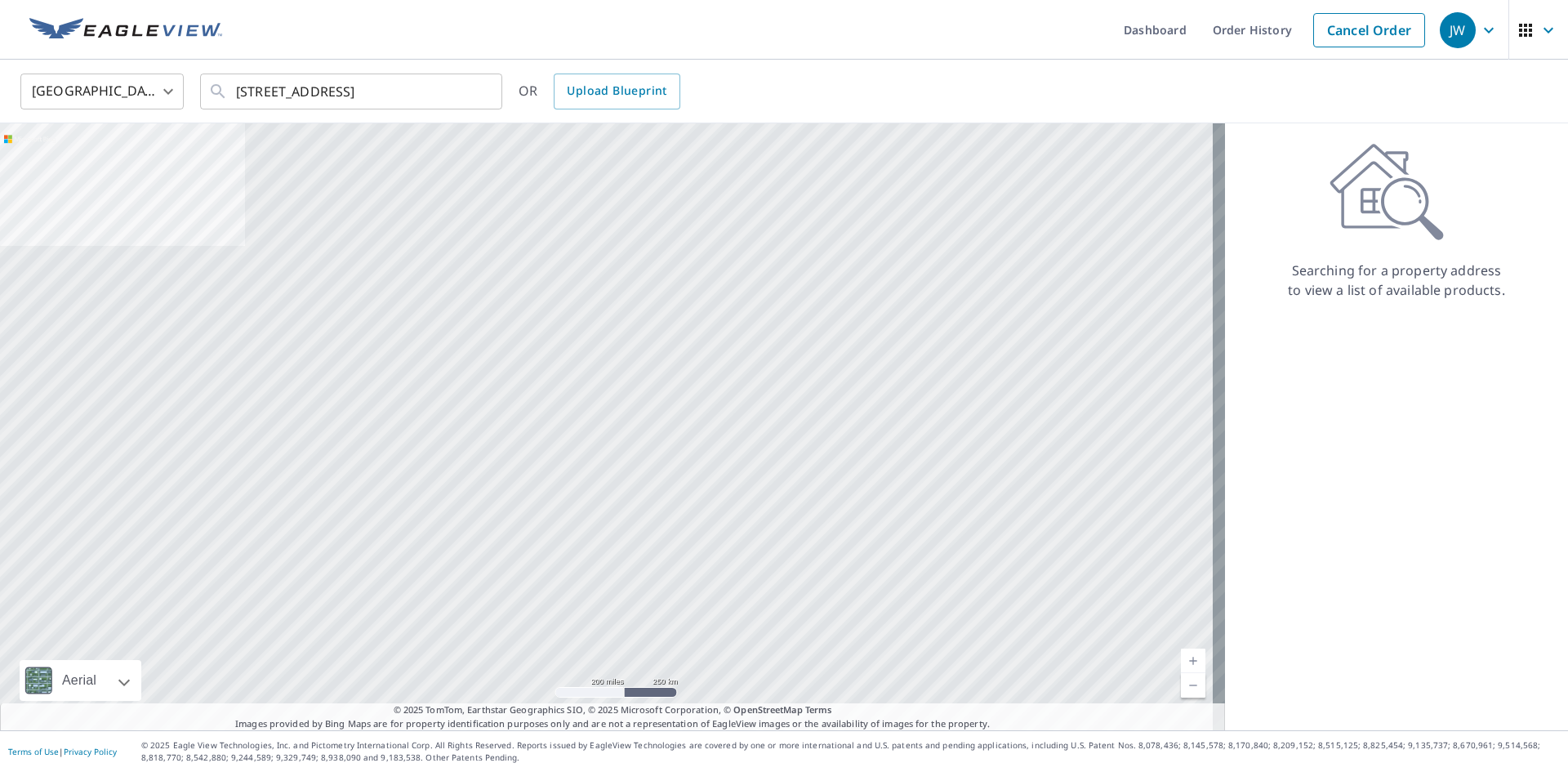
scroll to position [0, 0]
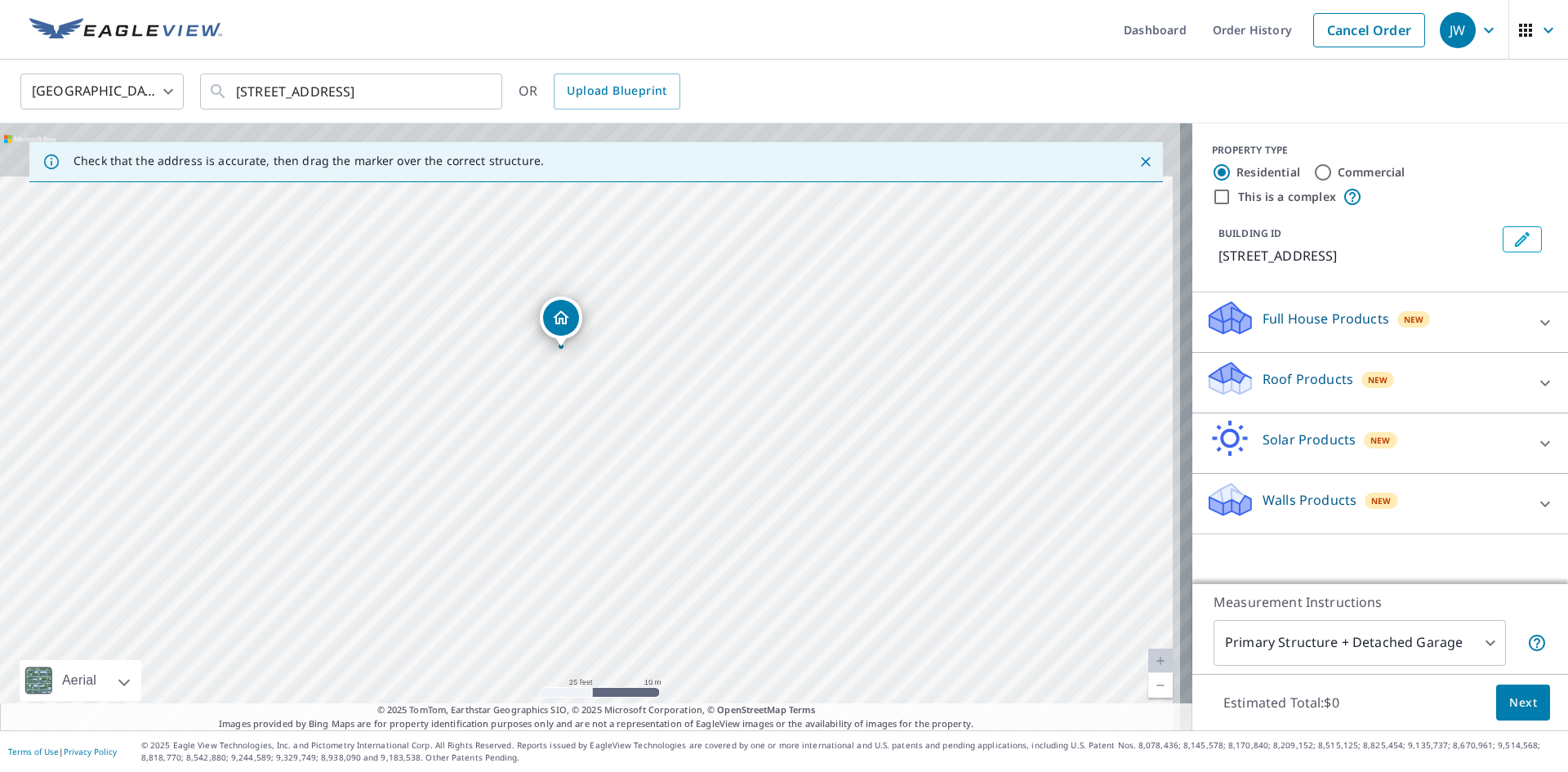
drag, startPoint x: 562, startPoint y: 299, endPoint x: 552, endPoint y: 369, distance: 70.7
click at [552, 369] on div "[STREET_ADDRESS]" at bounding box center [595, 426] width 1192 height 607
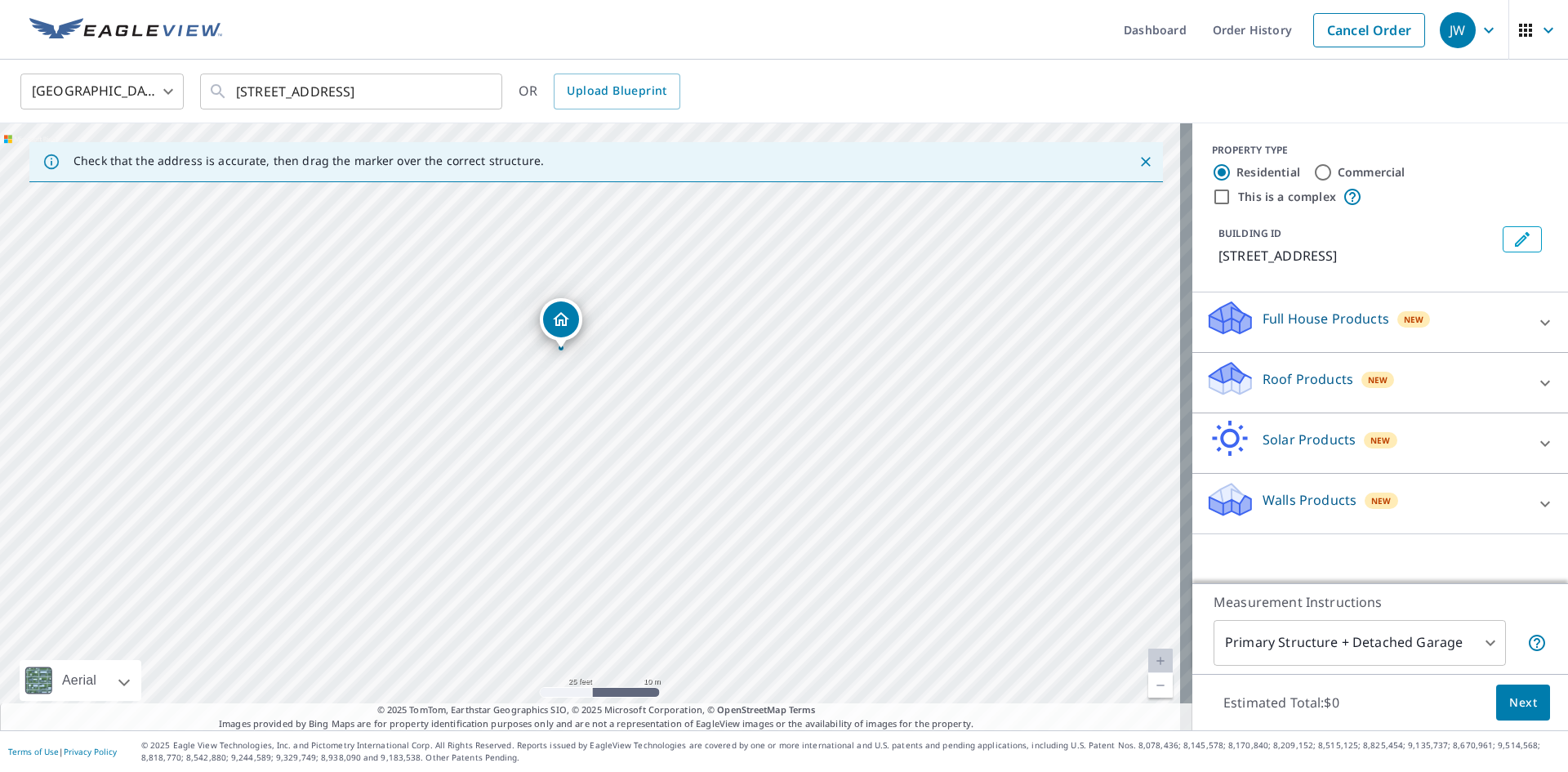
click at [1264, 391] on div "Roof Products New" at bounding box center [1365, 382] width 320 height 47
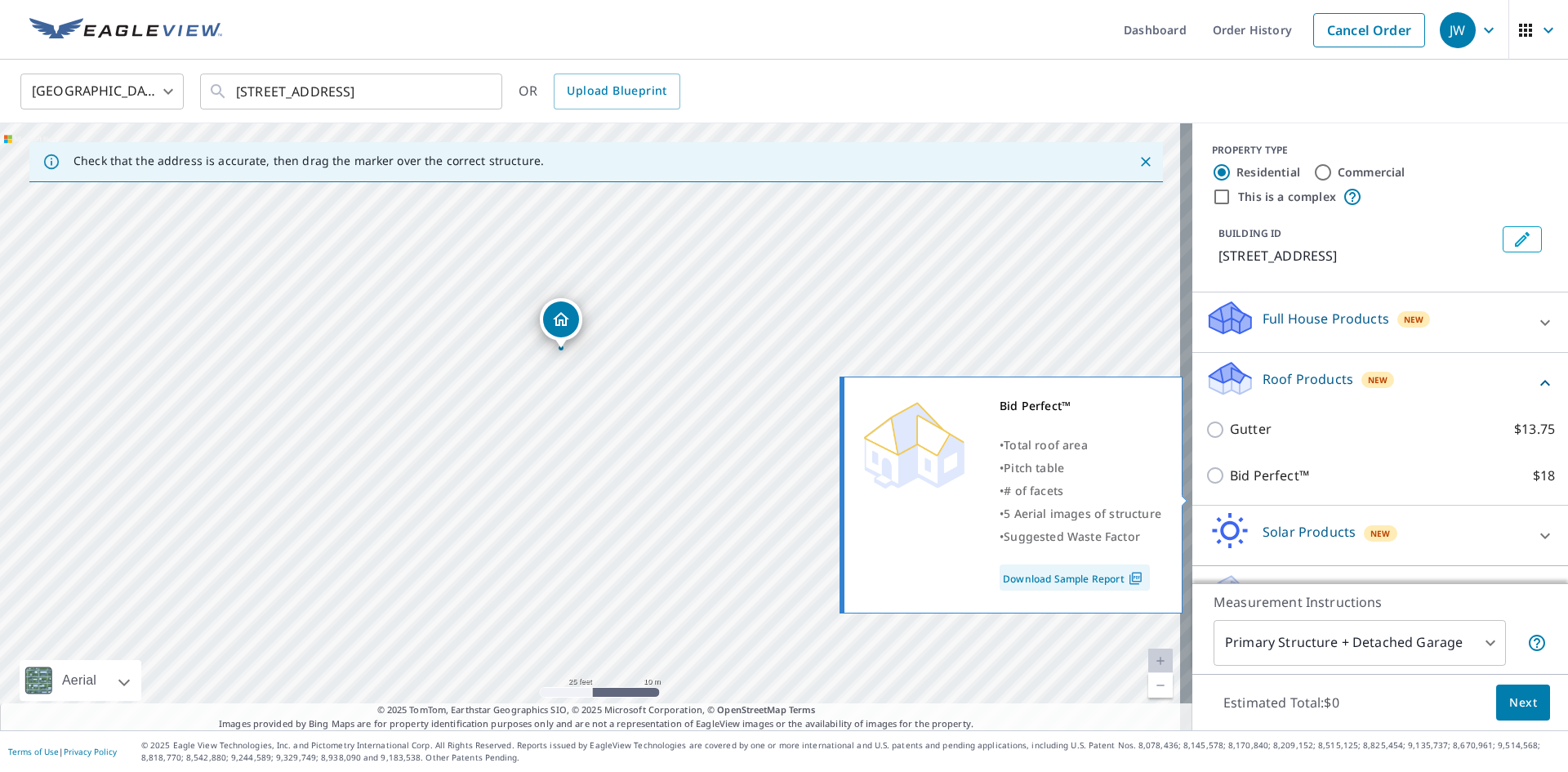
click at [1237, 486] on p "Bid Perfect™" at bounding box center [1269, 475] width 79 height 20
click at [1230, 485] on input "Bid Perfect™ $18" at bounding box center [1218, 475] width 25 height 20
checkbox input "true"
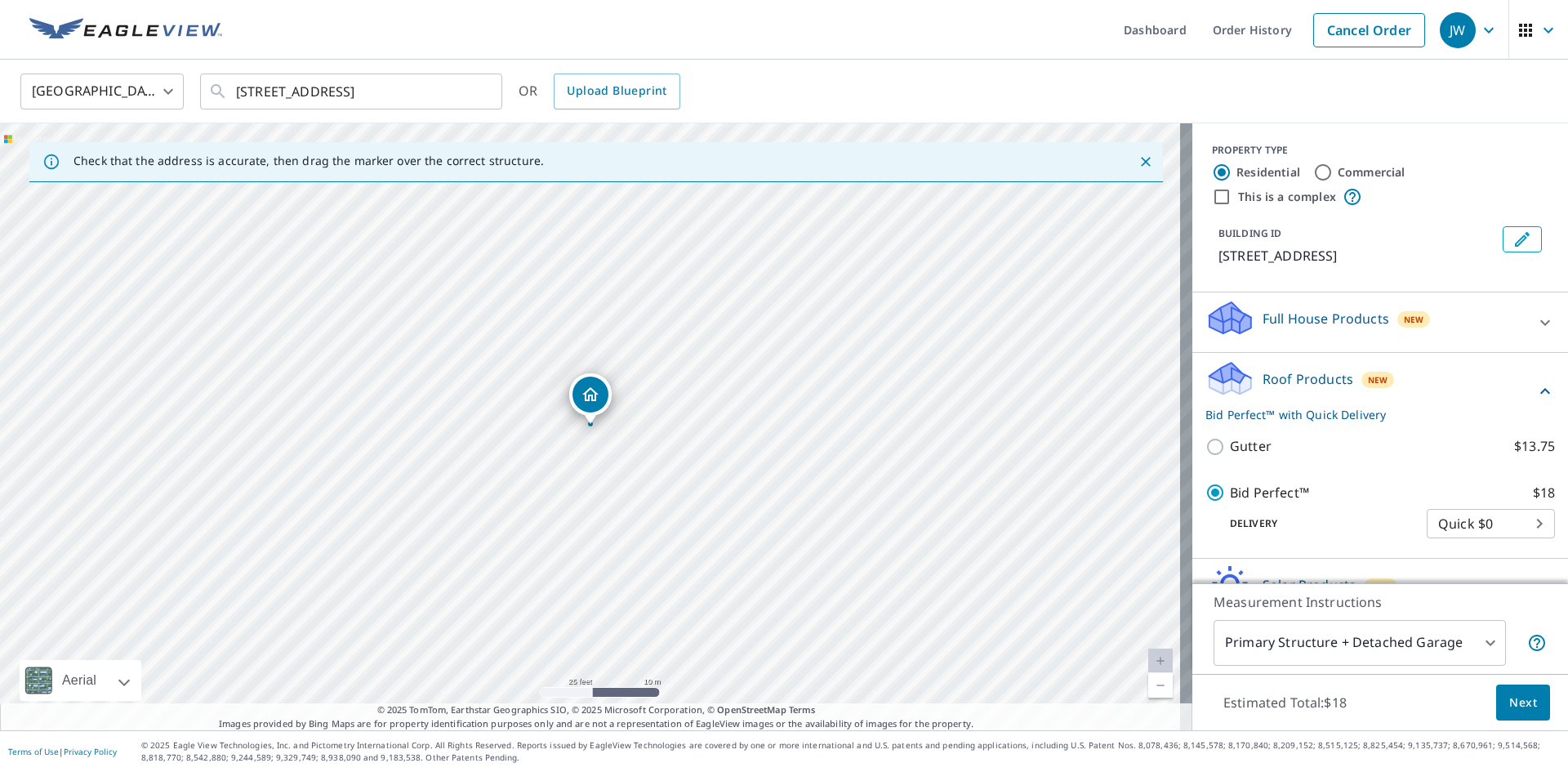
click at [1496, 697] on button "Next" at bounding box center [1522, 703] width 54 height 37
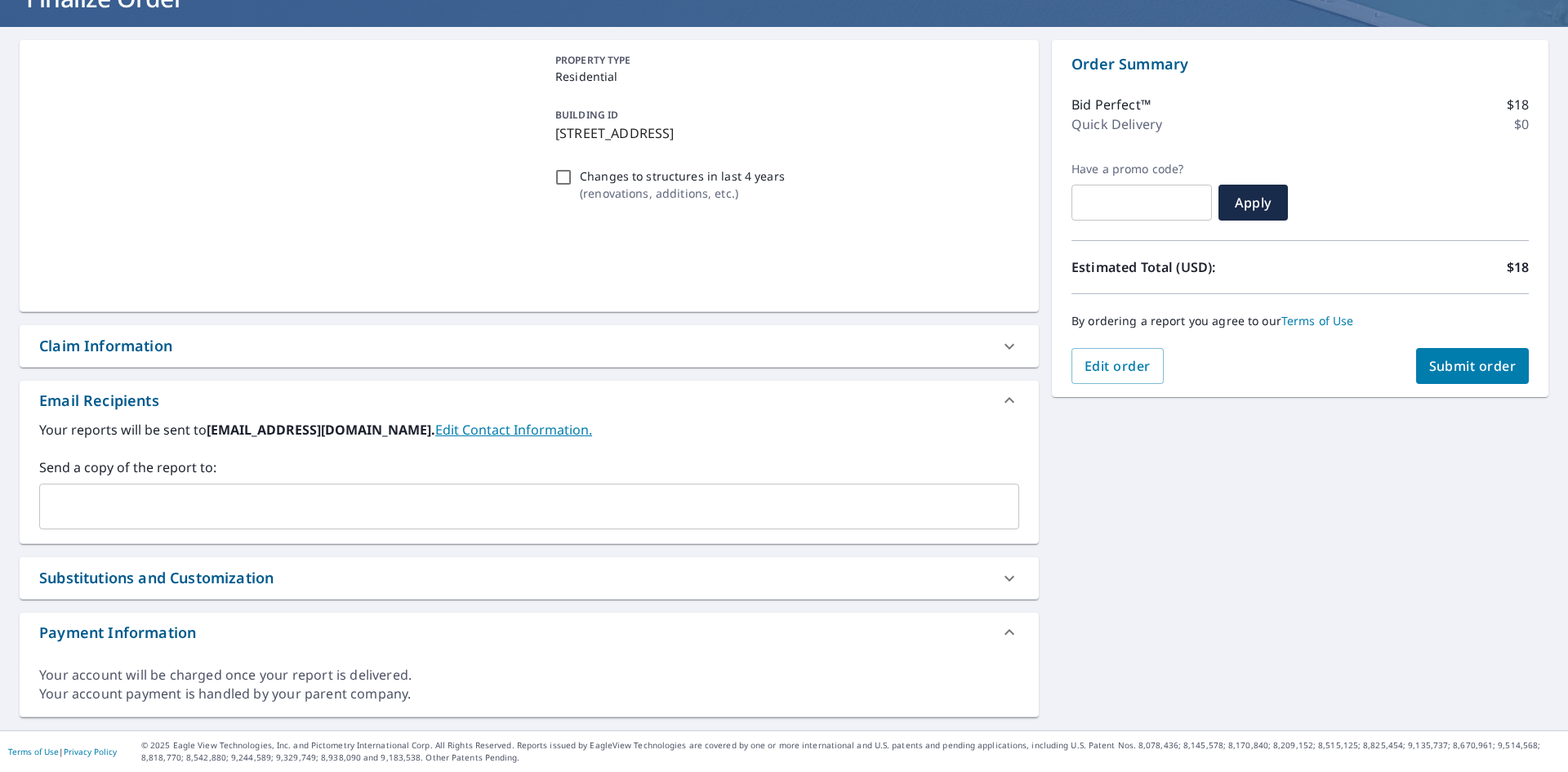
scroll to position [124, 0]
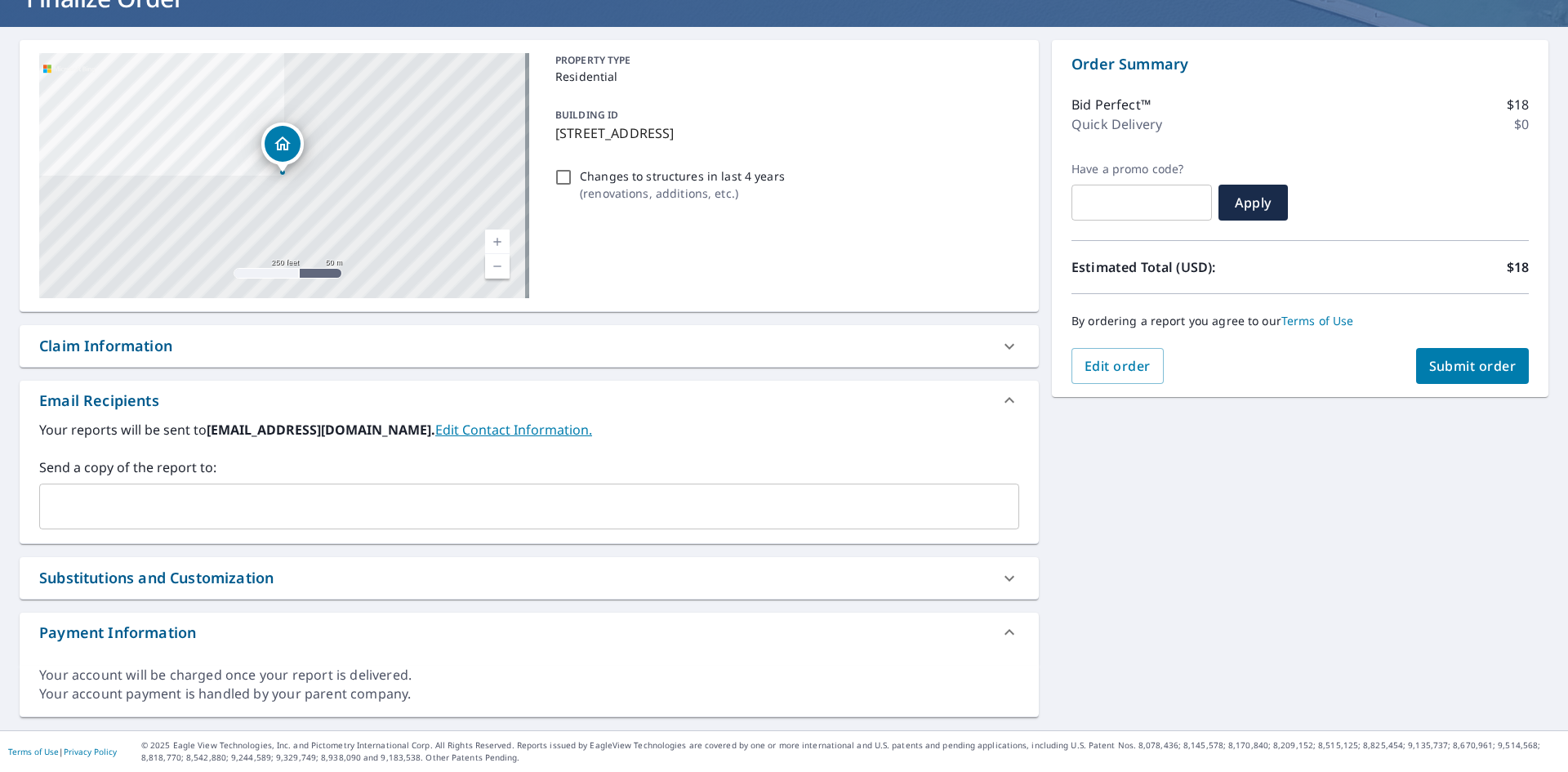
click at [147, 335] on div "Claim Information" at bounding box center [529, 346] width 1019 height 42
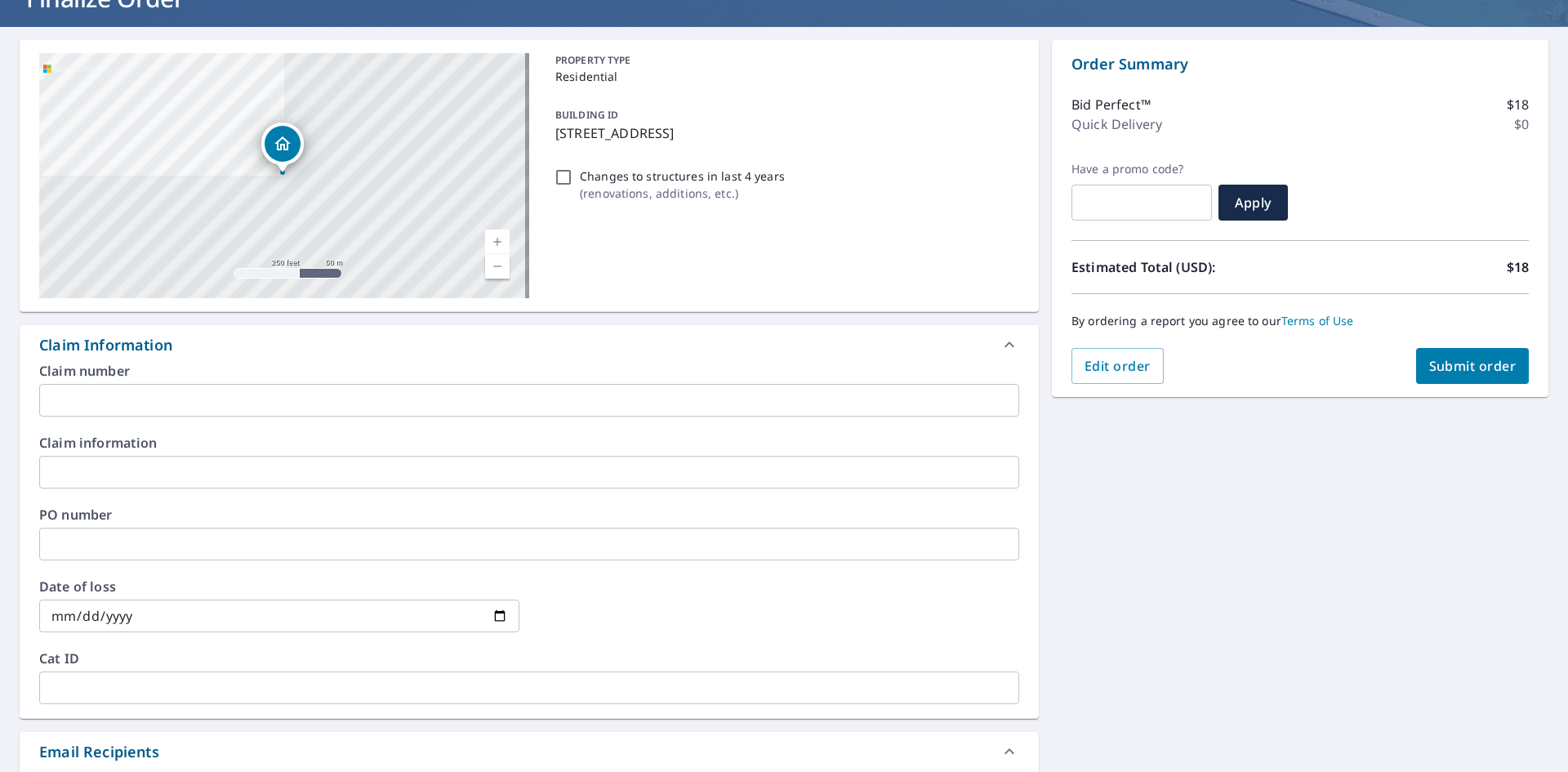
click at [106, 549] on input "text" at bounding box center [529, 543] width 980 height 32
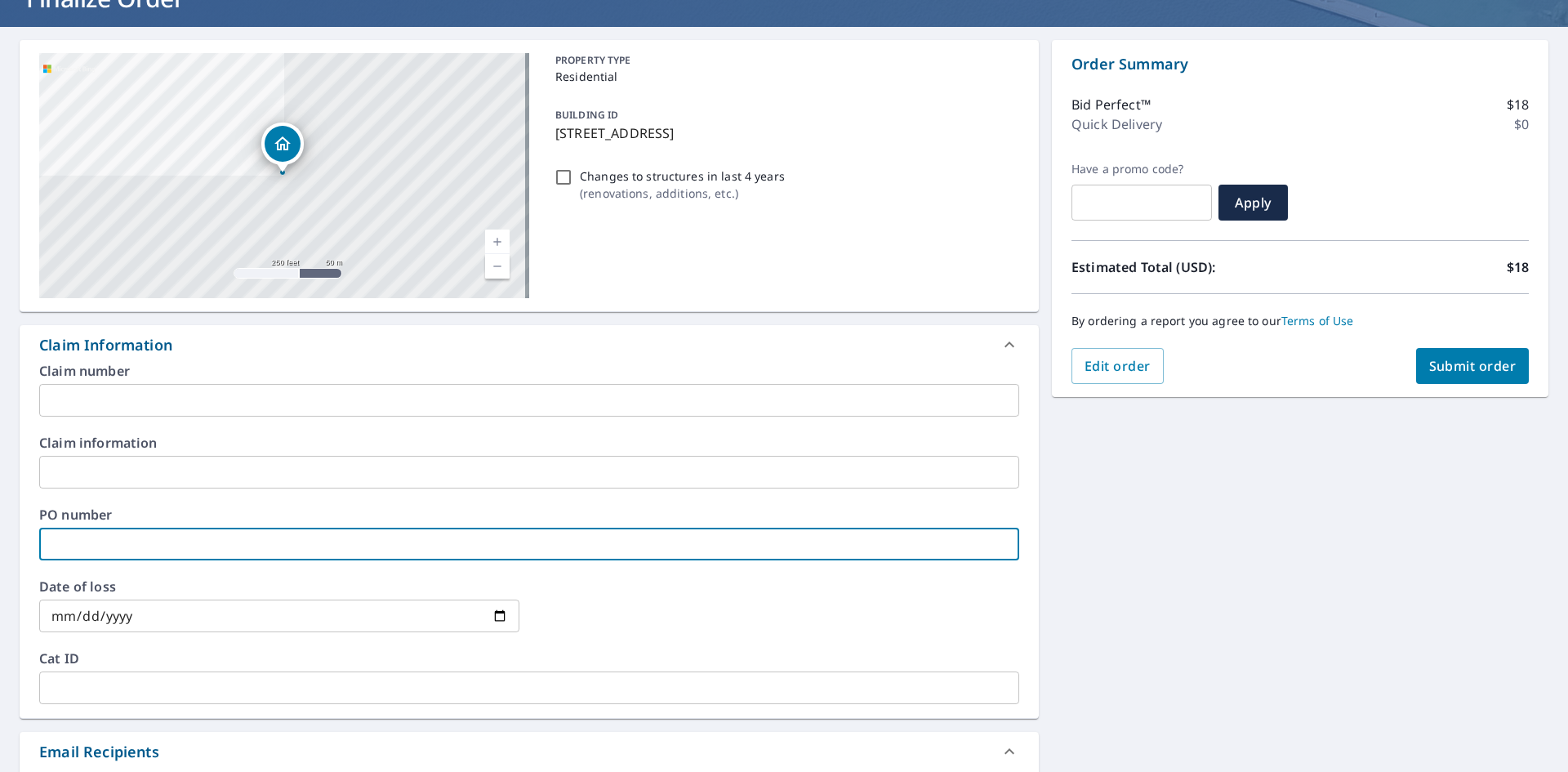
paste input "J006869091"
type input "J006869091"
click at [1262, 537] on div "[STREET_ADDRESS] Aerial Road A standard road map Aerial A detailed look from ab…" at bounding box center [784, 554] width 1568 height 1054
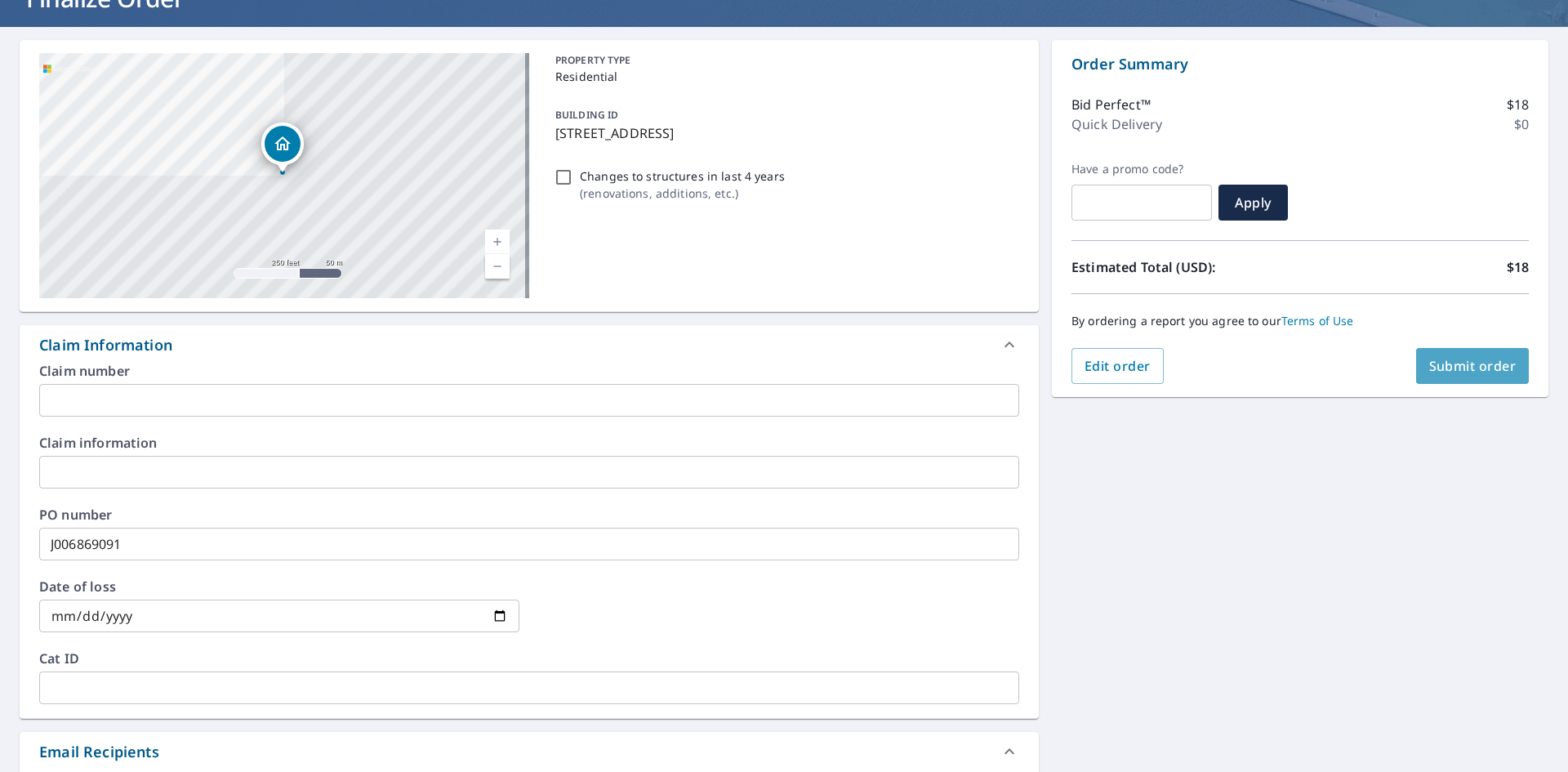
click at [1461, 352] on button "Submit order" at bounding box center [1473, 366] width 114 height 36
